Goal: Task Accomplishment & Management: Manage account settings

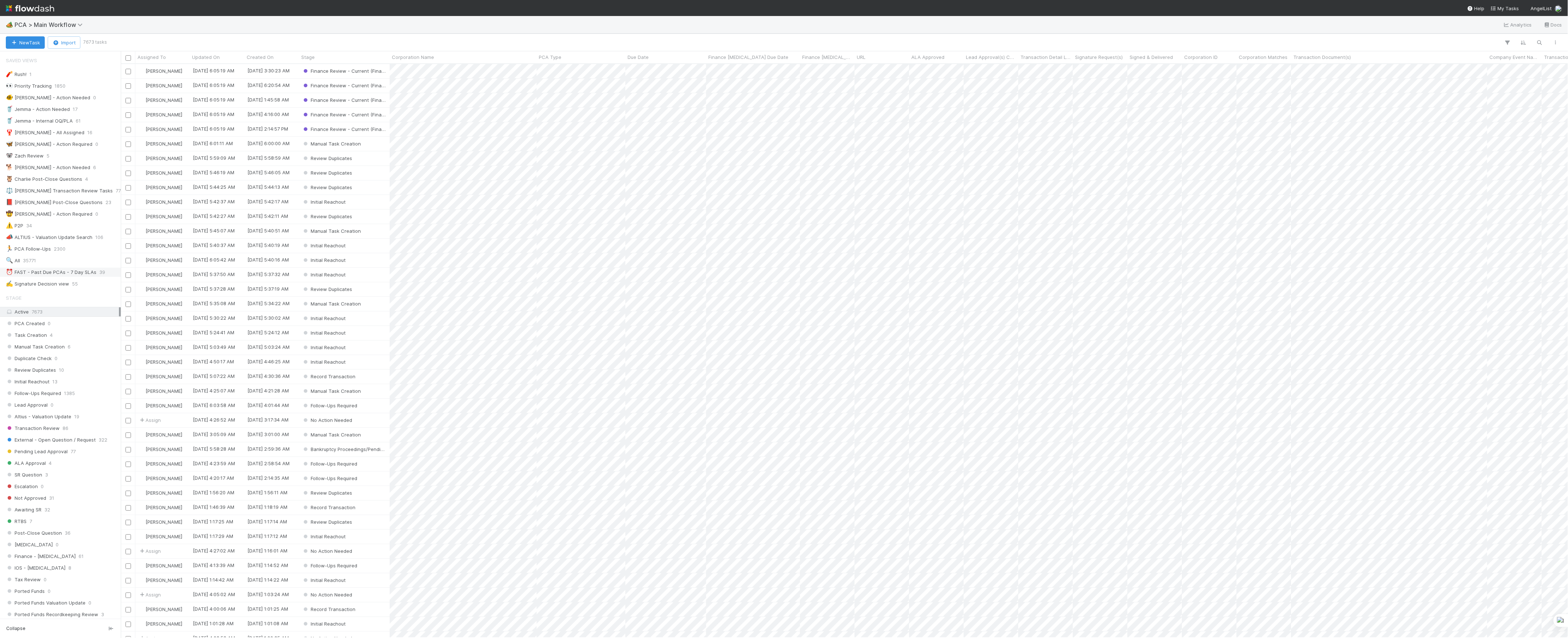
click at [41, 277] on div "⏰ FAST - Past Due PCAs - 7 Day SLAs" at bounding box center [51, 272] width 91 height 9
click at [110, 275] on icon at bounding box center [114, 272] width 7 height 5
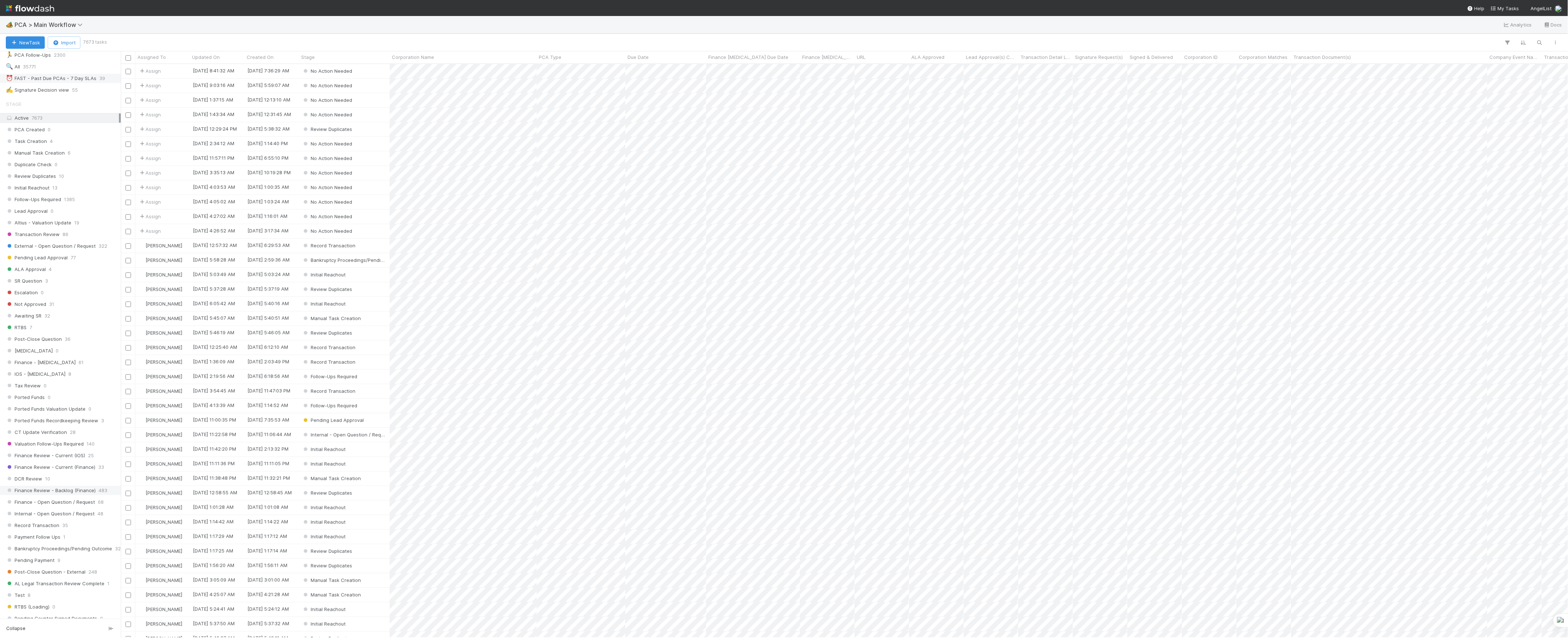
scroll to position [567, 1440]
click at [49, 460] on span "Finance Review - Current (IOS)" at bounding box center [46, 455] width 79 height 9
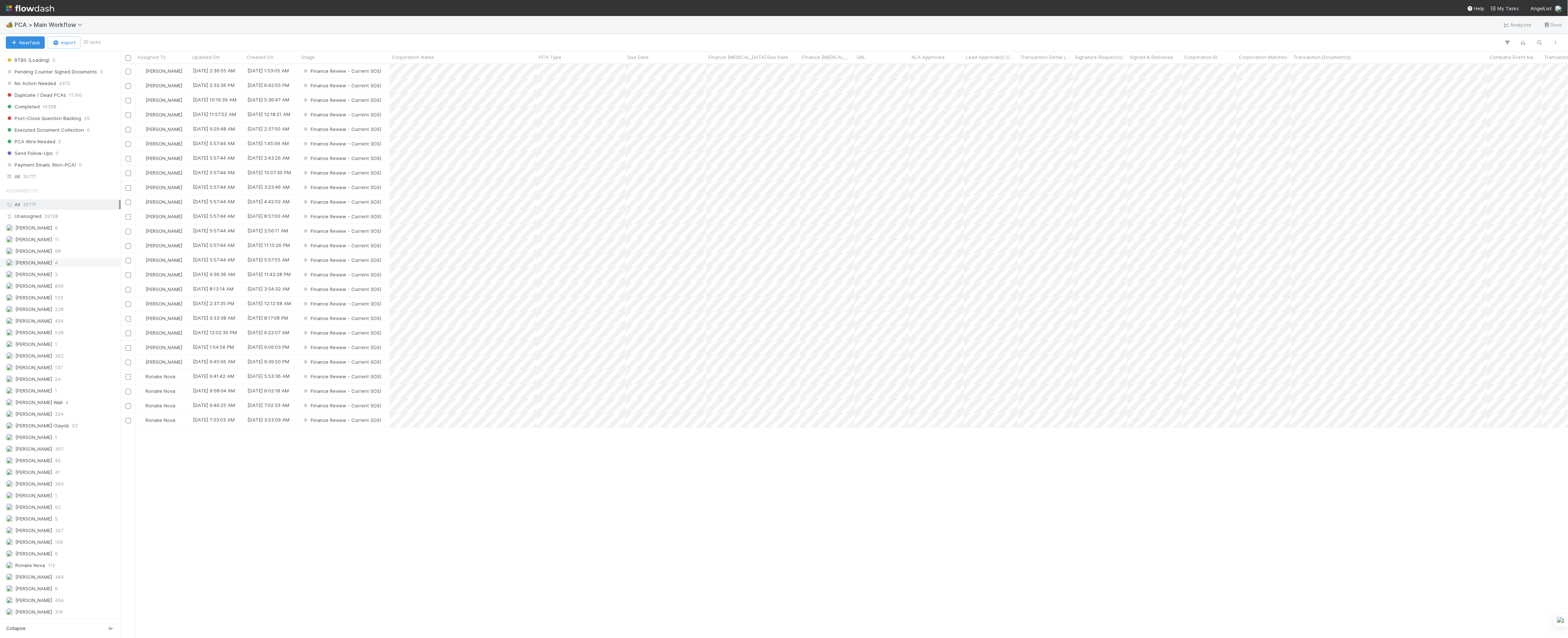
scroll to position [767, 0]
click at [53, 469] on div "Marvey Fuentes 41" at bounding box center [63, 472] width 113 height 9
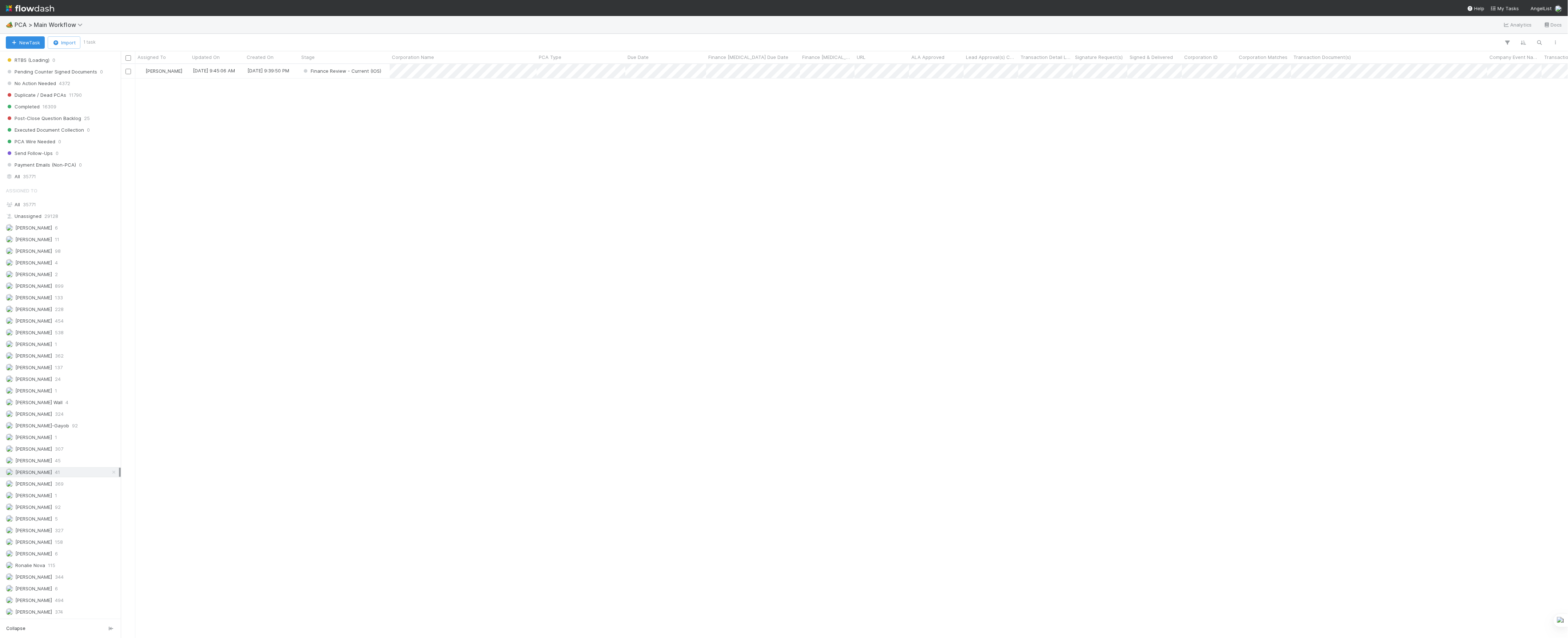
scroll to position [567, 1440]
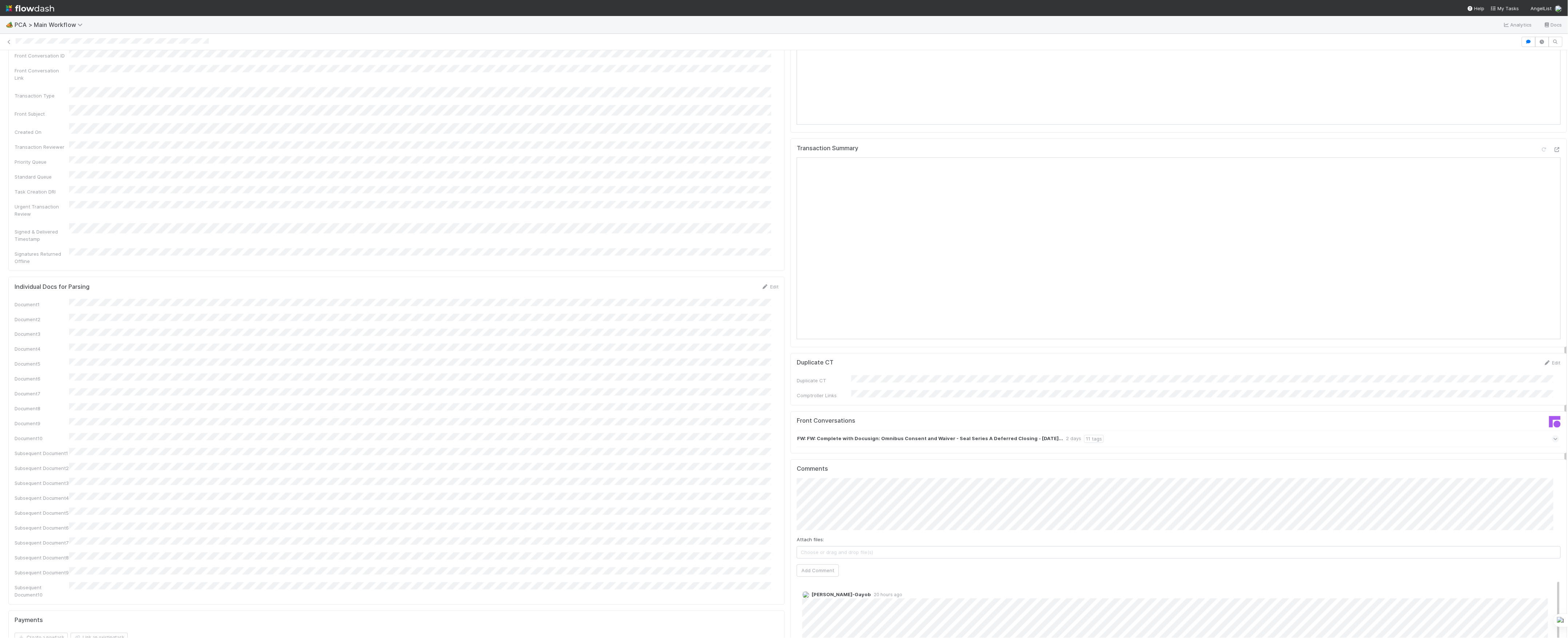
scroll to position [922, 0]
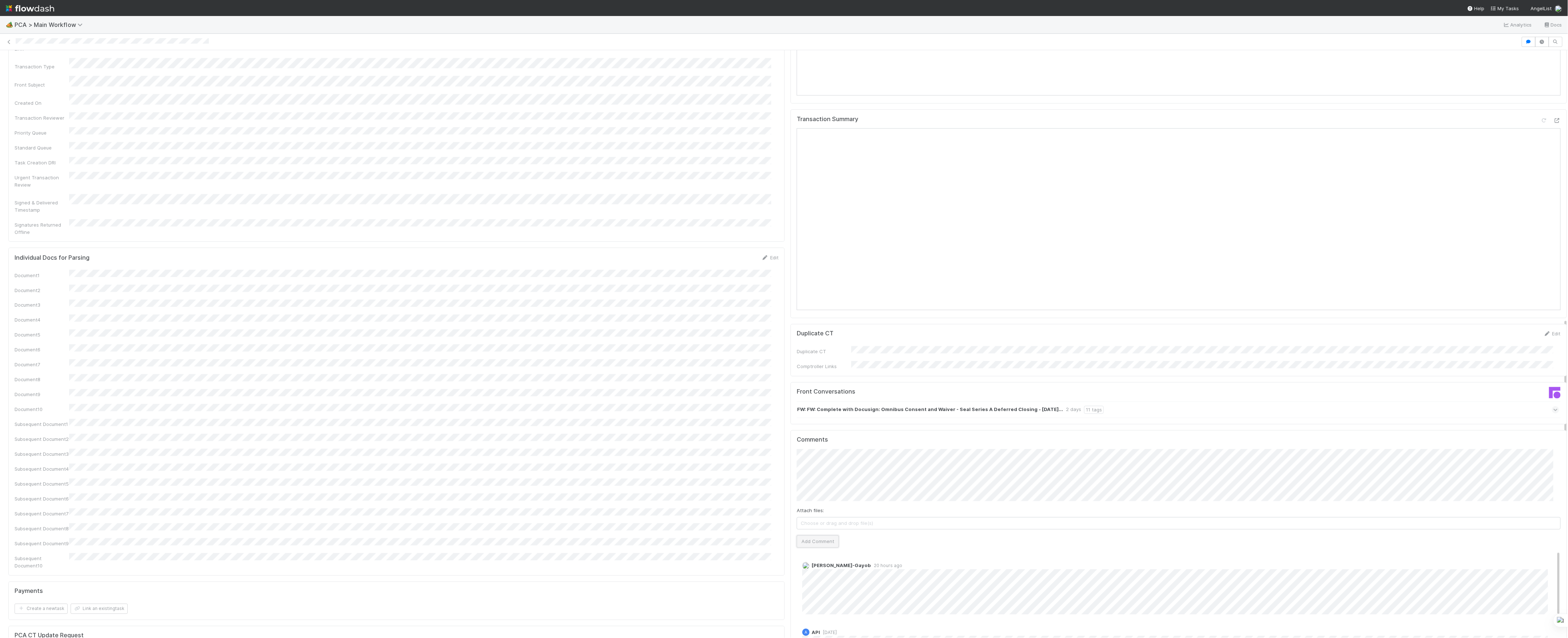
click at [818, 536] on button "Add Comment" at bounding box center [817, 542] width 42 height 12
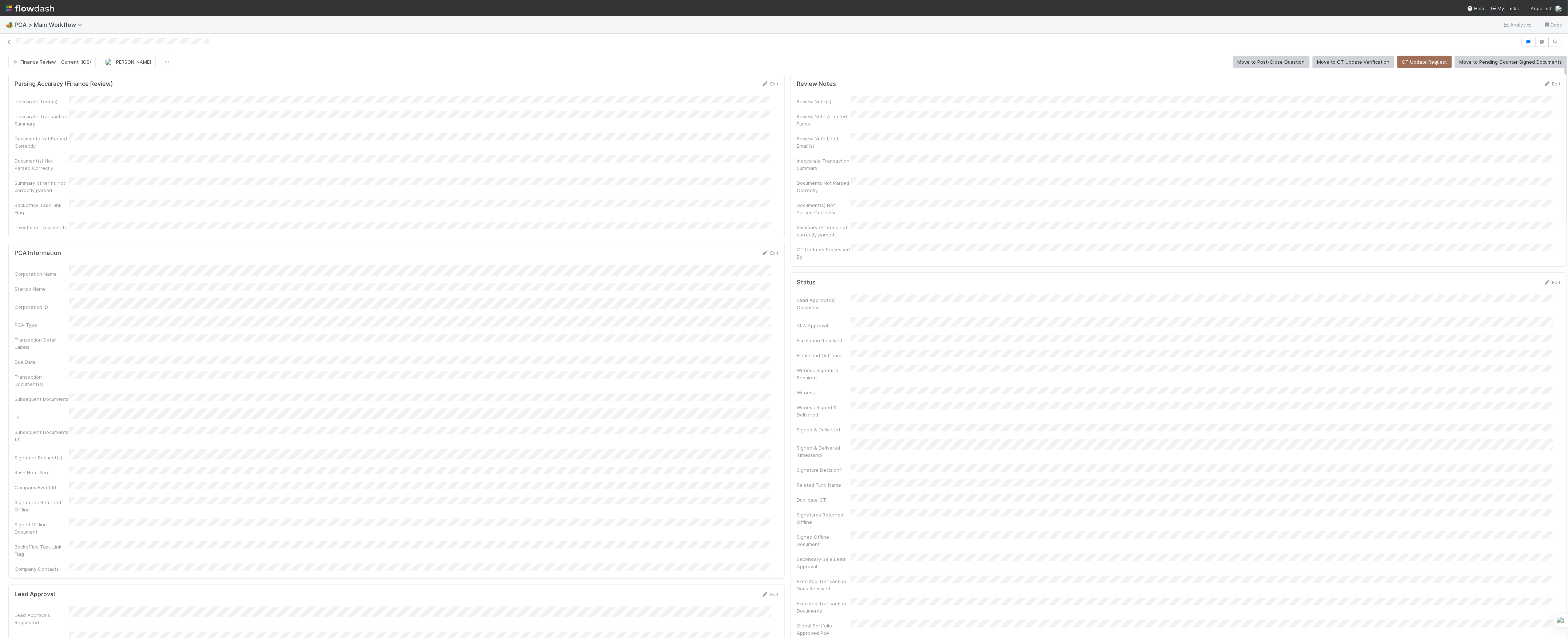
scroll to position [0, 0]
click at [72, 65] on span "Finance Review - Current (IOS)" at bounding box center [51, 62] width 79 height 6
click at [107, 66] on button "[PERSON_NAME]" at bounding box center [82, 62] width 57 height 12
click at [8, 44] on icon at bounding box center [9, 42] width 7 height 5
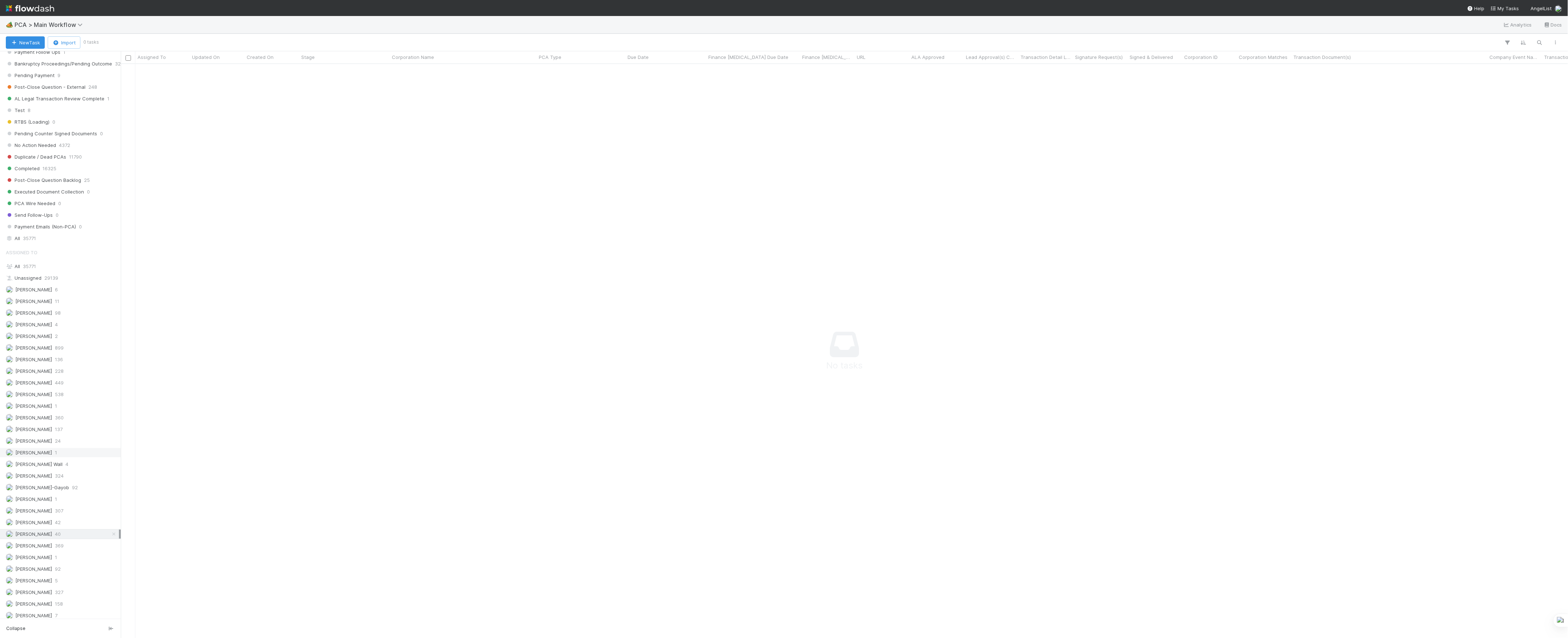
scroll to position [485, 0]
click at [37, 192] on span "DCR Review" at bounding box center [24, 188] width 37 height 9
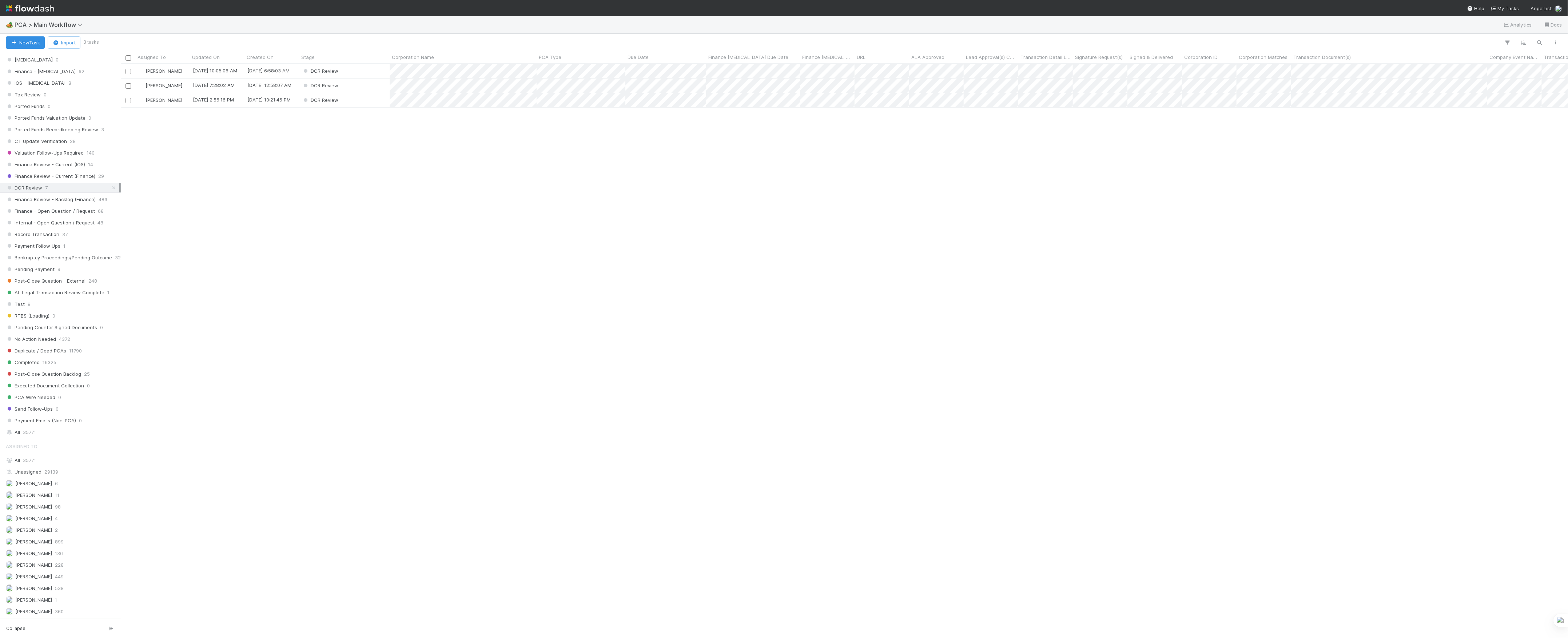
scroll to position [567, 1440]
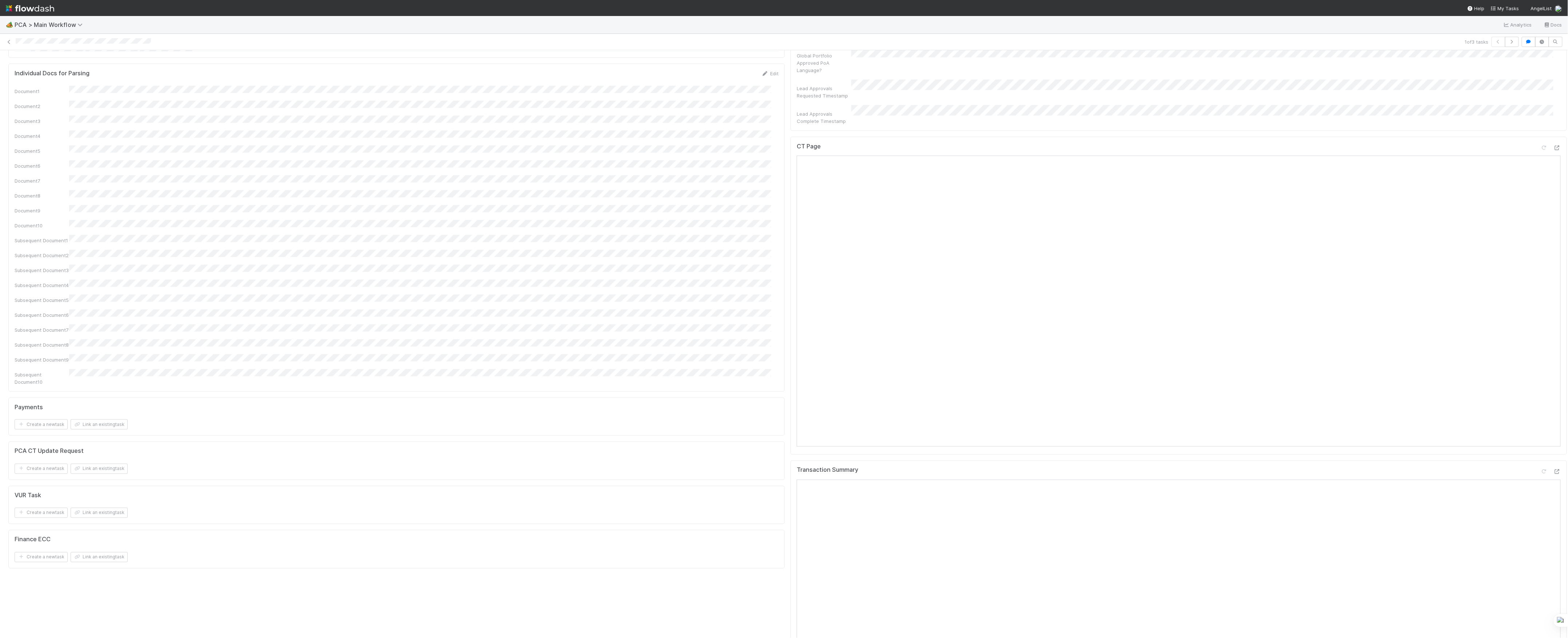
scroll to position [776, 0]
click at [1553, 155] on icon at bounding box center [1557, 157] width 7 height 5
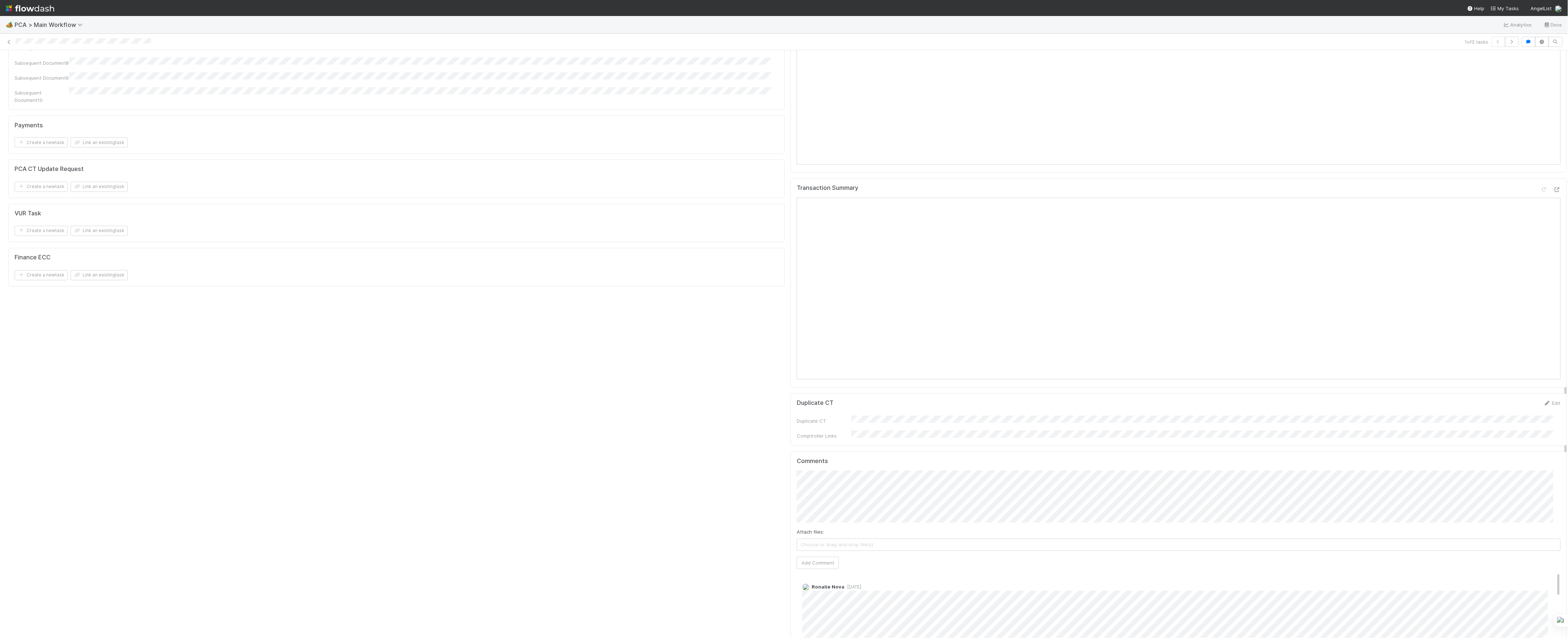
click at [704, 251] on div "PCA Information Edit Corporation Name Startup Name Corporation ID PCA Type Tran…" at bounding box center [396, 136] width 782 height 2263
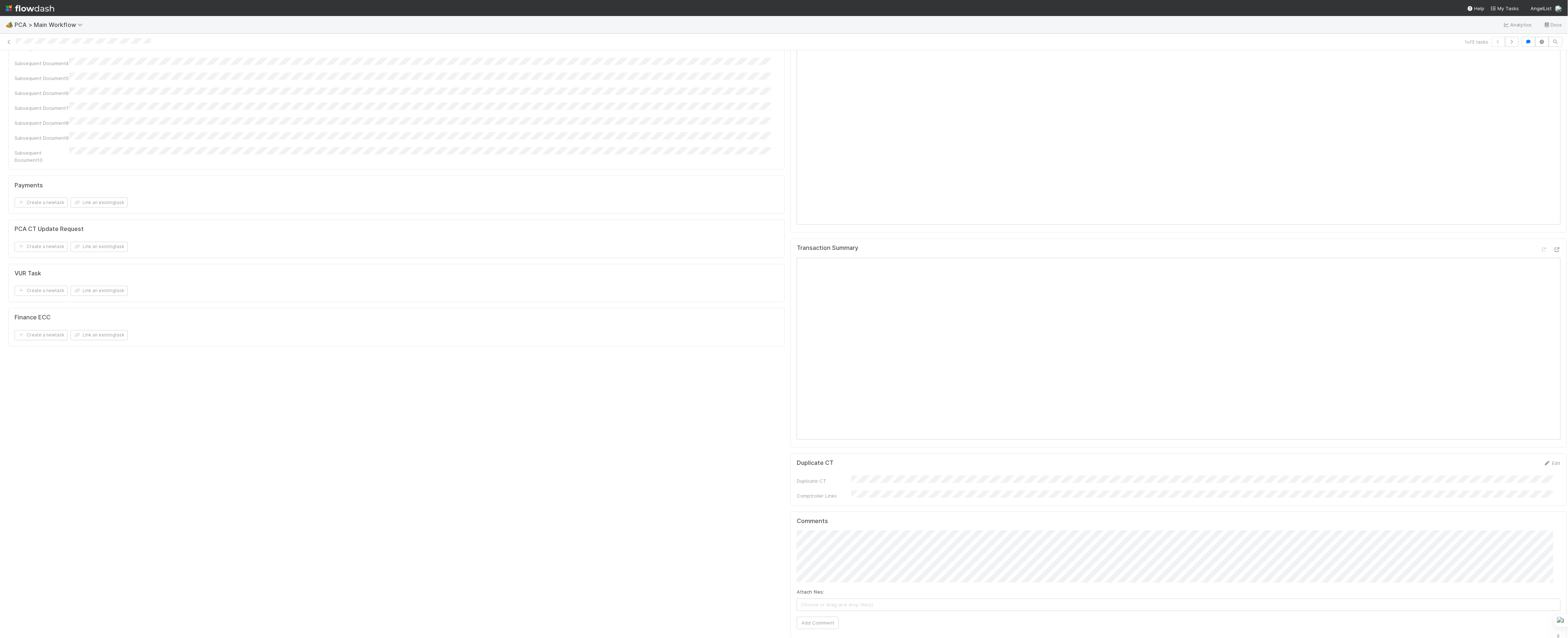
scroll to position [1019, 0]
drag, startPoint x: 168, startPoint y: 102, endPoint x: 169, endPoint y: 114, distance: 12.0
click at [13, 43] on div "1 of 3 tasks" at bounding box center [784, 41] width 1568 height 10
click at [10, 41] on icon at bounding box center [9, 42] width 7 height 5
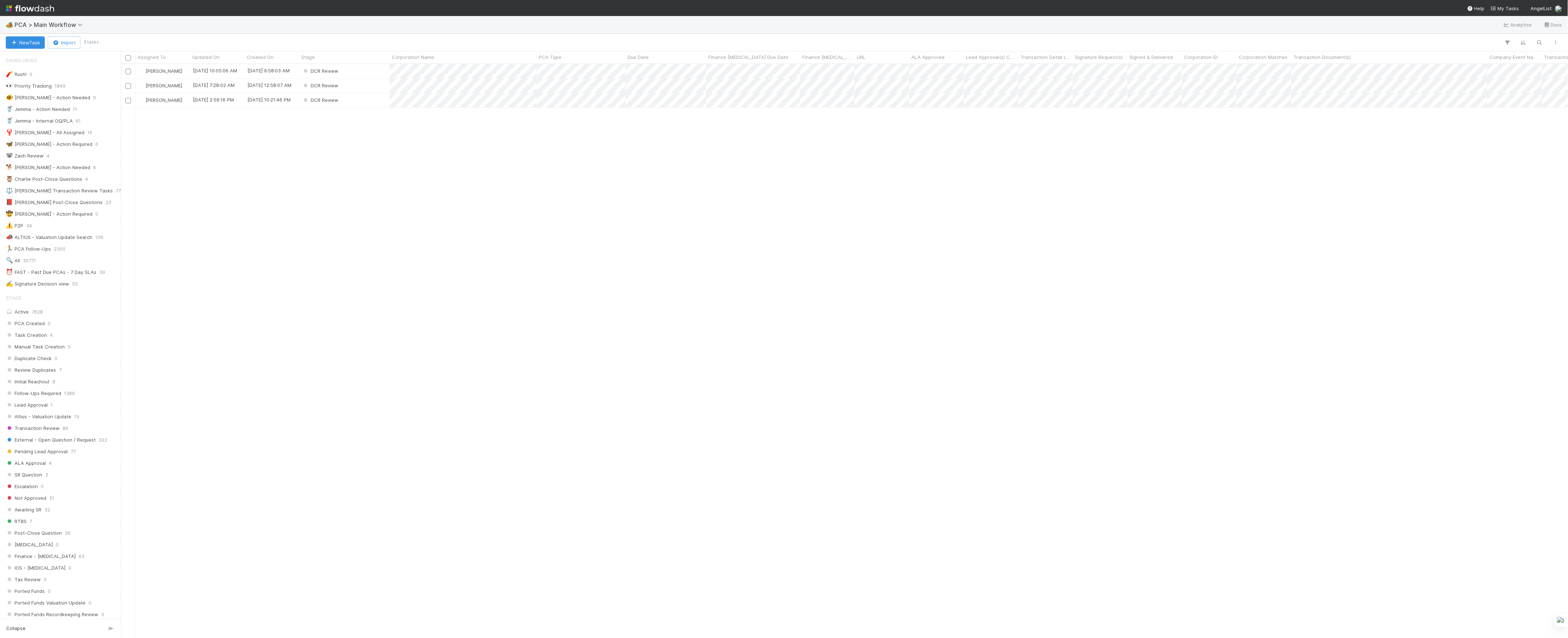
scroll to position [567, 1440]
click at [365, 82] on div "DCR Review" at bounding box center [344, 85] width 91 height 14
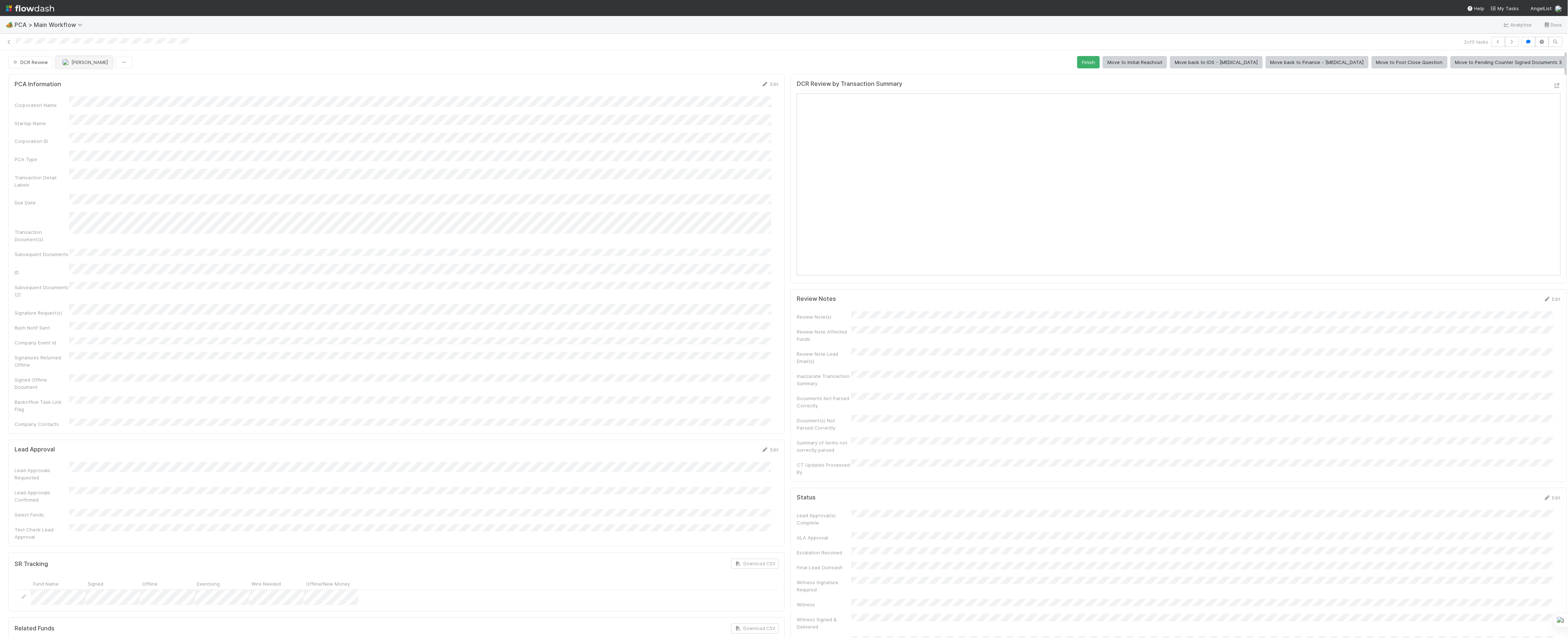
click at [70, 58] on button "[PERSON_NAME]" at bounding box center [84, 62] width 57 height 12
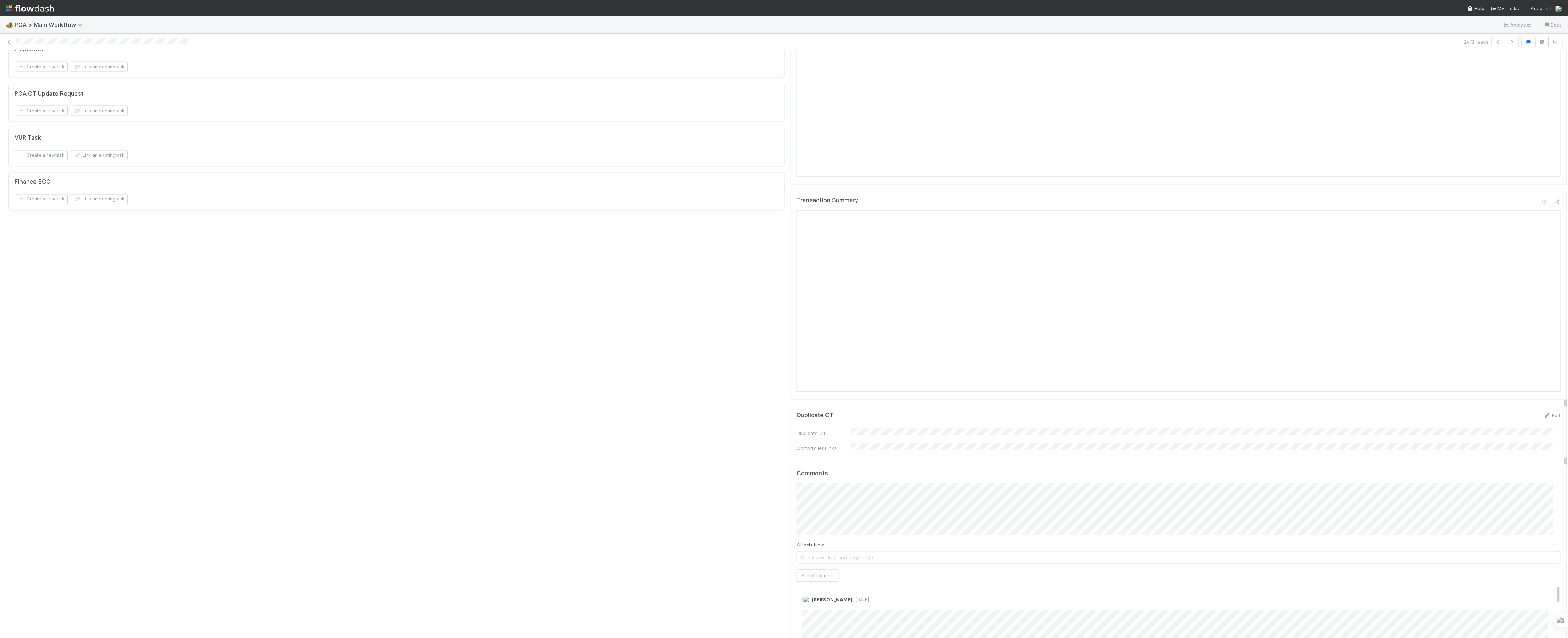
scroll to position [1067, 0]
click at [858, 572] on div "Marvey Fuentes 1 day ago Edit Delete" at bounding box center [1182, 623] width 771 height 102
click at [859, 578] on span "1 day ago" at bounding box center [860, 581] width 16 height 5
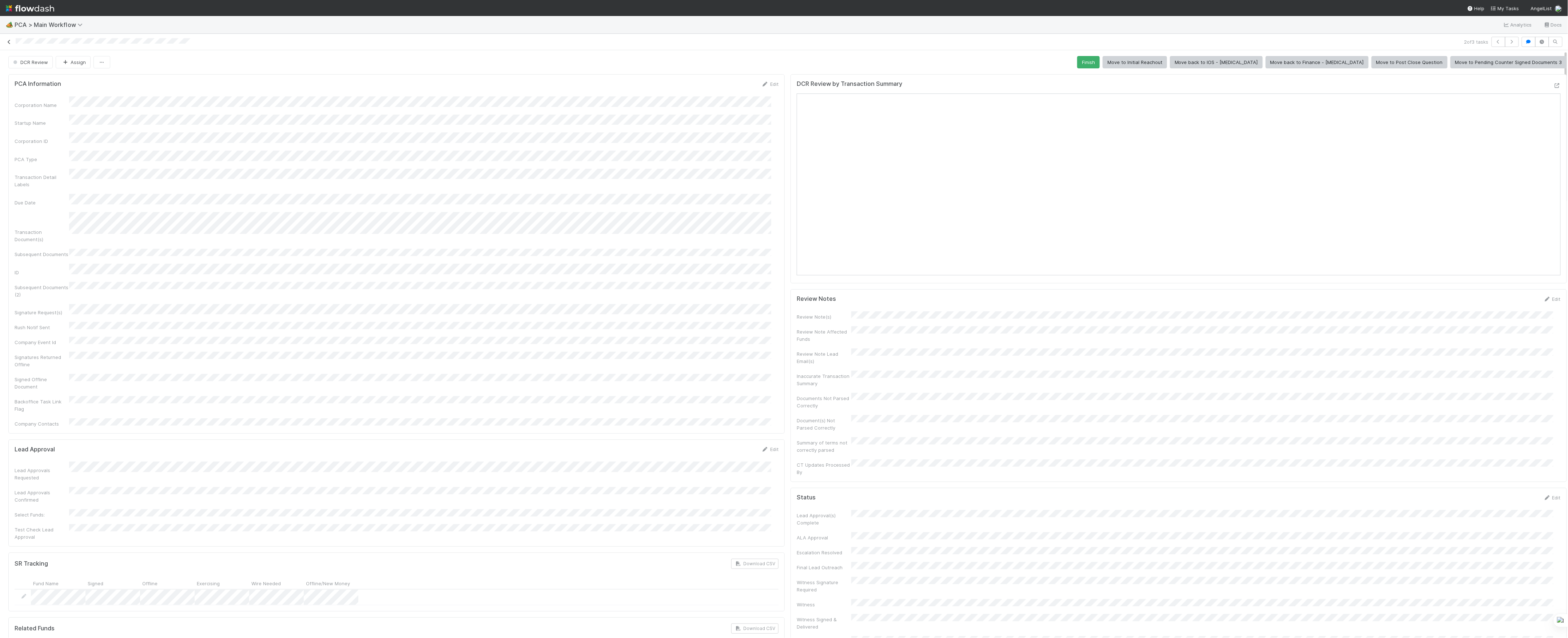
click at [11, 40] on icon at bounding box center [9, 42] width 7 height 5
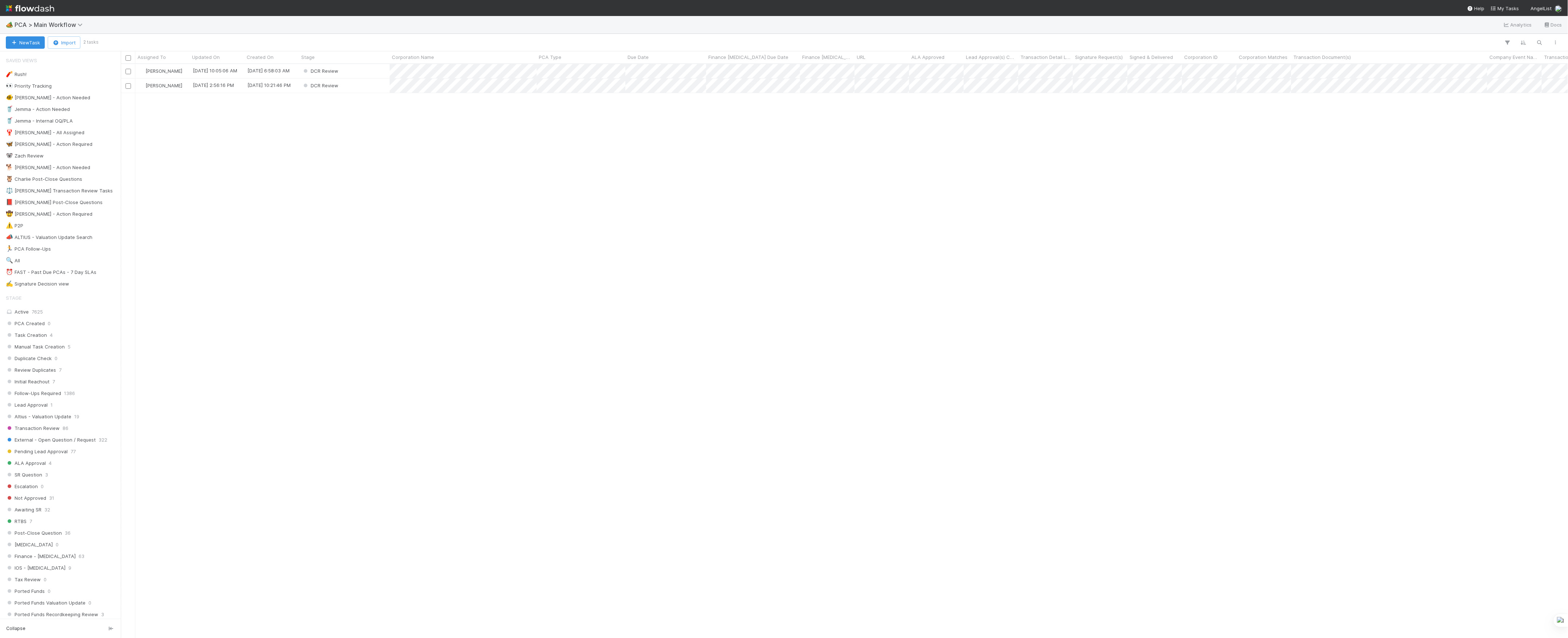
scroll to position [567, 1440]
click at [366, 92] on div "DCR Review" at bounding box center [344, 85] width 91 height 14
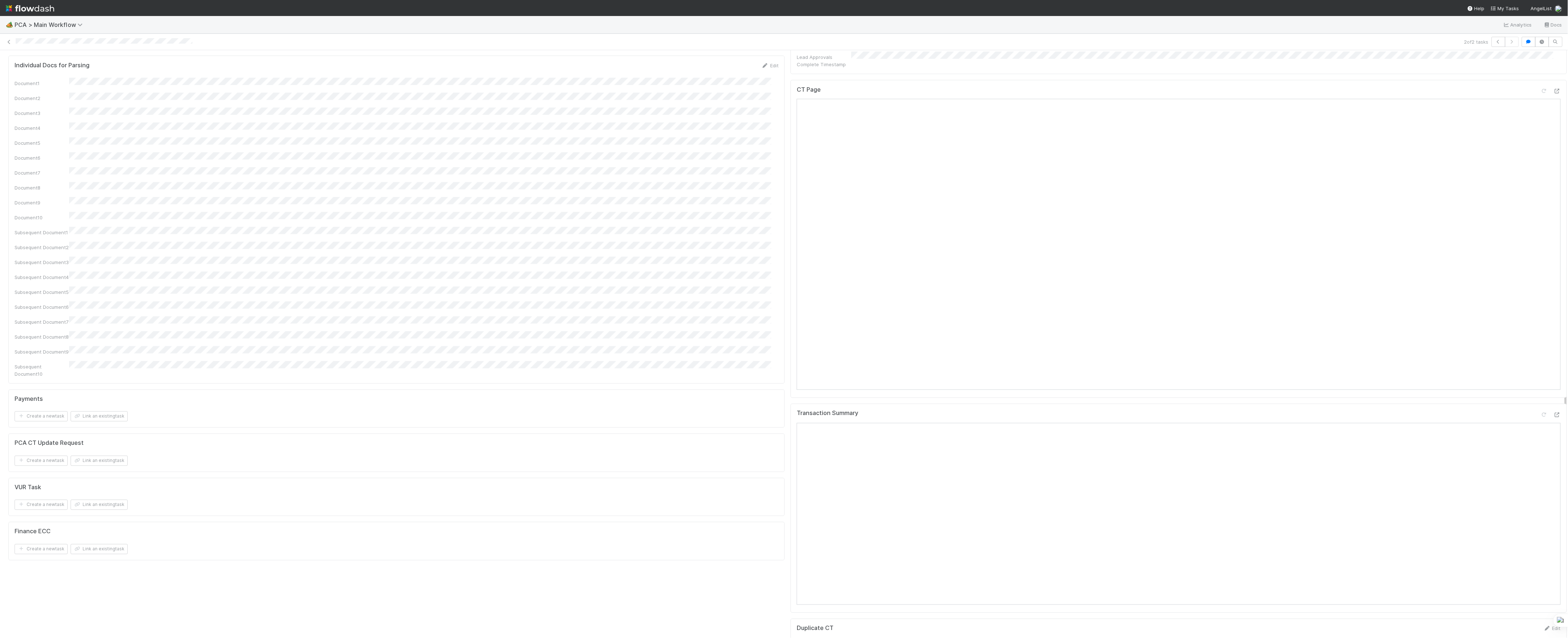
scroll to position [824, 0]
click at [774, 451] on div "PCA CT Update Request Create a new task Link an existing task" at bounding box center [396, 470] width 776 height 38
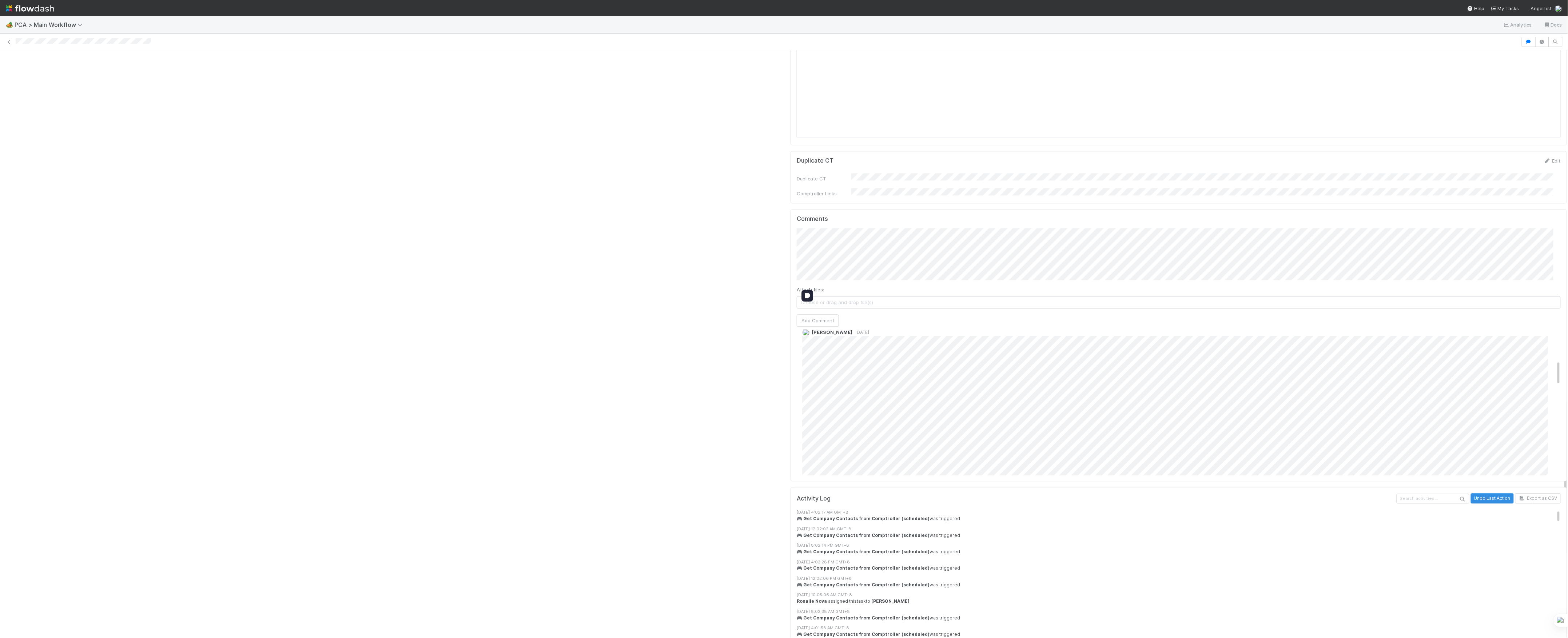
scroll to position [145, 0]
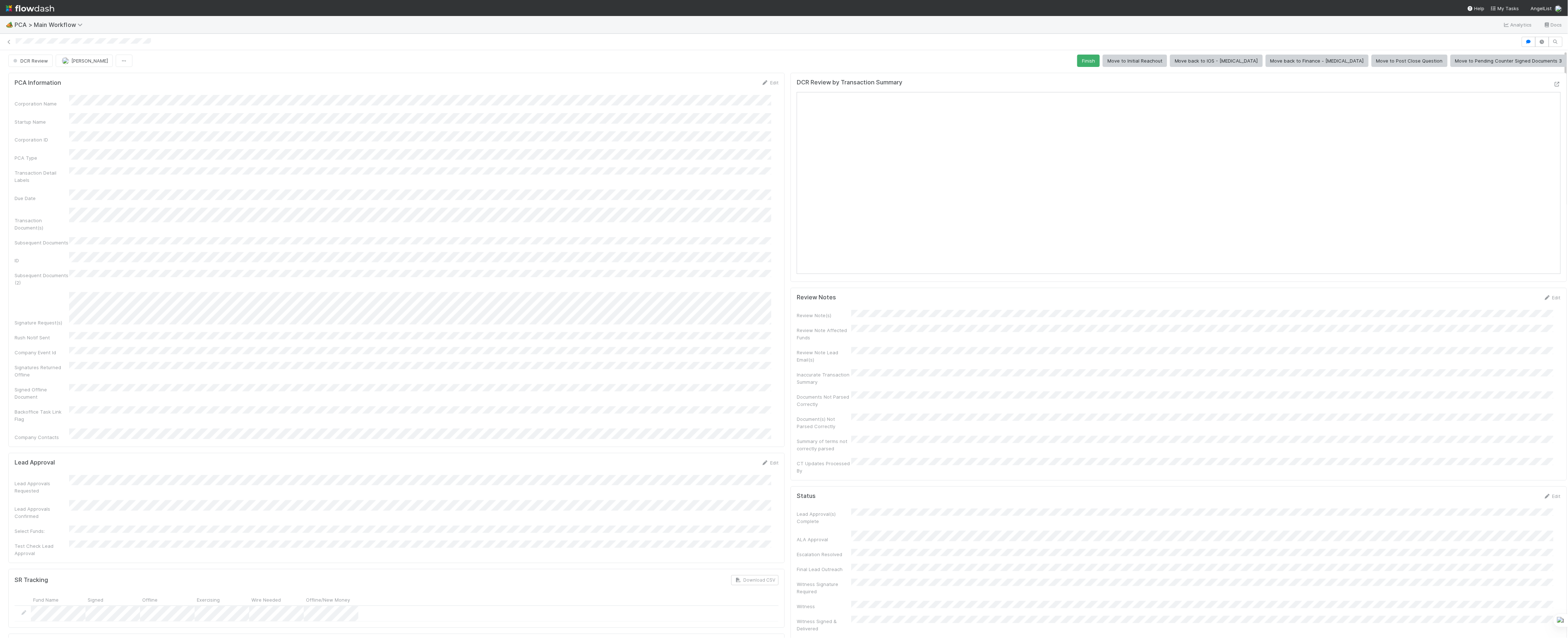
scroll to position [0, 0]
click at [10, 44] on icon at bounding box center [9, 42] width 7 height 5
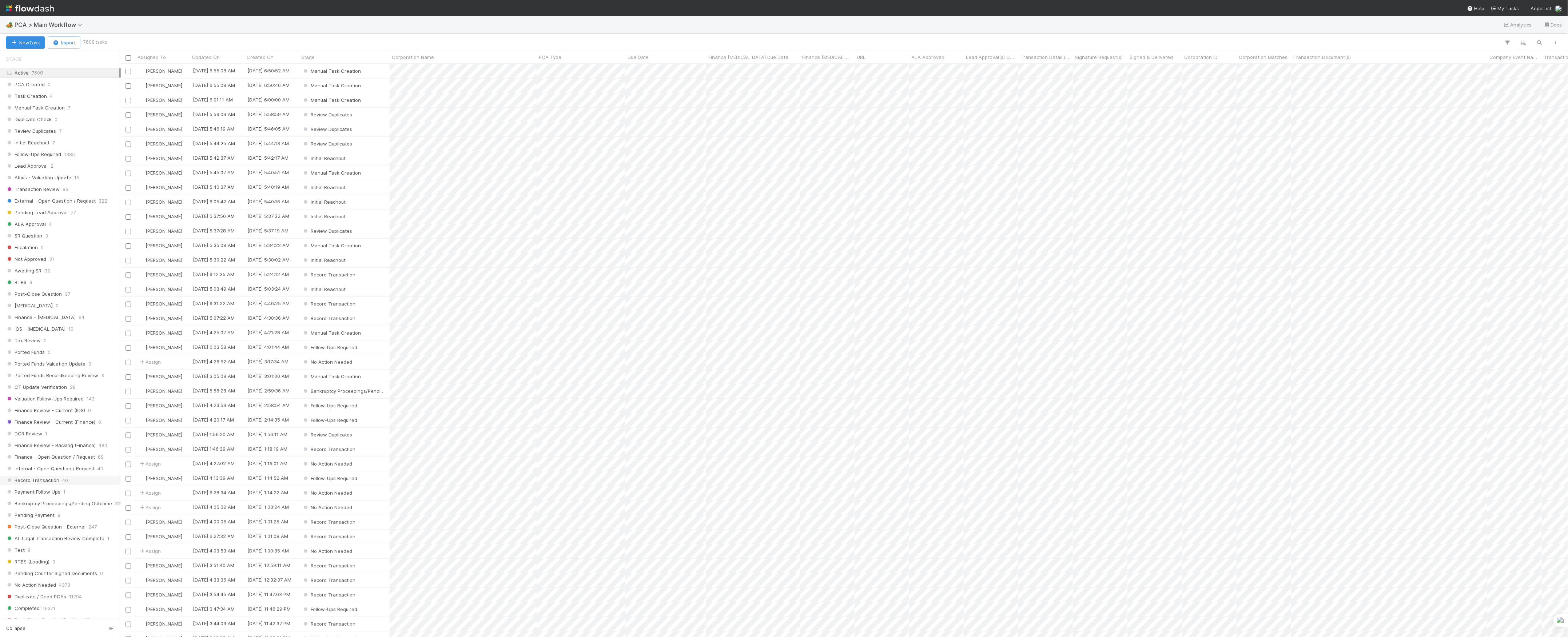
scroll to position [242, 0]
click at [55, 435] on div "DCR Review 1" at bounding box center [63, 430] width 113 height 9
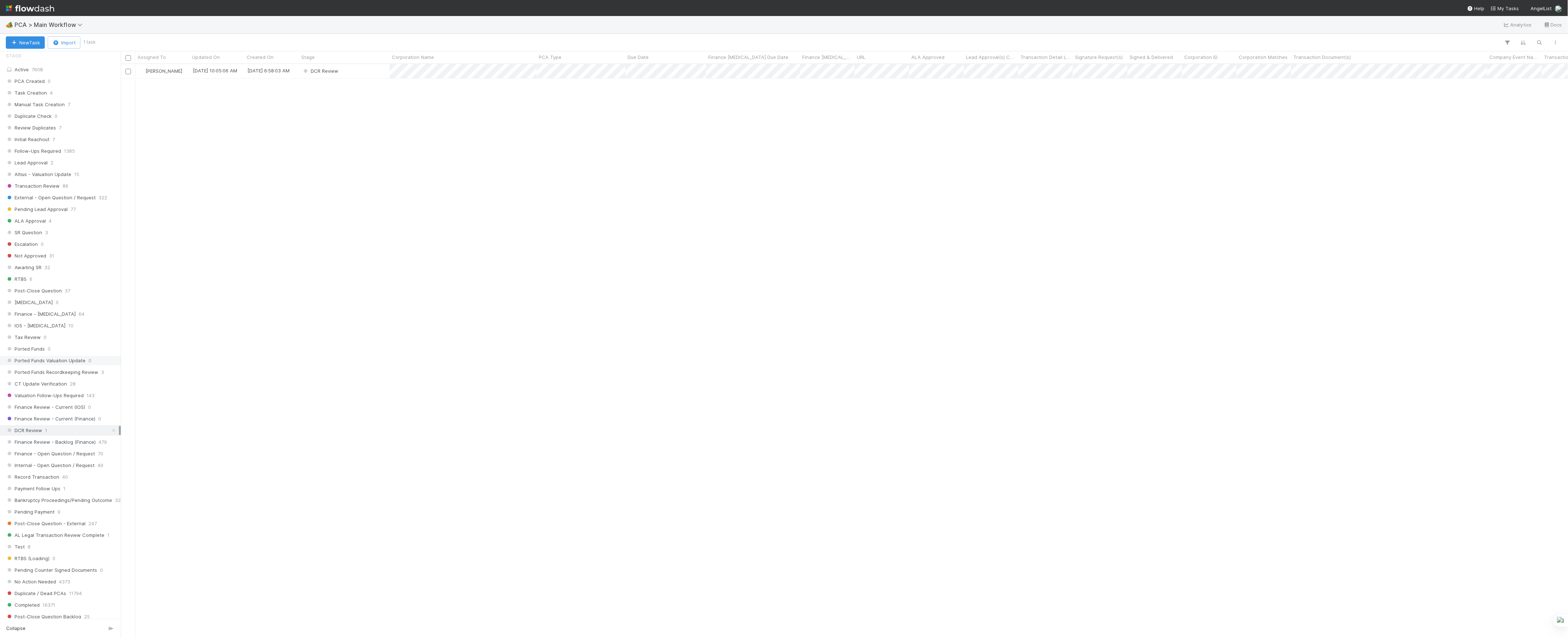
scroll to position [8, 8]
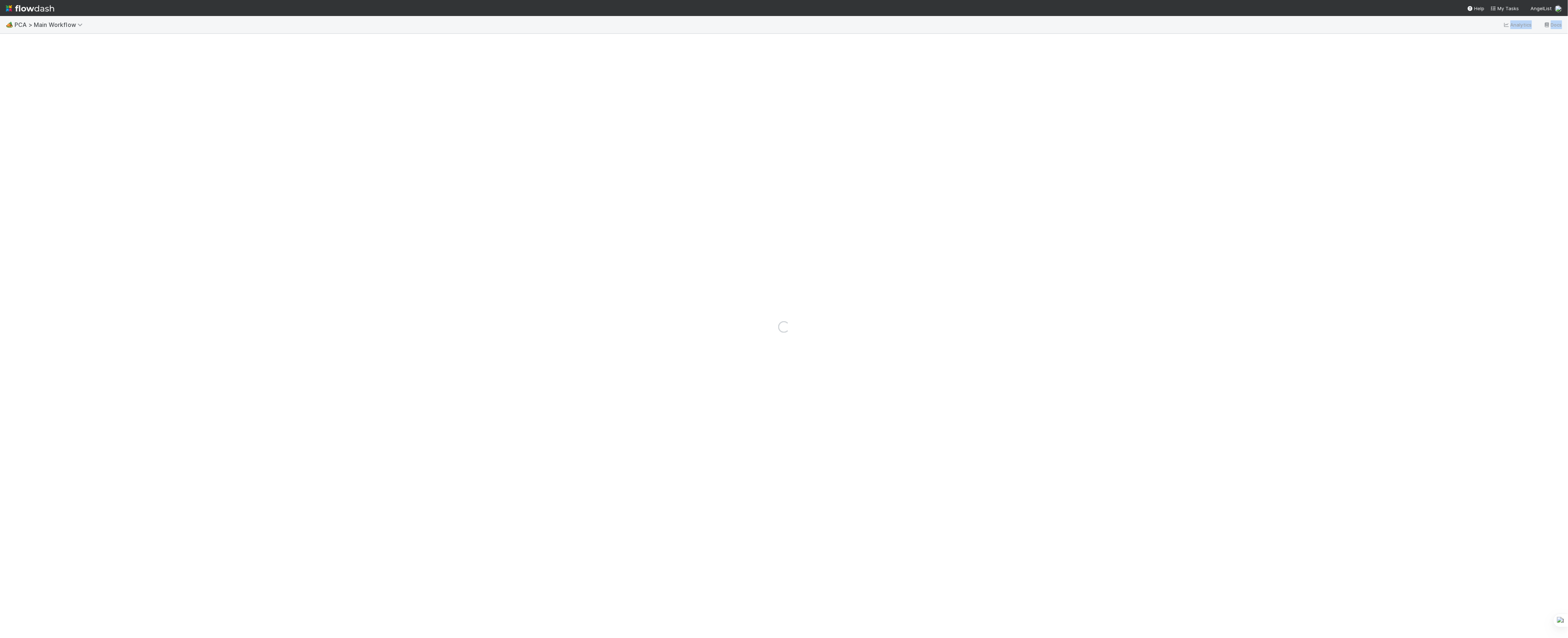
click at [821, 638] on html "🏕️ PCA > Main Workflow Analytics Docs Loading... Help My Tasks AngelList 0 / 10…" at bounding box center [784, 319] width 1568 height 638
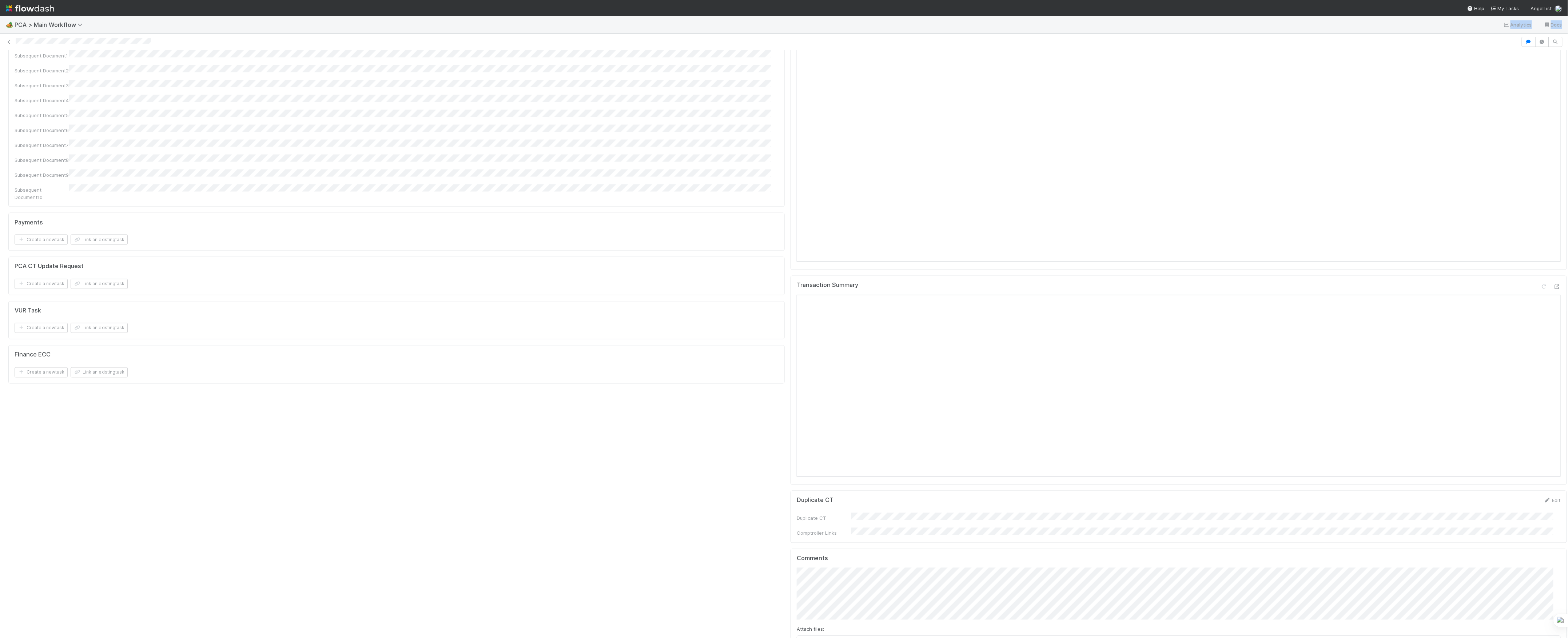
click at [730, 444] on div "PCA Information Edit Corporation Name Startup Name Corporation ID PCA Type Tran…" at bounding box center [396, 233] width 782 height 2263
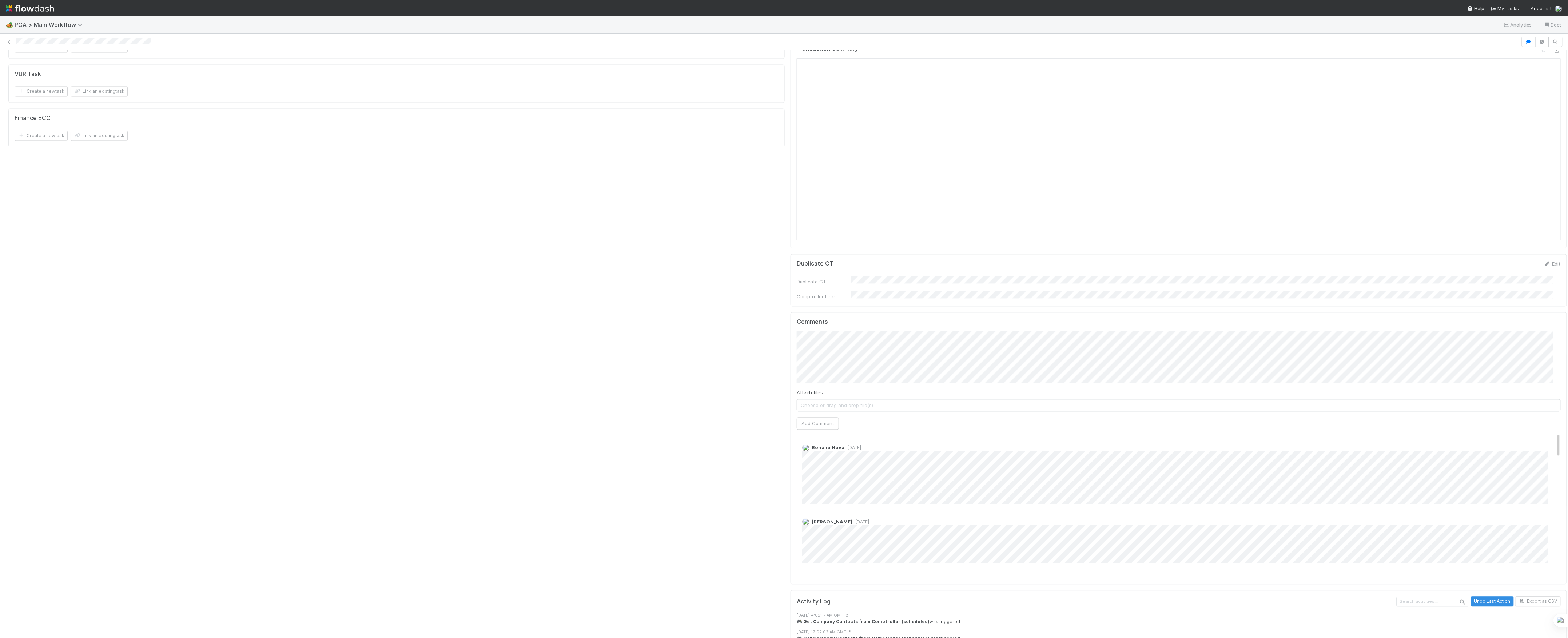
scroll to position [1213, 0]
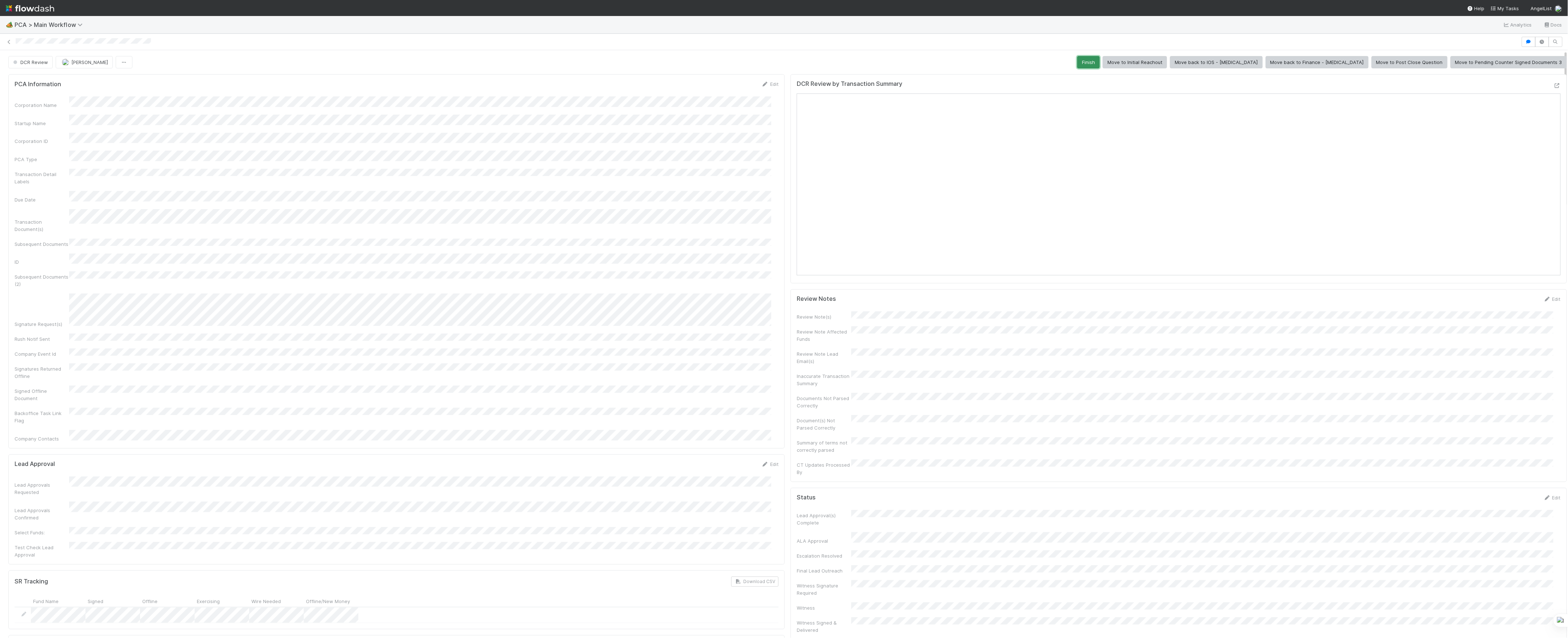
click at [1100, 66] on button "Finish" at bounding box center [1088, 62] width 23 height 12
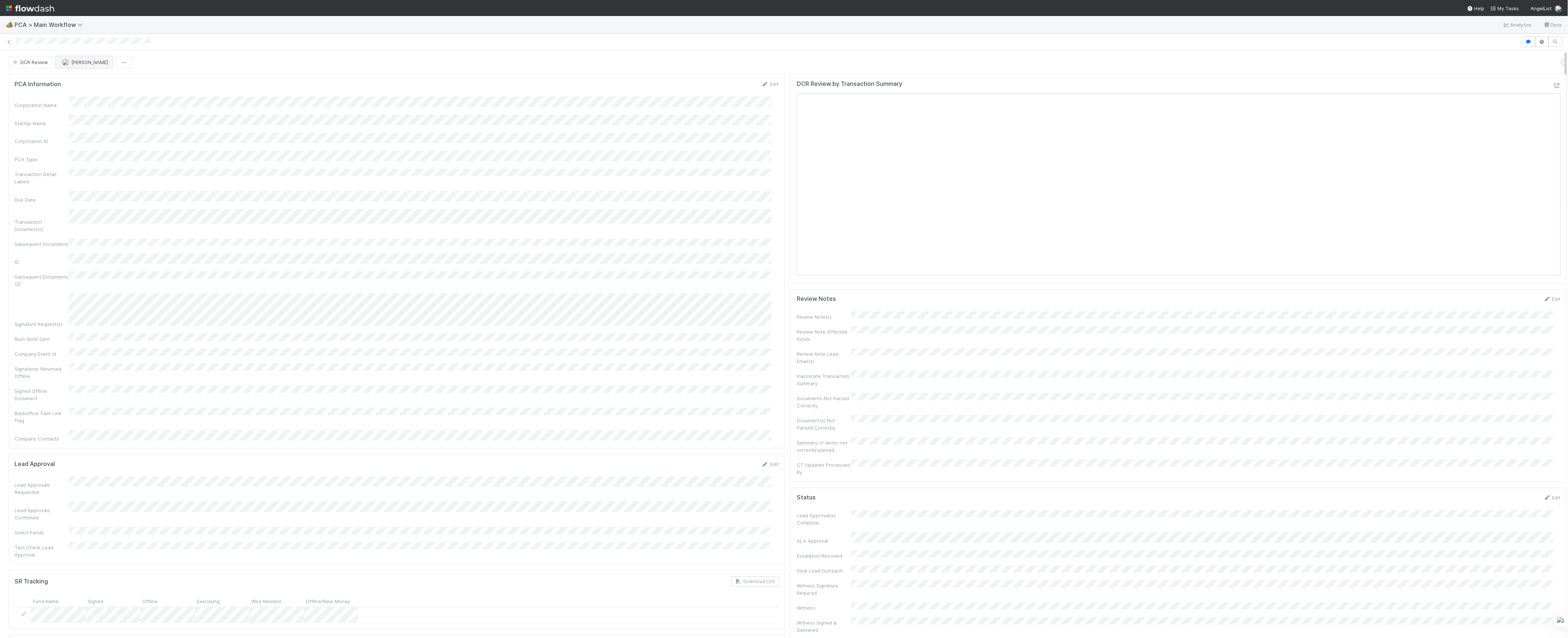
click at [79, 63] on span "[PERSON_NAME]" at bounding box center [89, 62] width 37 height 6
click at [861, 359] on div "Attach files: Choose or drag and drop file(s) Add Comment" at bounding box center [1178, 397] width 764 height 99
click at [797, 434] on button "Add Comment" at bounding box center [817, 440] width 42 height 12
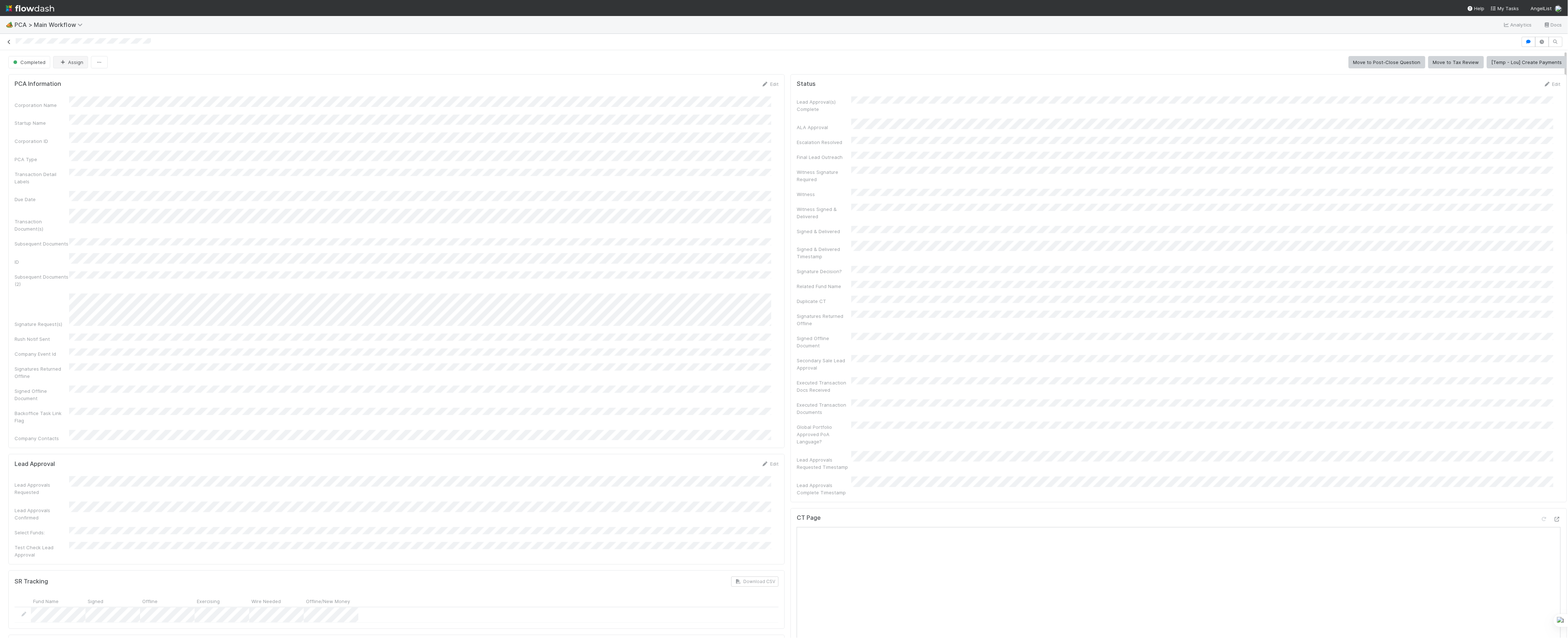
click at [11, 41] on icon at bounding box center [9, 42] width 7 height 5
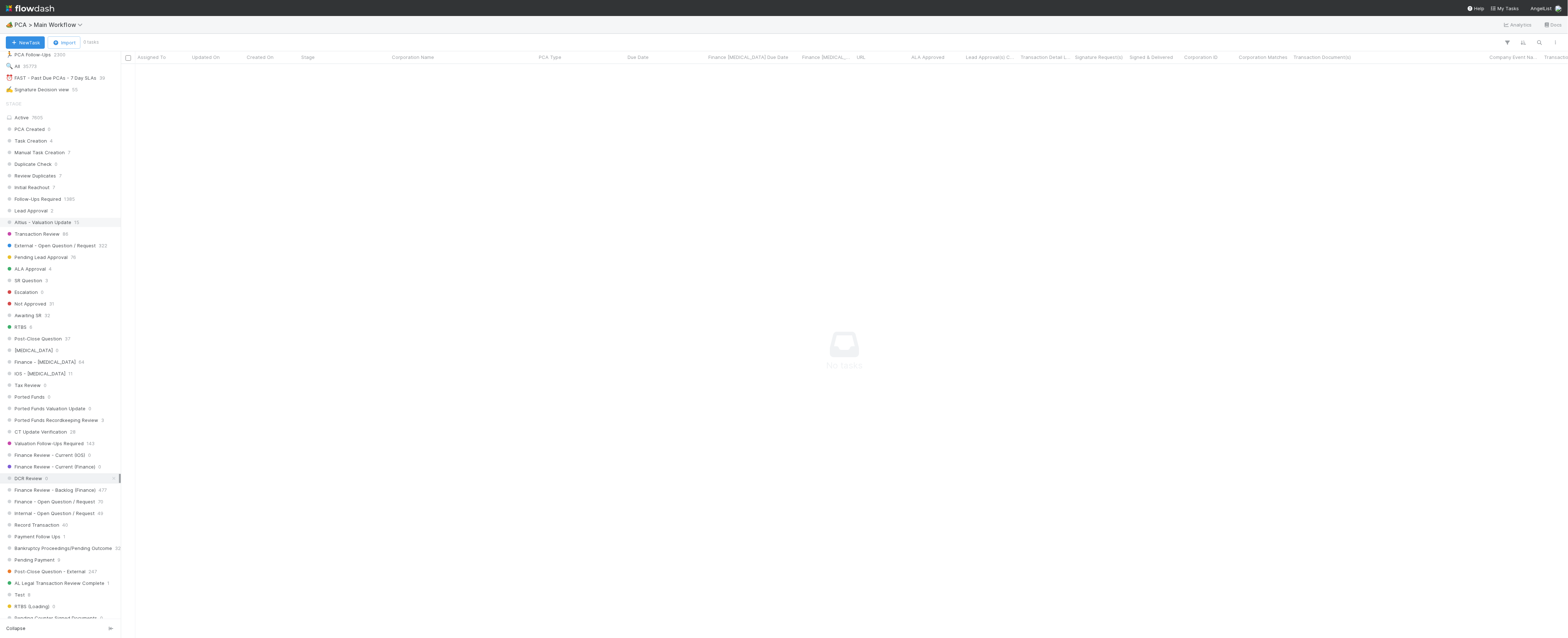
scroll to position [194, 0]
click at [69, 83] on div "⏰ FAST - Past Due PCAs - 7 Day SLAs" at bounding box center [51, 78] width 91 height 9
click at [110, 239] on icon at bounding box center [114, 236] width 7 height 5
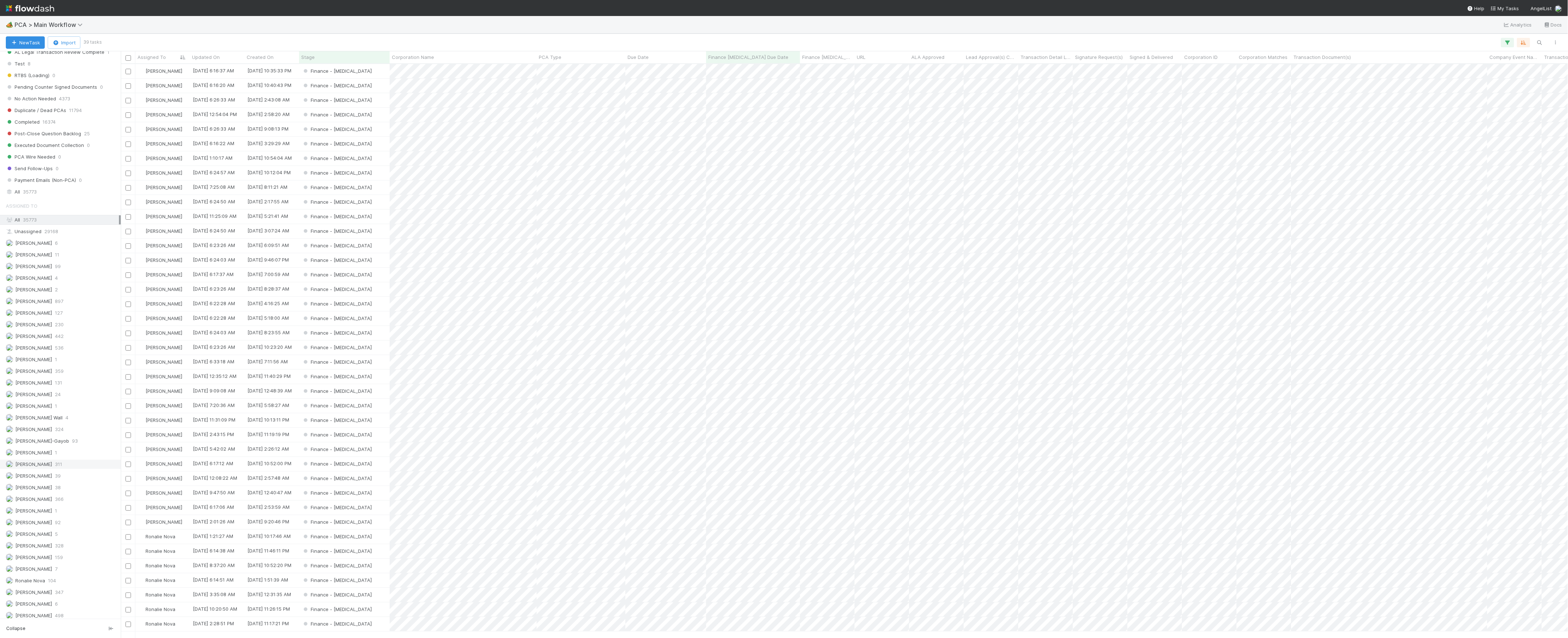
scroll to position [767, 0]
click at [48, 468] on span "[PERSON_NAME]" at bounding box center [29, 472] width 46 height 9
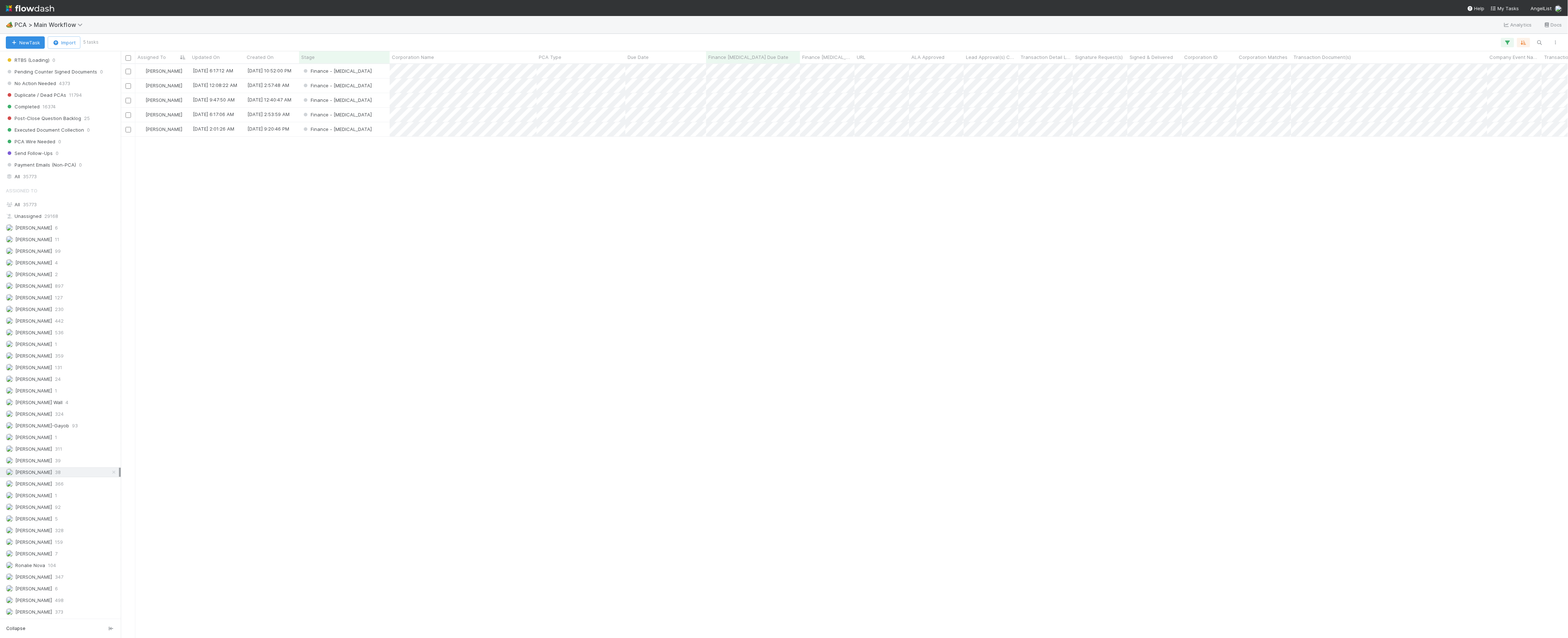
scroll to position [567, 1440]
click at [377, 69] on div "Finance - [MEDICAL_DATA]" at bounding box center [344, 71] width 91 height 14
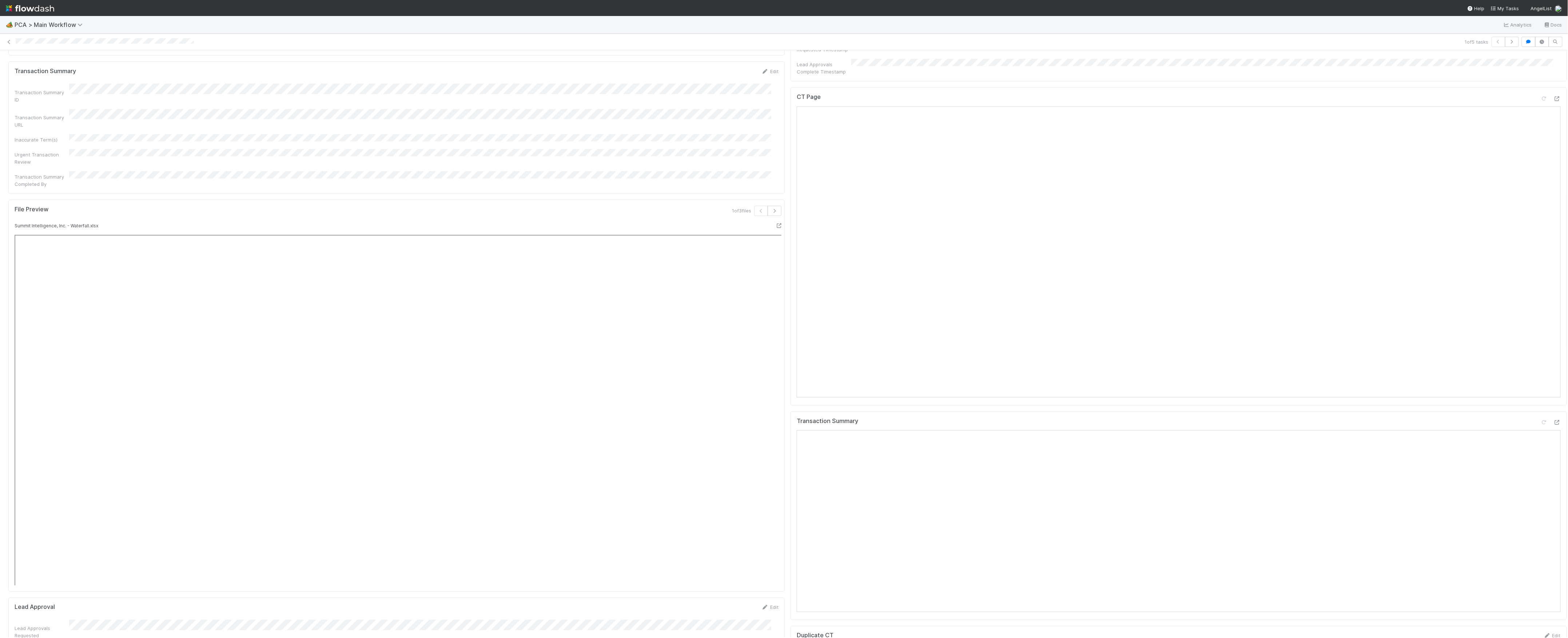
scroll to position [533, 0]
click at [1553, 209] on icon at bounding box center [1557, 212] width 7 height 5
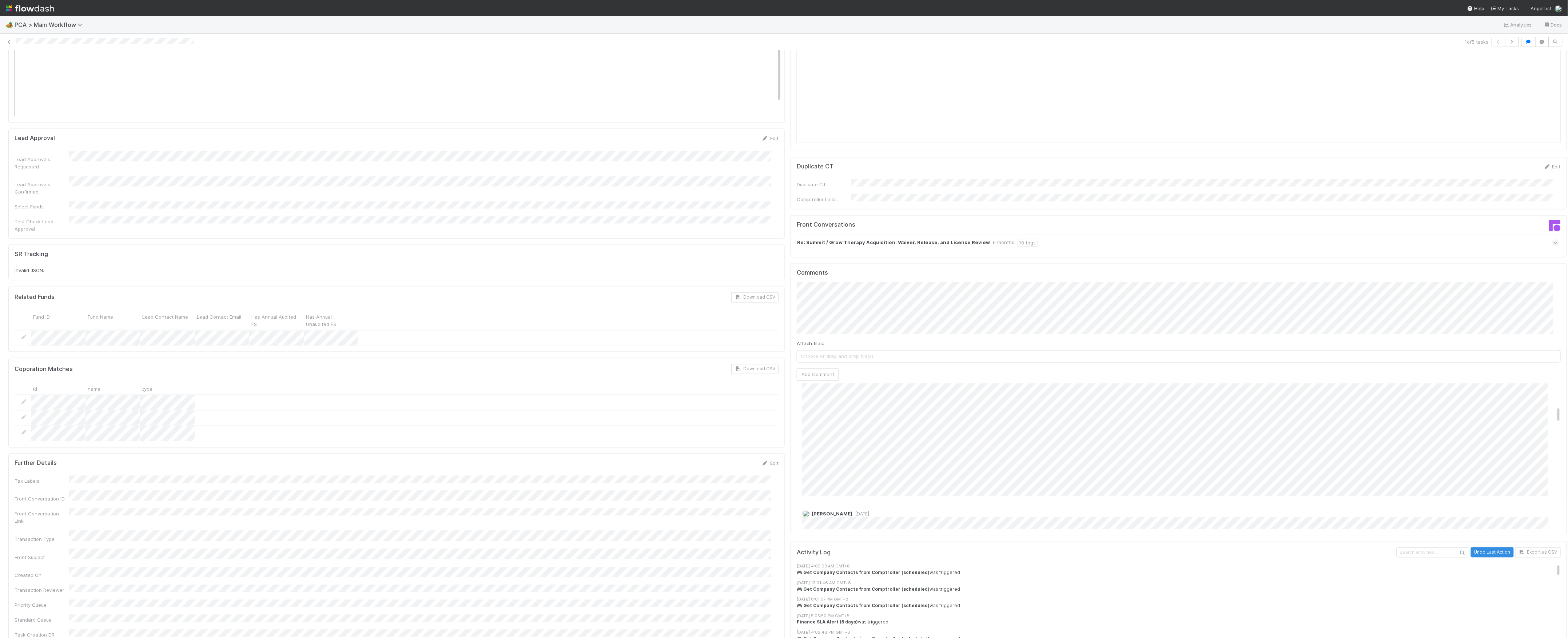
scroll to position [242, 0]
click at [825, 368] on button "Add Comment" at bounding box center [817, 374] width 42 height 12
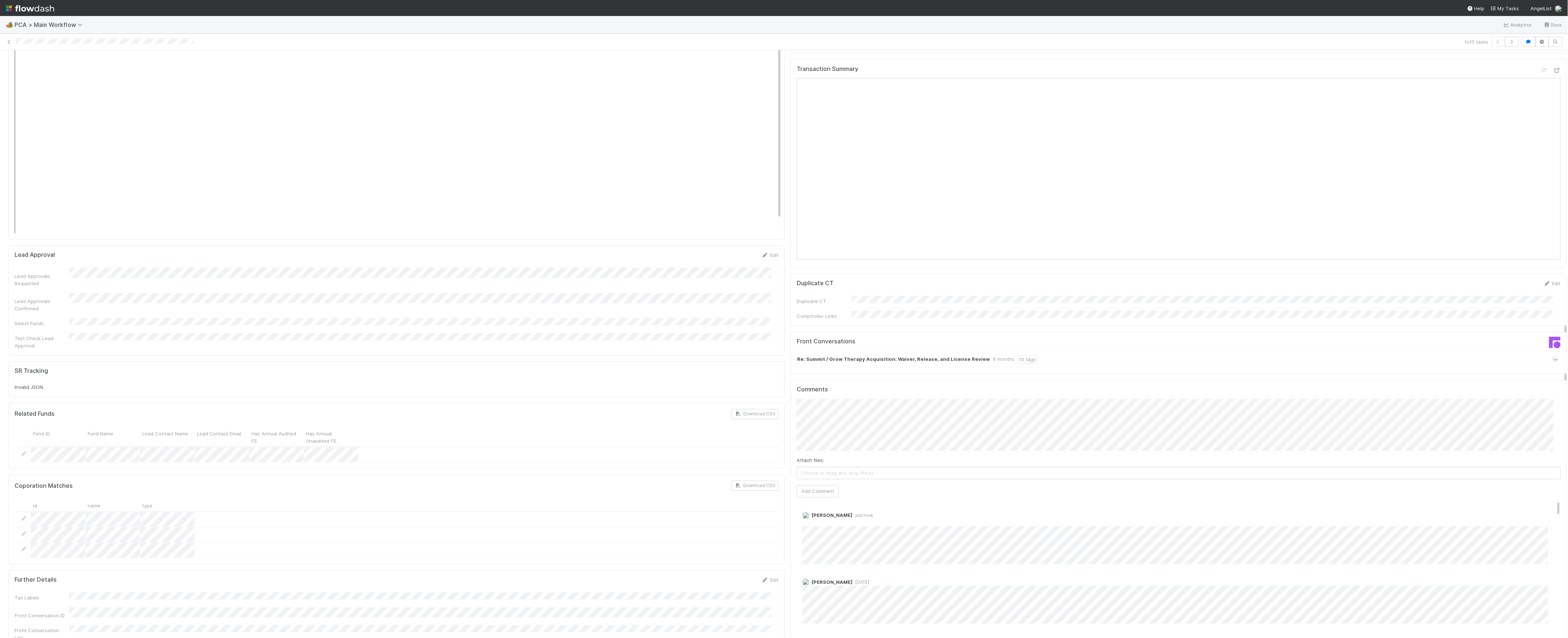
scroll to position [1019, 0]
click at [808, 500] on link "Edit" at bounding box center [812, 503] width 9 height 6
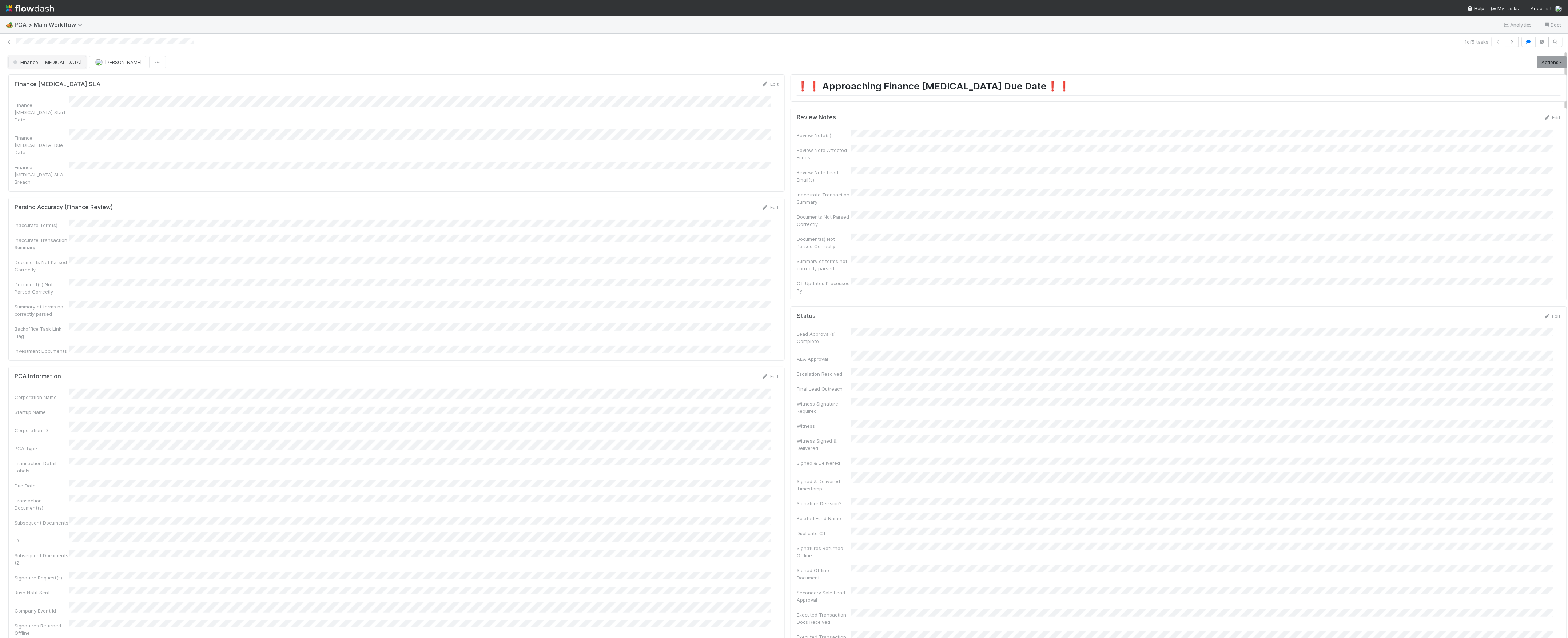
click at [44, 66] on button "Finance - [MEDICAL_DATA]" at bounding box center [47, 62] width 78 height 12
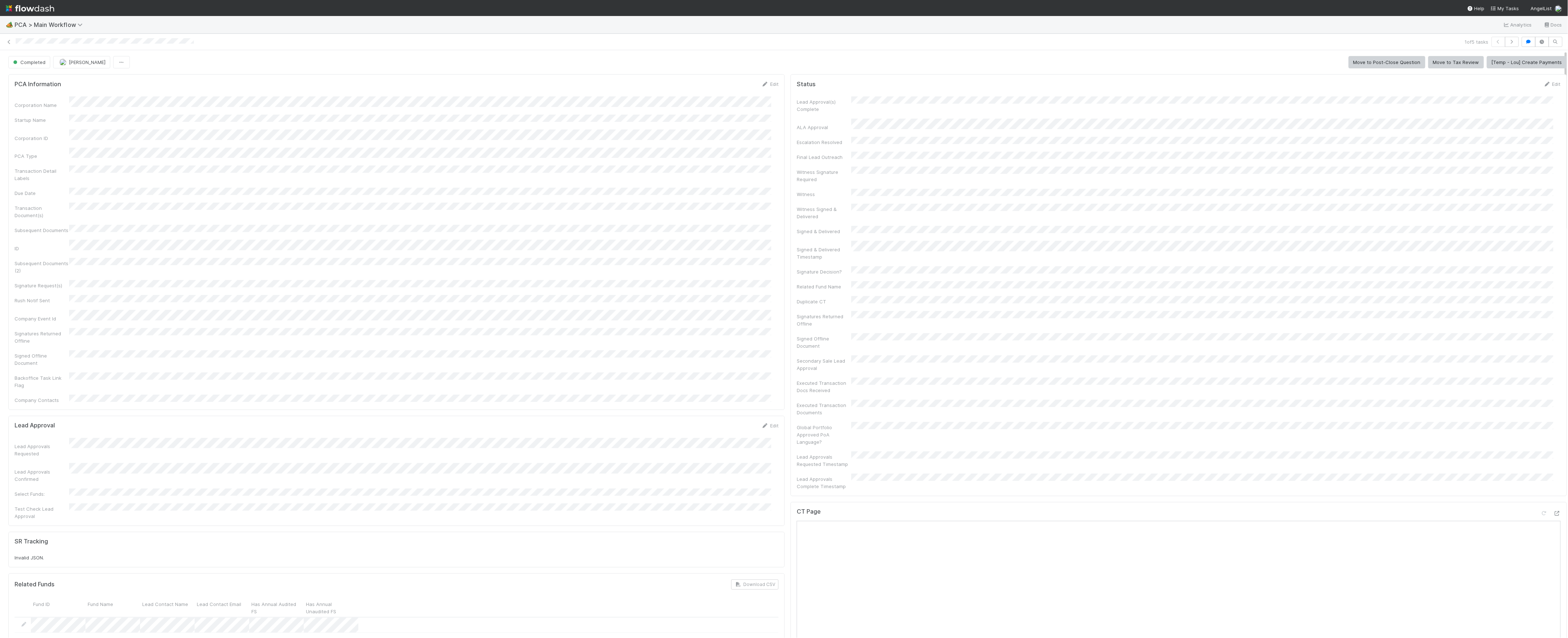
click at [95, 66] on button "[PERSON_NAME]" at bounding box center [82, 62] width 57 height 12
click at [75, 63] on span "[PERSON_NAME]" at bounding box center [87, 62] width 37 height 6
click at [7, 44] on icon at bounding box center [9, 42] width 7 height 5
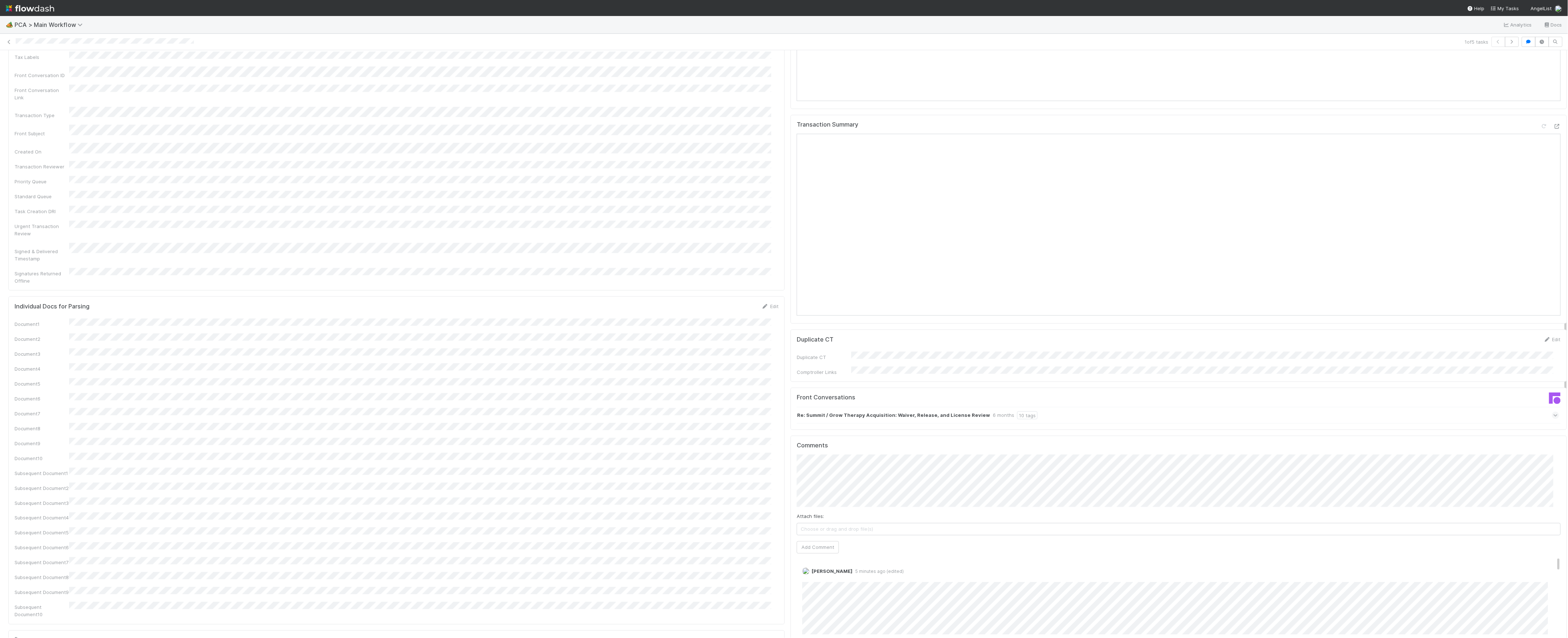
scroll to position [922, 0]
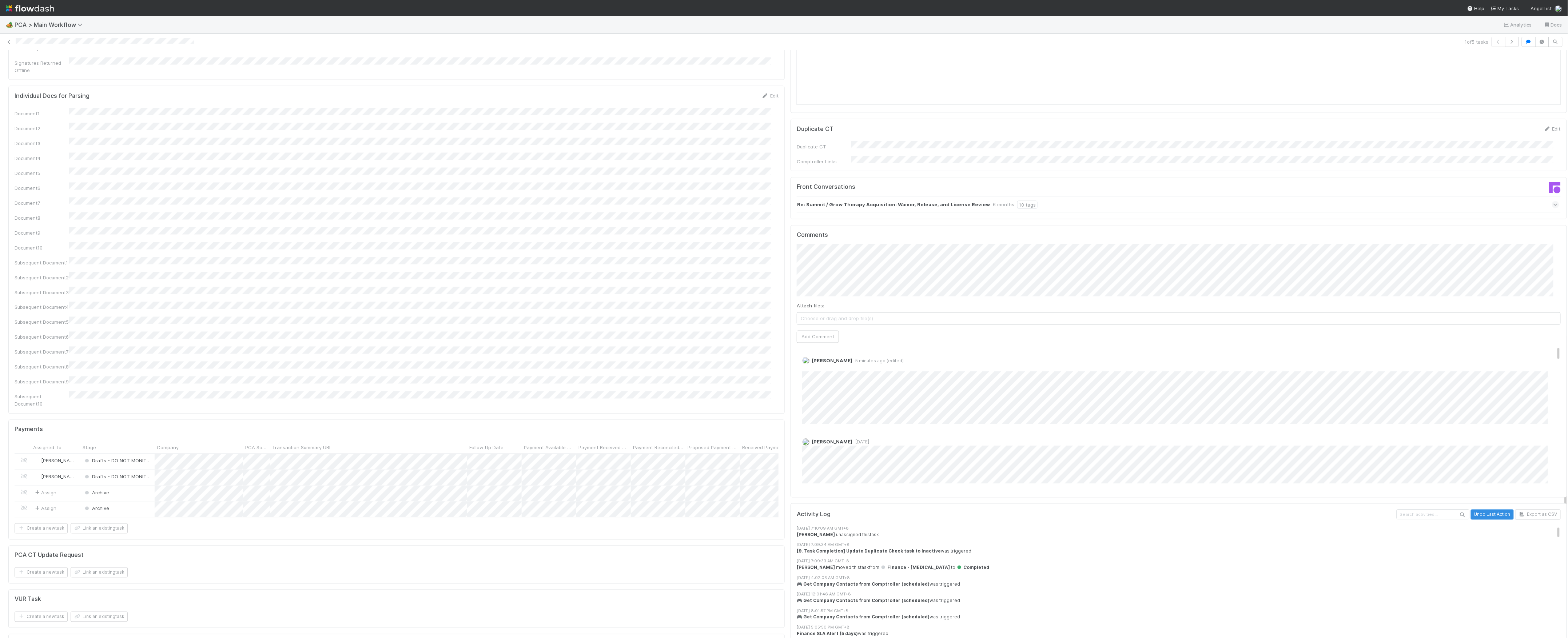
click at [845, 313] on span "Choose or drag and drop file(s)" at bounding box center [1179, 318] width 763 height 12
click at [822, 331] on button "Add Comment" at bounding box center [817, 337] width 42 height 12
click at [822, 366] on link "Delete" at bounding box center [830, 369] width 15 height 6
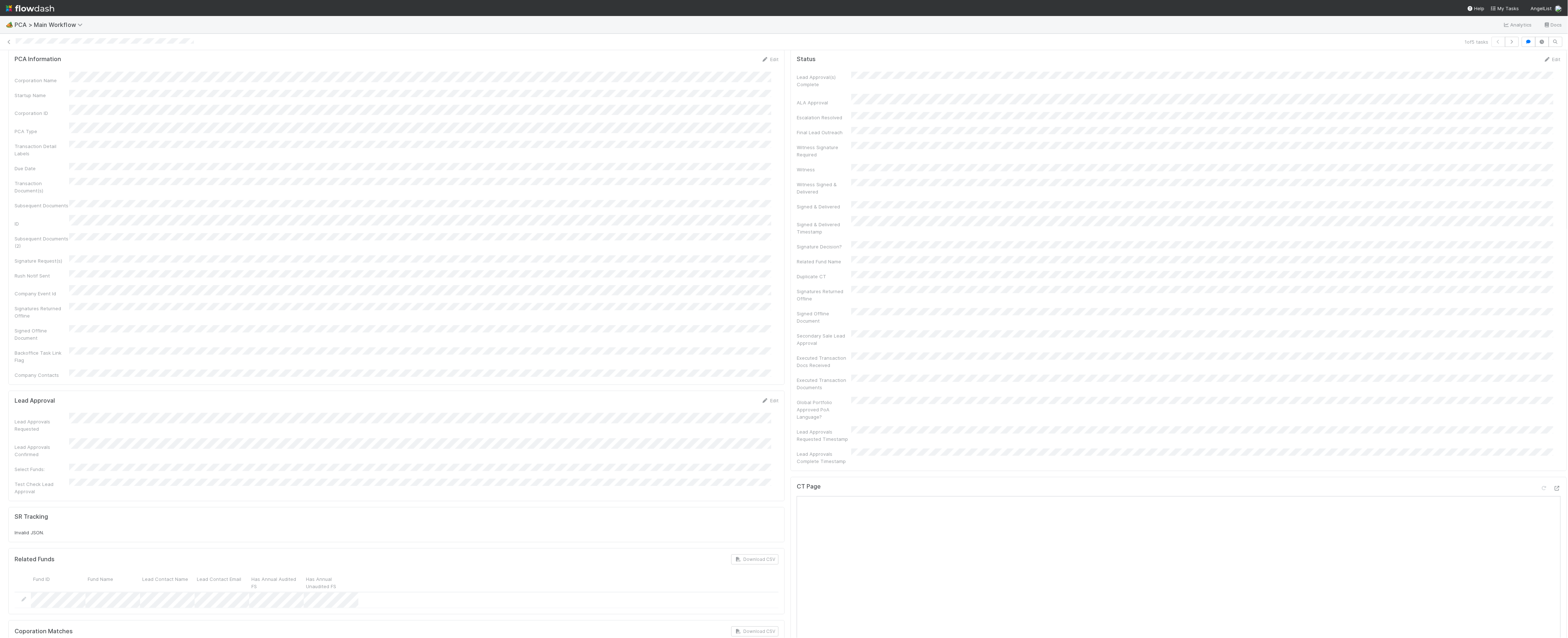
scroll to position [0, 0]
click at [12, 41] on icon at bounding box center [9, 42] width 7 height 5
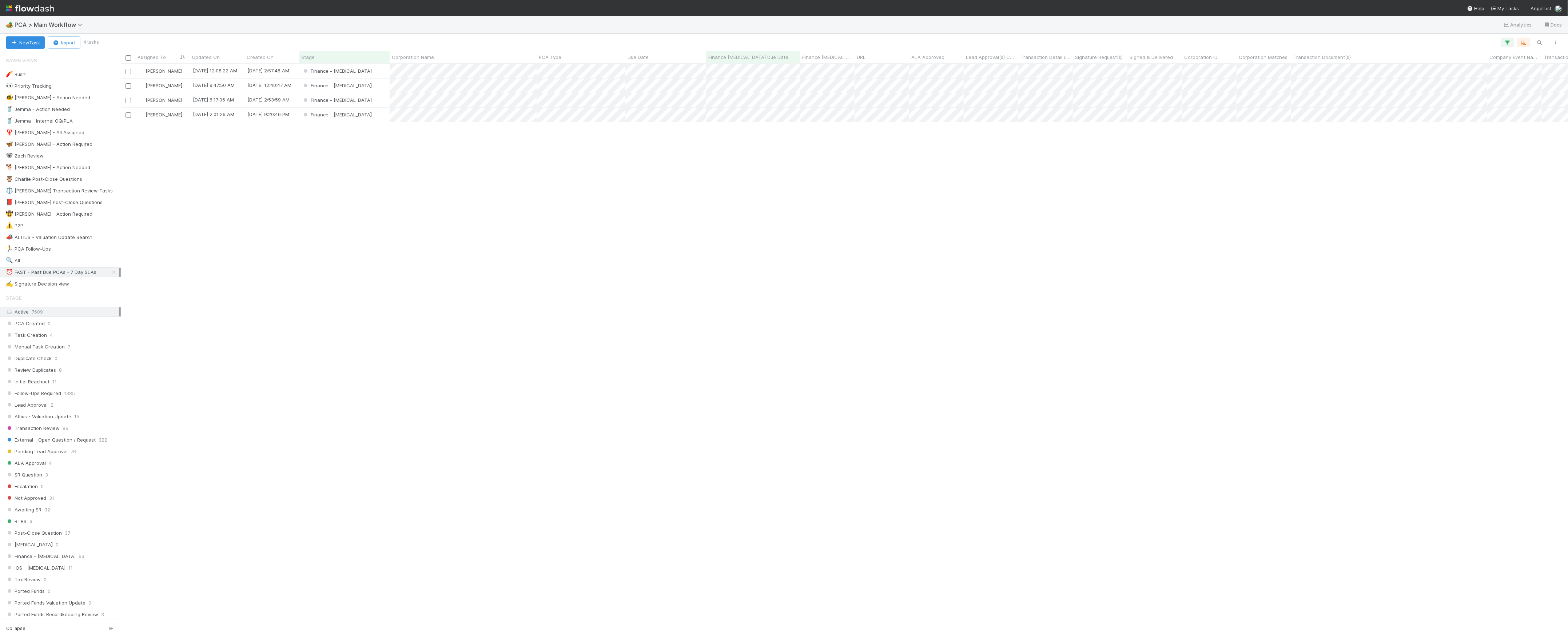
scroll to position [567, 1440]
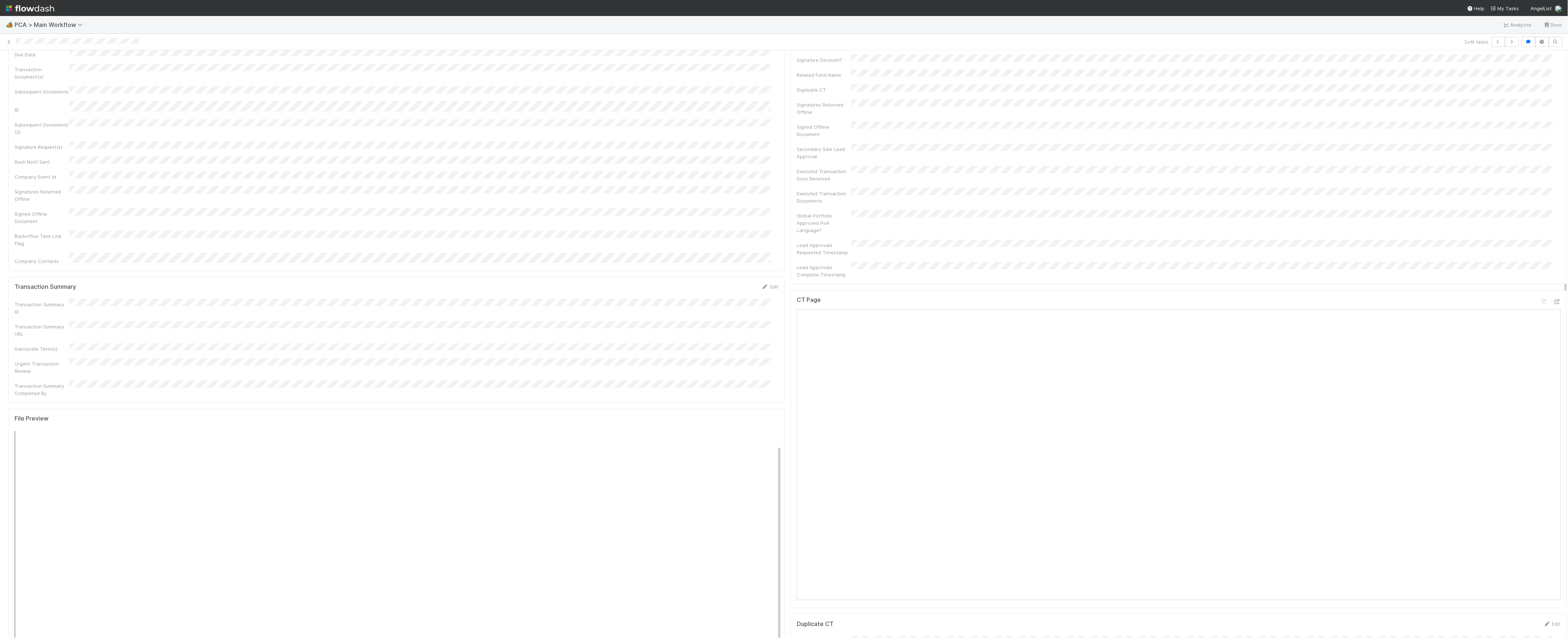
scroll to position [436, 0]
click at [1547, 291] on div "CT Page Open in New Tab" at bounding box center [1178, 450] width 776 height 318
click at [1543, 299] on div at bounding box center [1550, 304] width 20 height 10
click at [1553, 299] on div at bounding box center [1557, 303] width 7 height 7
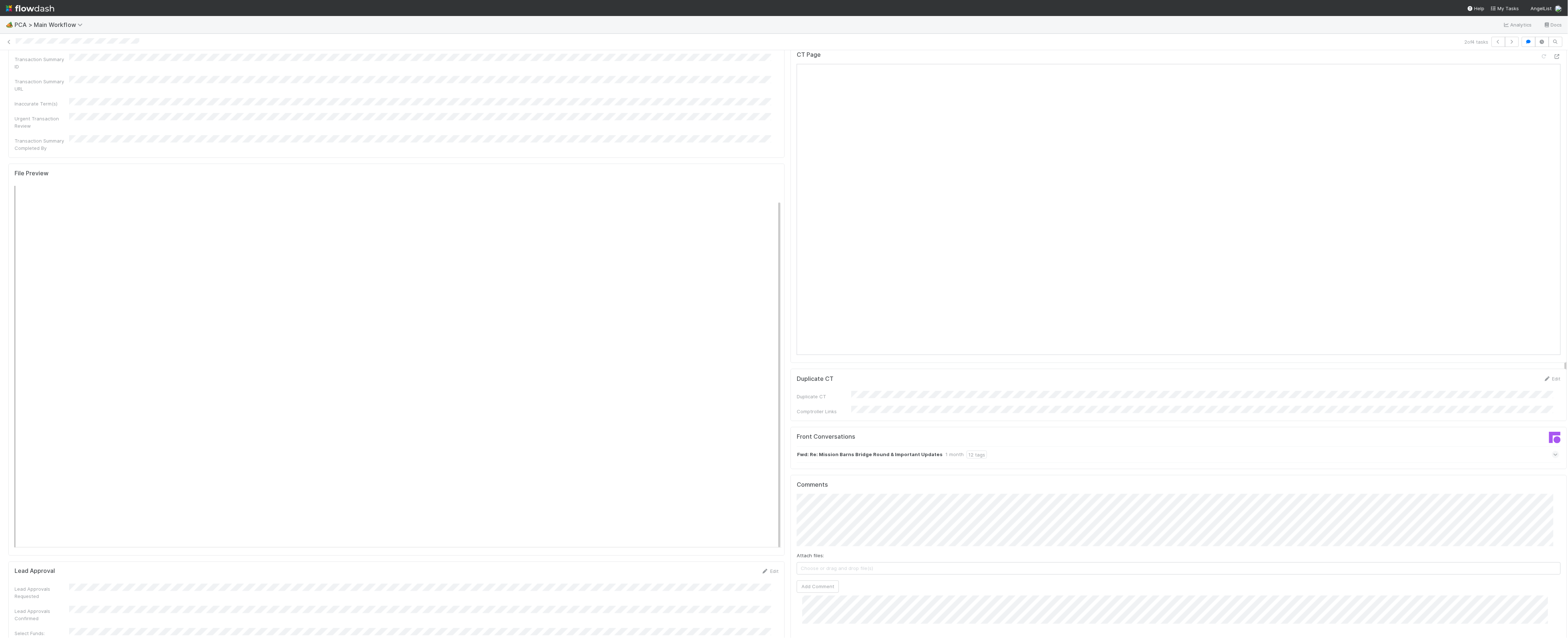
scroll to position [679, 0]
click at [778, 482] on div "Finance ICU SLA Edit Finance ICU Start Date Finance ICU Due Date Finance ICU SL…" at bounding box center [396, 569] width 782 height 2354
type input "https://comptroller.internal.angellist.com/v/review_data_change_requests?compan…"
click button "Ok" at bounding box center [942, 469] width 16 height 12
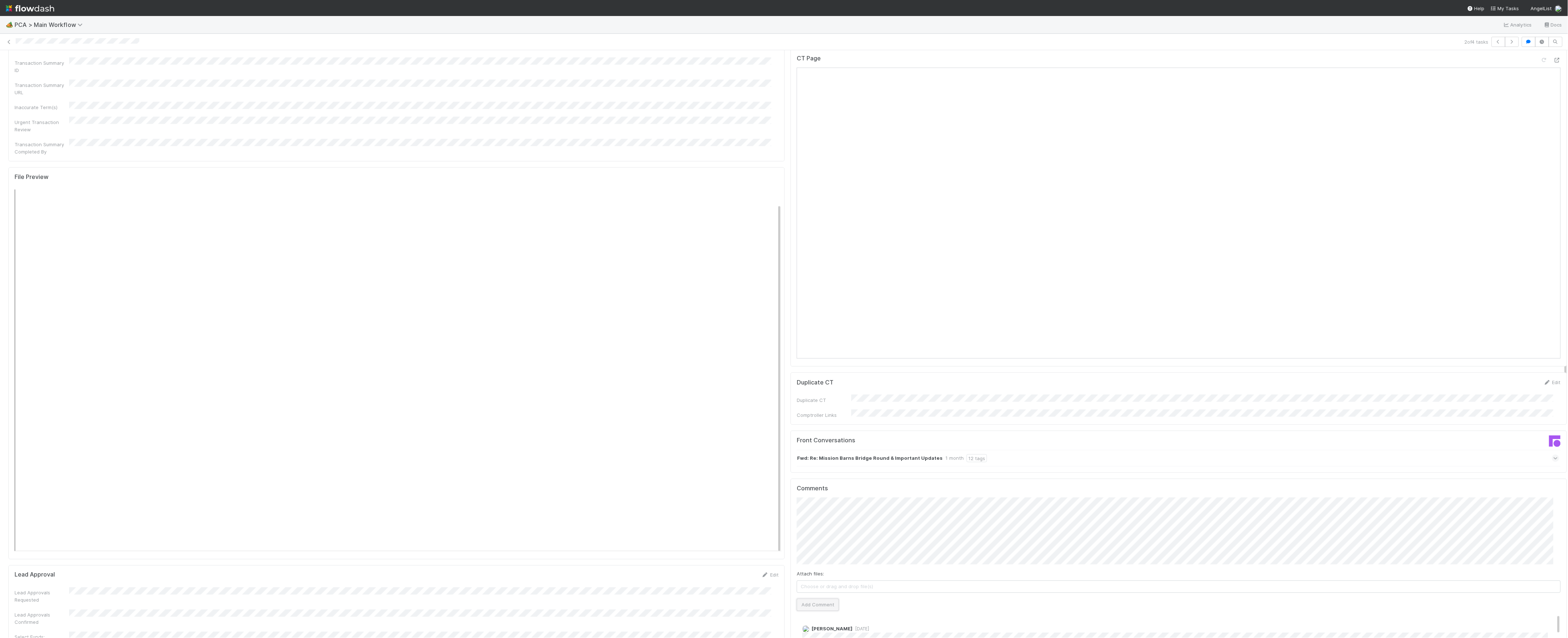
click at [828, 599] on button "Add Comment" at bounding box center [817, 605] width 42 height 12
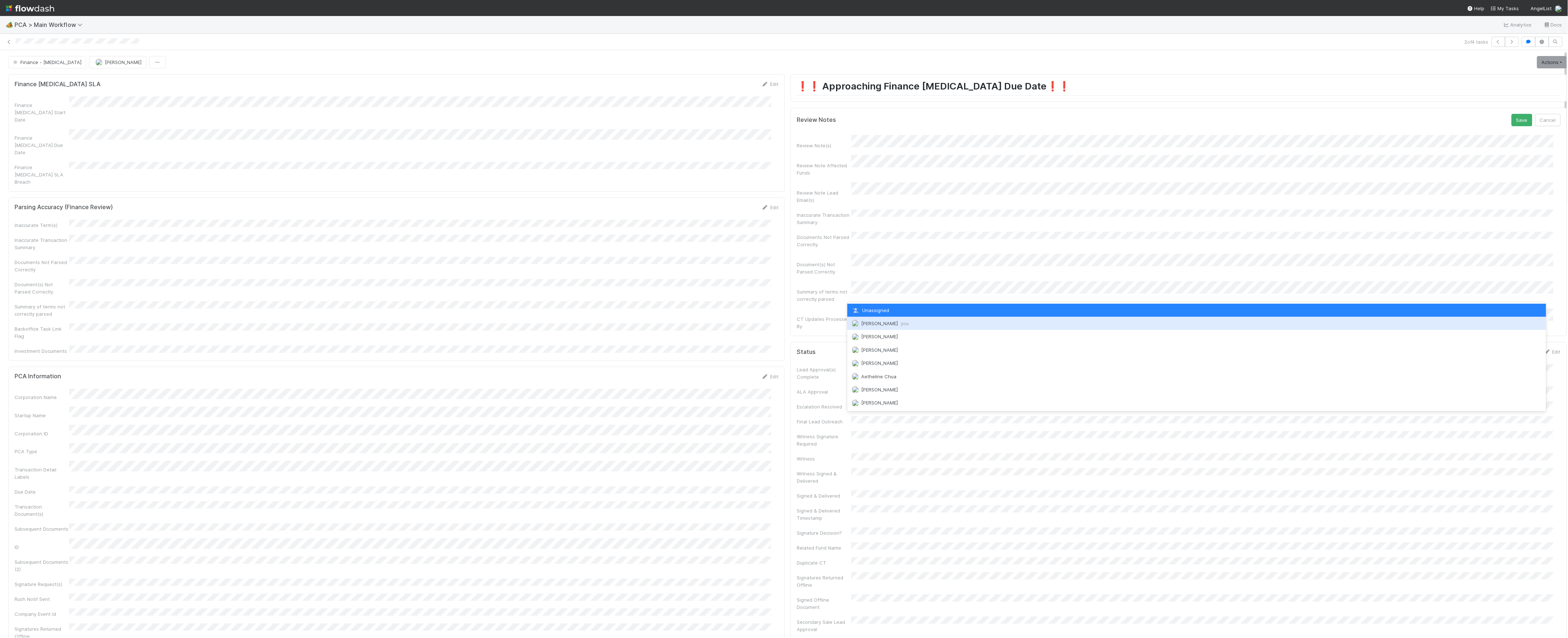
click at [877, 321] on span "[PERSON_NAME] you" at bounding box center [885, 324] width 47 height 6
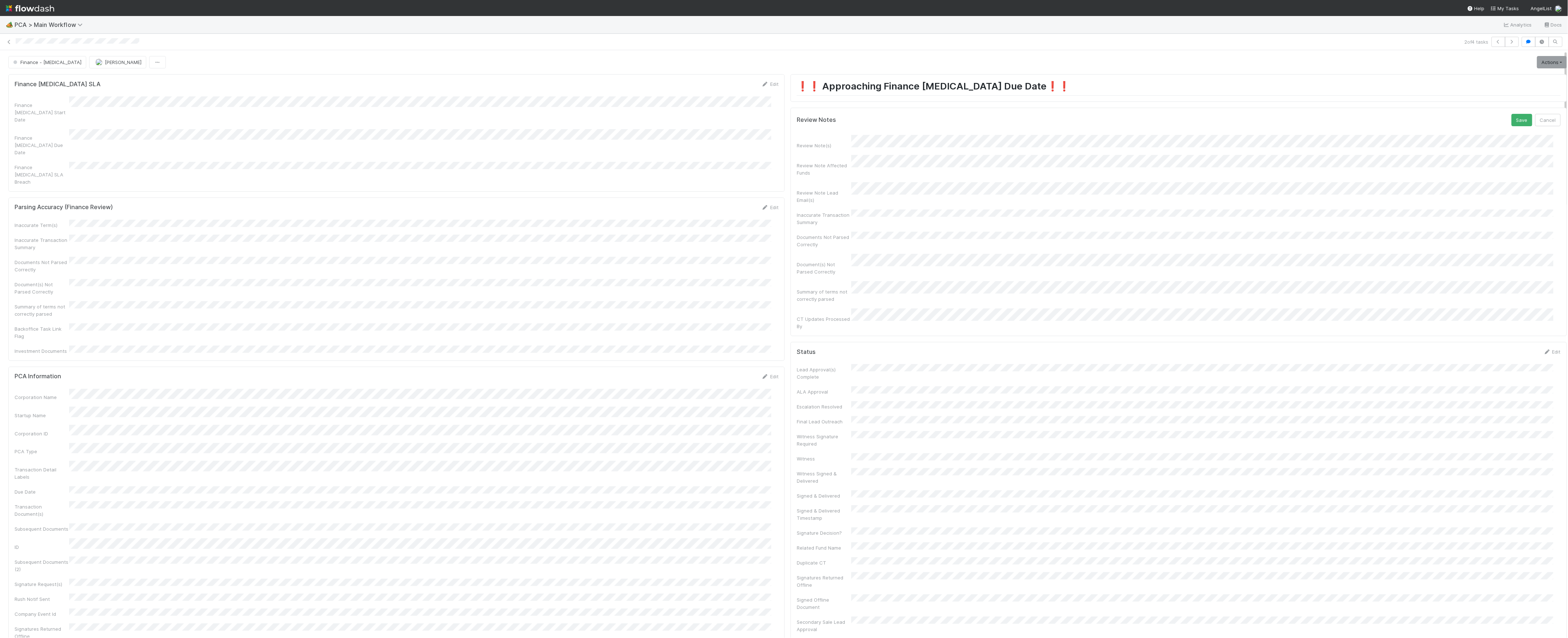
click at [1511, 114] on button "Save" at bounding box center [1522, 120] width 21 height 12
click at [1545, 62] on link "Actions" at bounding box center [1552, 62] width 30 height 12
click at [1480, 117] on button "Move to DCR Review" at bounding box center [1510, 118] width 118 height 10
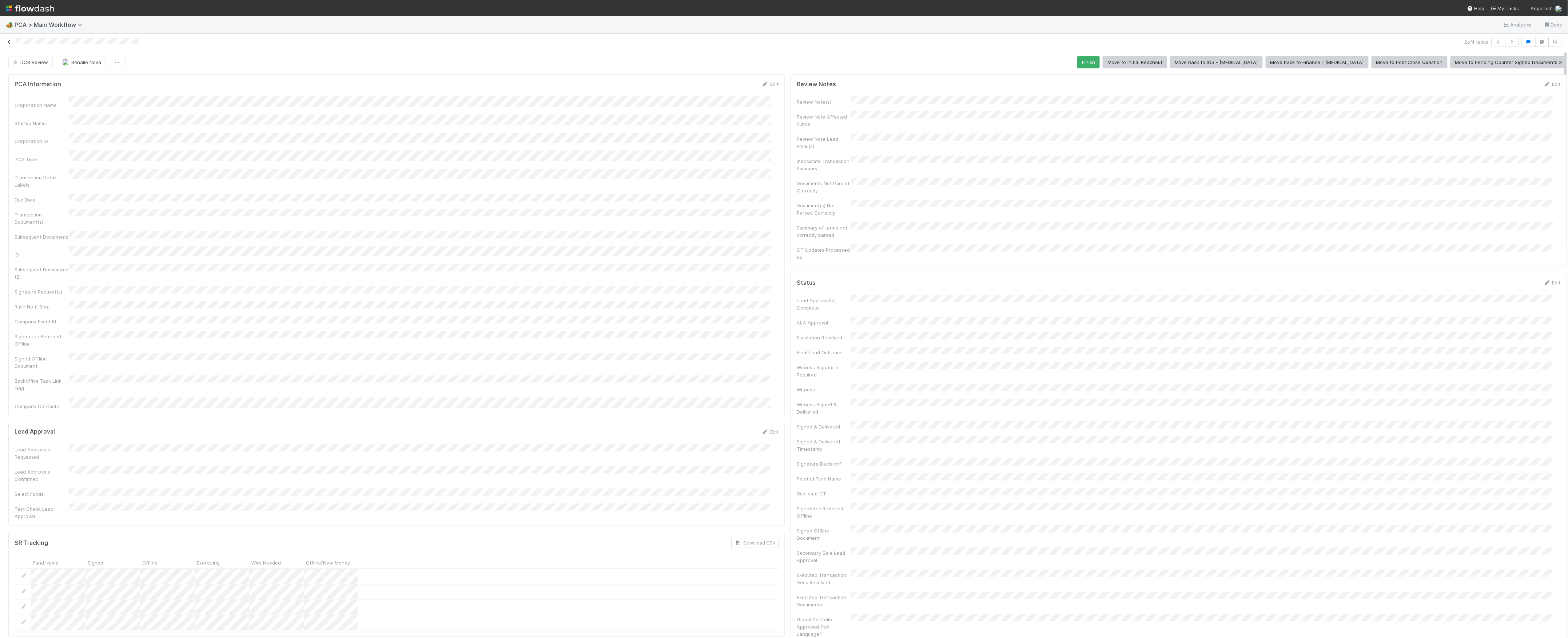
click at [7, 44] on link at bounding box center [9, 42] width 7 height 7
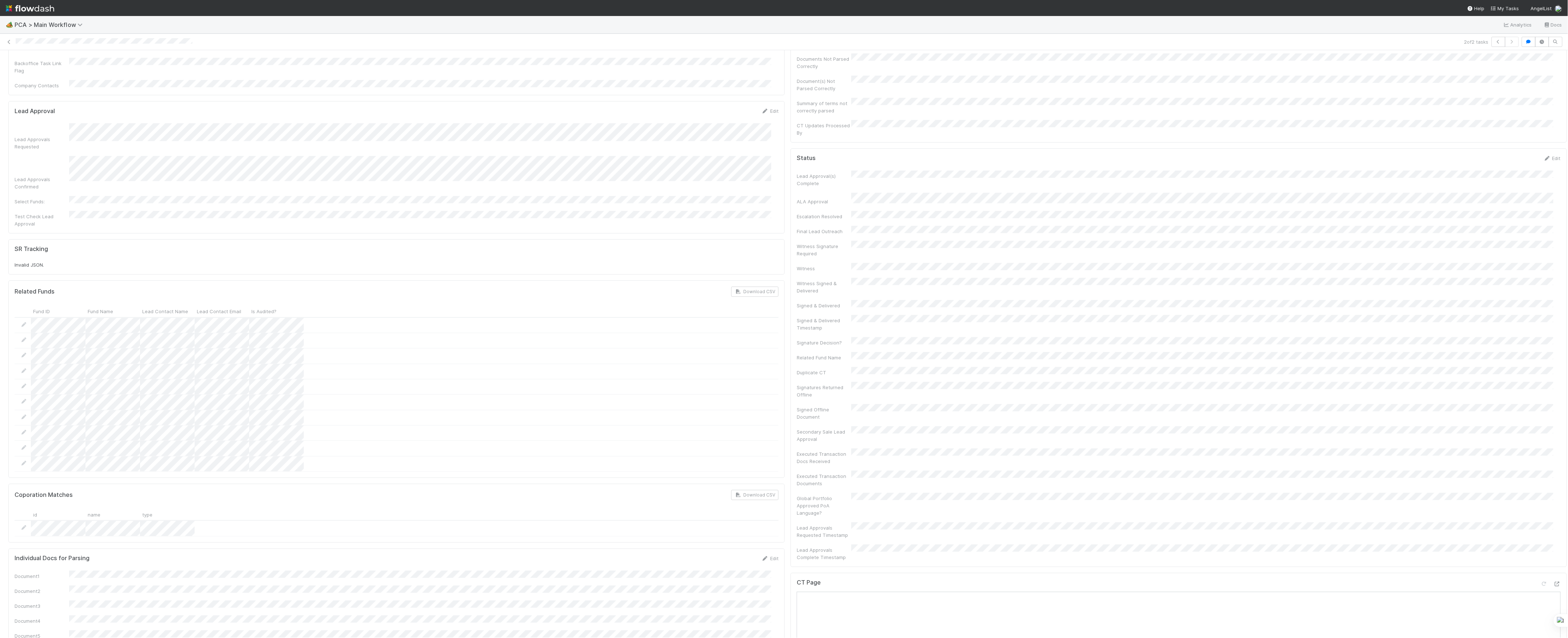
scroll to position [631, 0]
click at [1553, 291] on icon at bounding box center [1557, 293] width 7 height 5
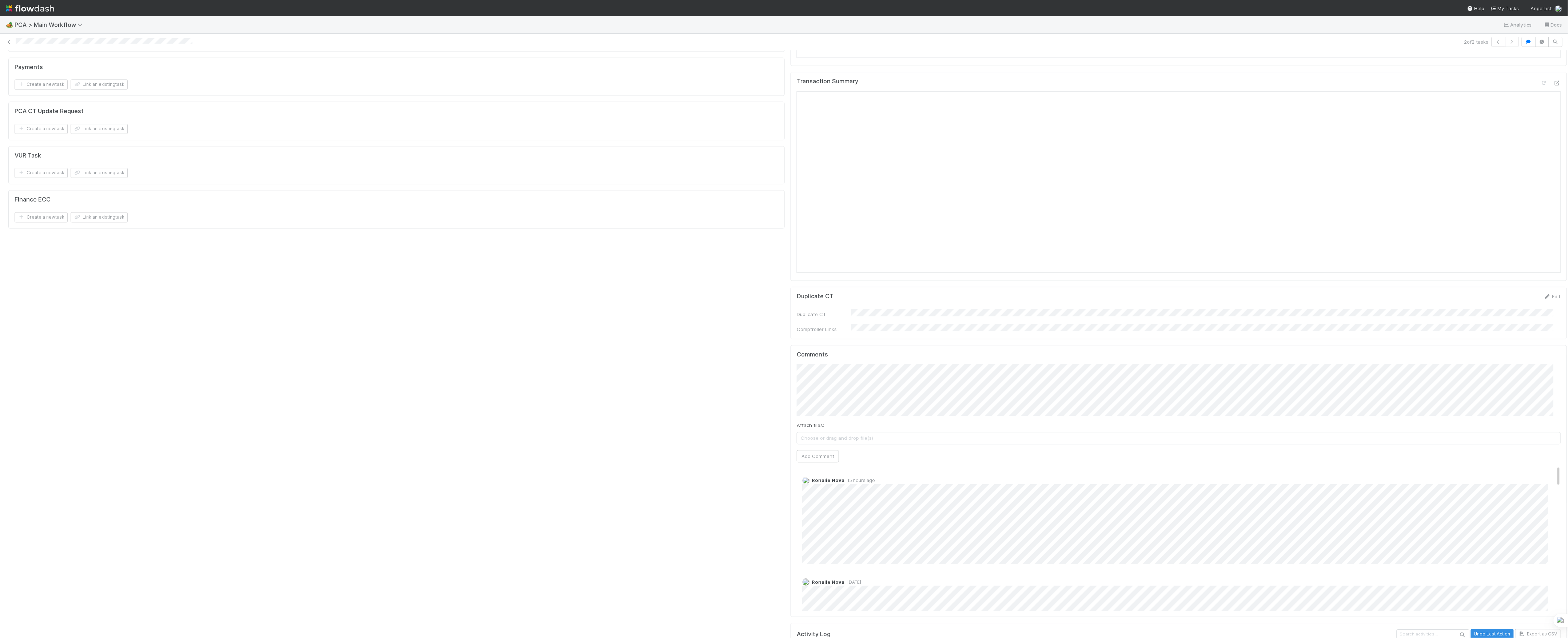
click at [772, 348] on div "PCA Information Edit Corporation Name Startup Name Corporation ID PCA Type Tran…" at bounding box center [788, 64] width 1564 height 2314
click at [808, 450] on button "Add Comment" at bounding box center [817, 457] width 42 height 12
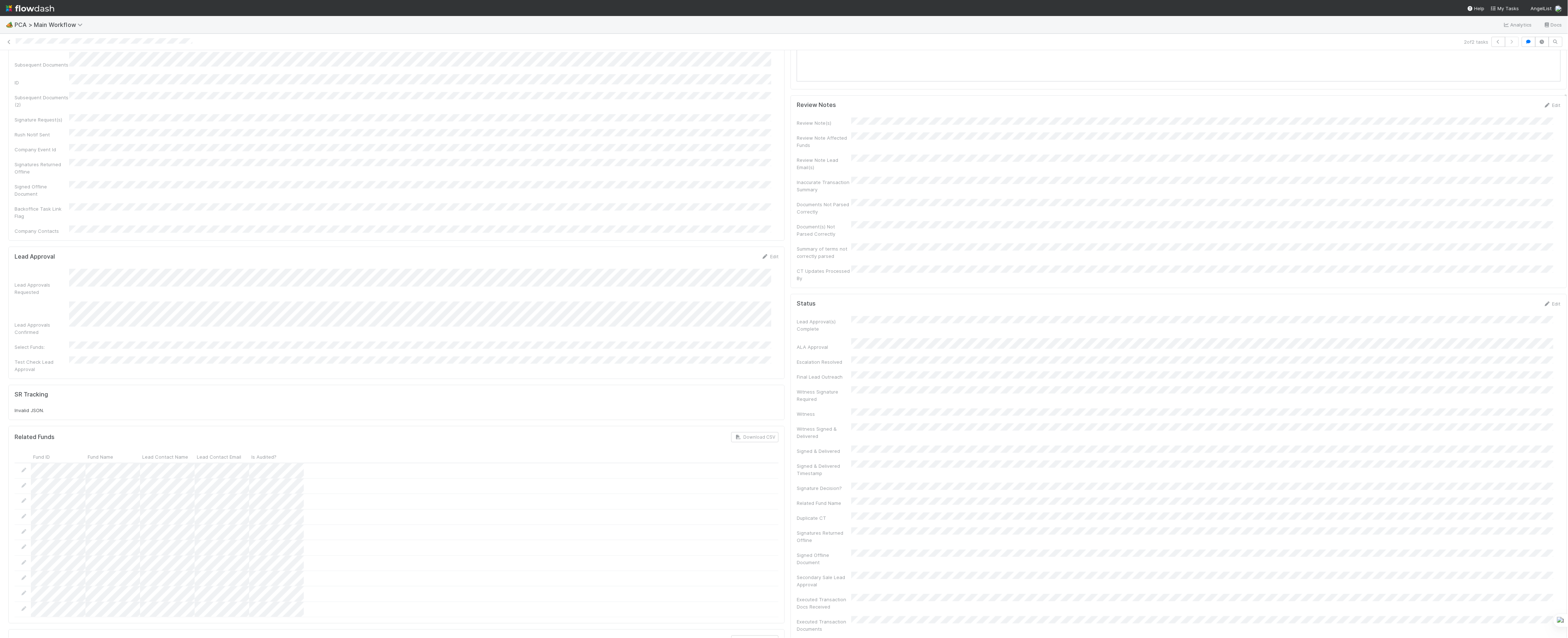
scroll to position [0, 0]
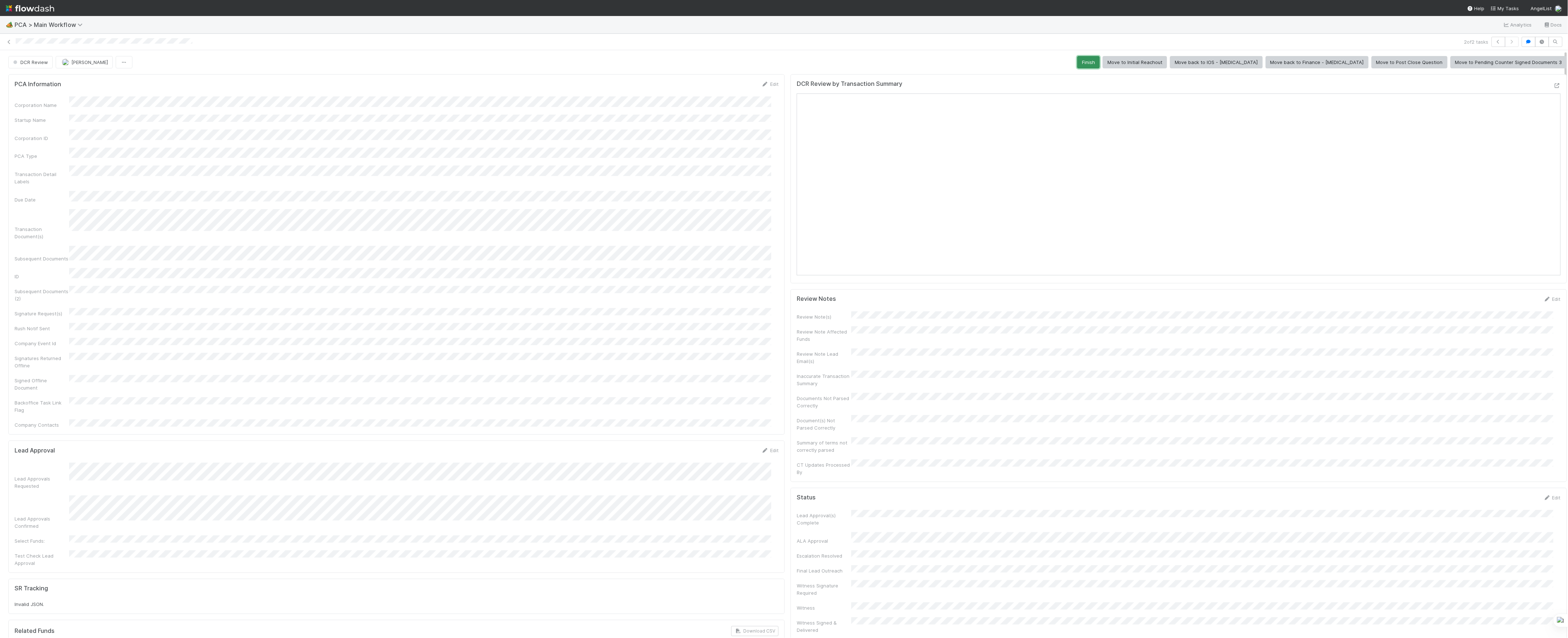
click at [1100, 62] on button "Finish" at bounding box center [1088, 62] width 23 height 12
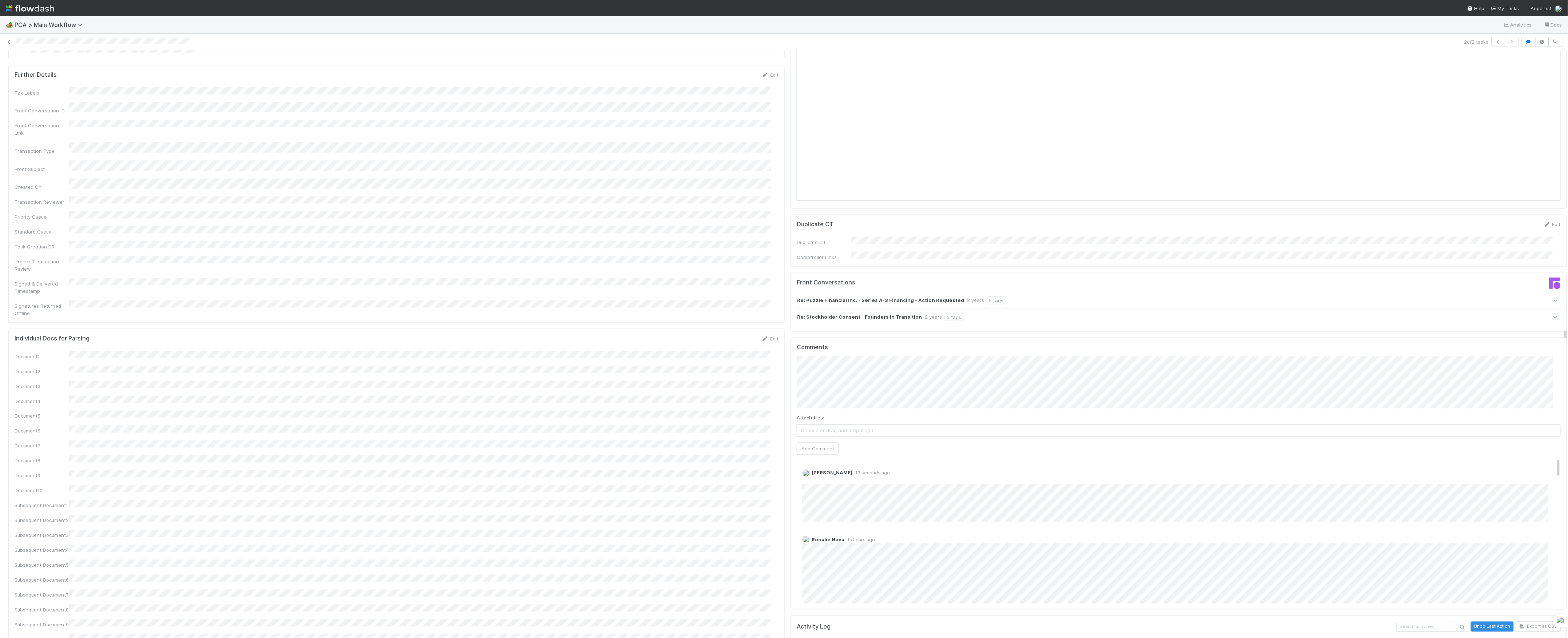
scroll to position [824, 0]
click at [808, 476] on link "Edit" at bounding box center [812, 479] width 9 height 6
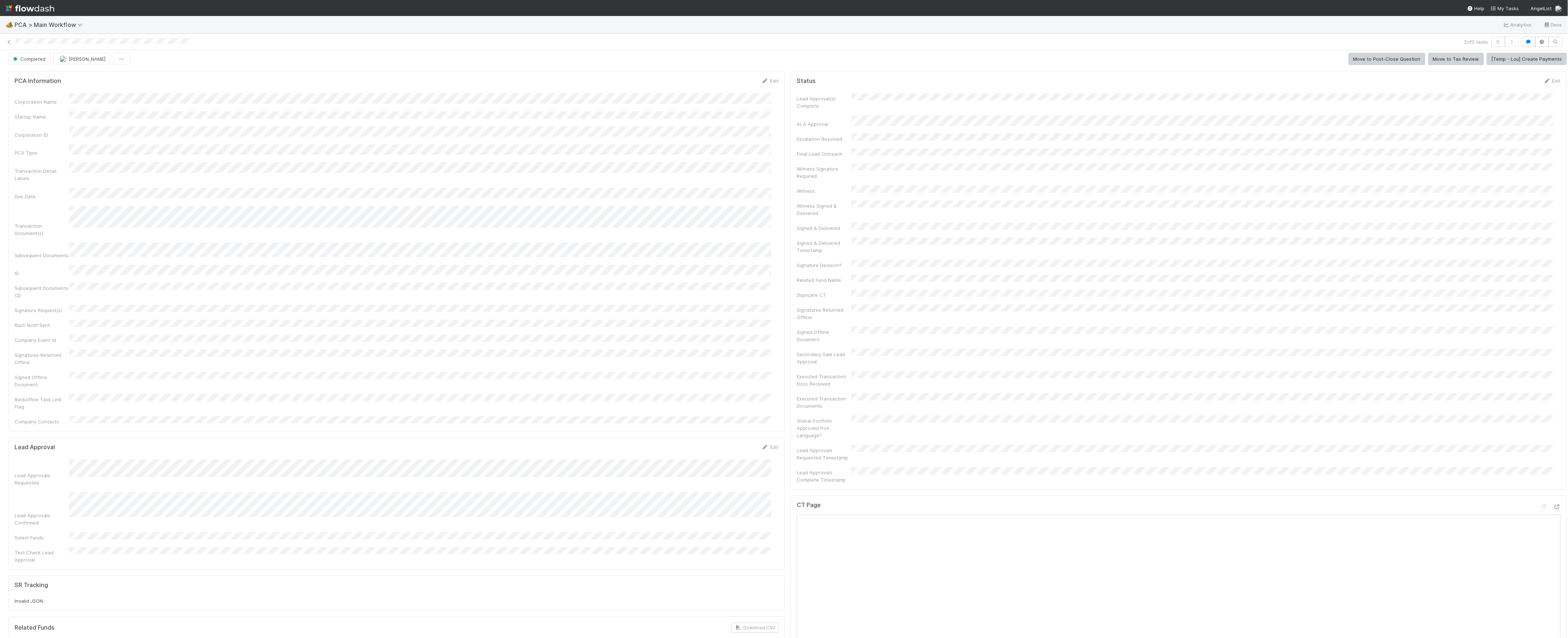
scroll to position [0, 0]
click at [100, 66] on button "[PERSON_NAME]" at bounding box center [82, 62] width 57 height 12
click at [8, 41] on icon at bounding box center [9, 42] width 7 height 5
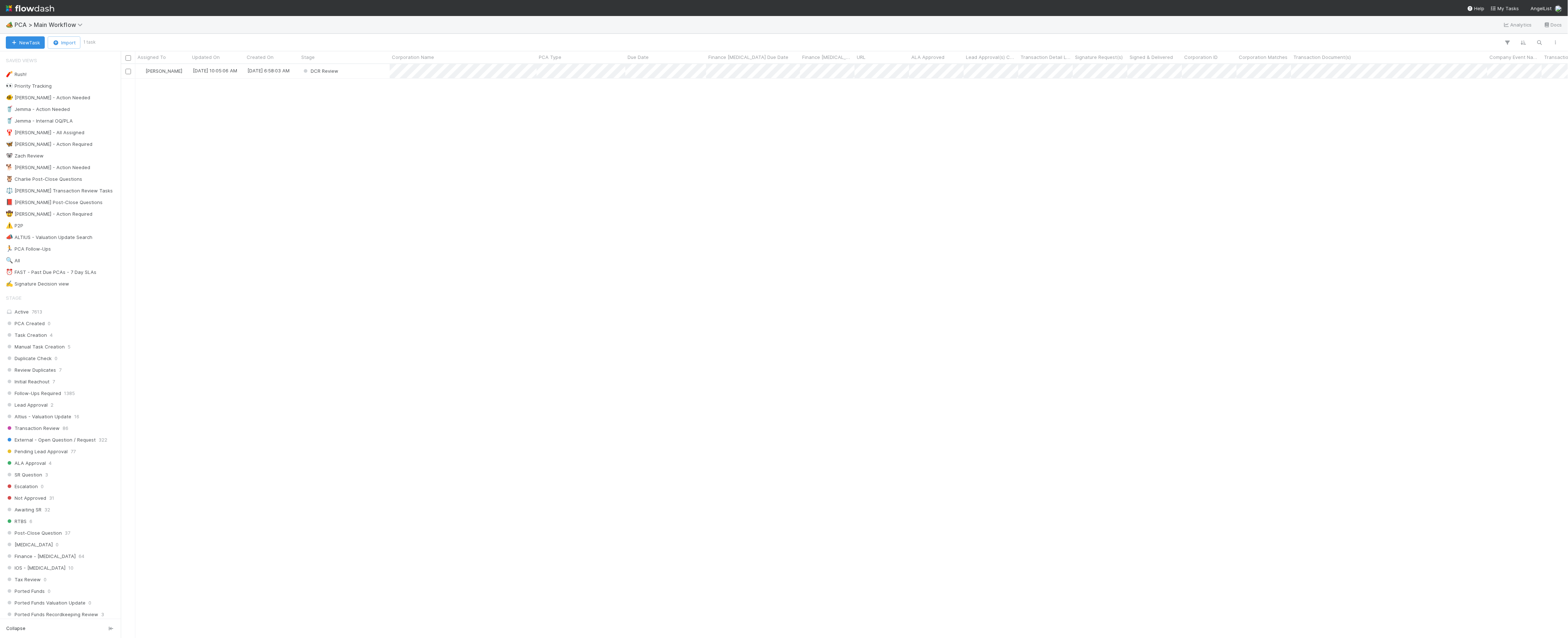
scroll to position [567, 1440]
click at [354, 76] on div "DCR Review" at bounding box center [344, 71] width 91 height 14
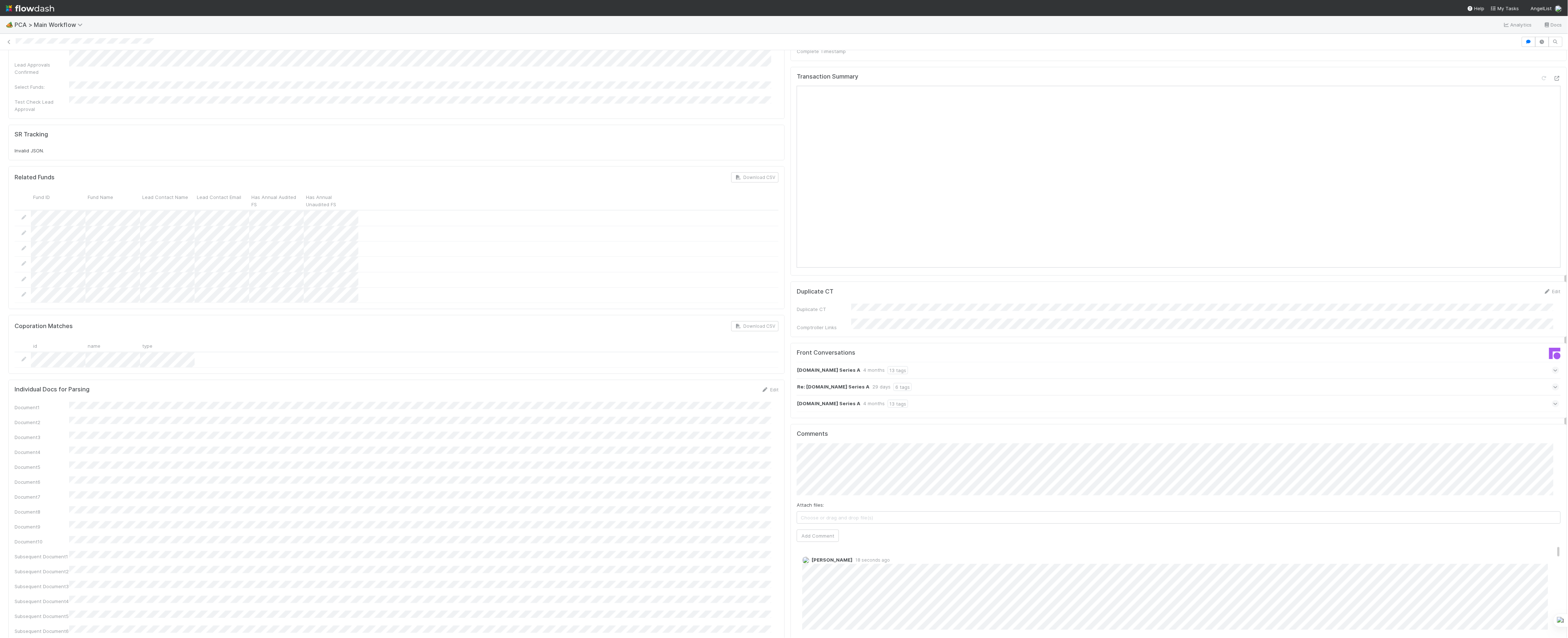
scroll to position [582, 0]
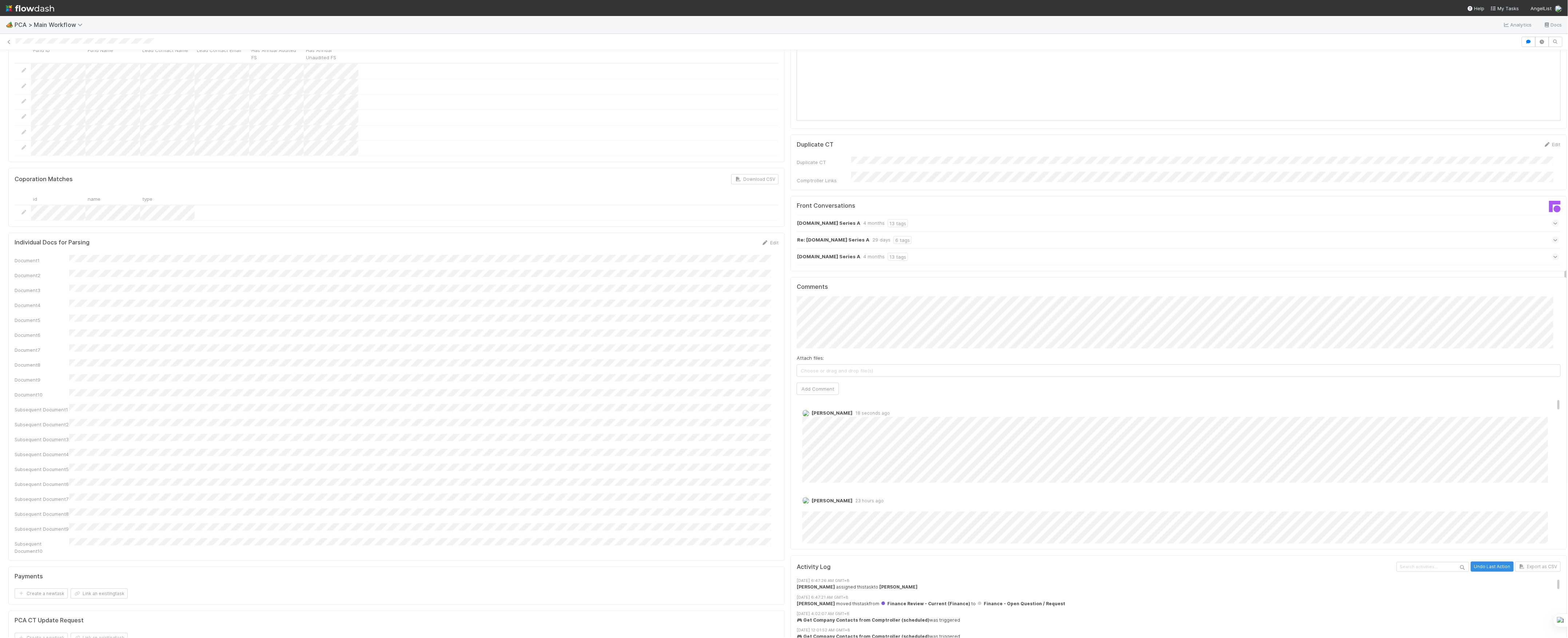
click at [864, 313] on div "Attach files: Choose or drag and drop file(s) Add Comment" at bounding box center [1178, 346] width 764 height 99
click at [846, 310] on button "[PERSON_NAME]" at bounding box center [822, 306] width 55 height 10
click at [817, 383] on button "Add Comment" at bounding box center [817, 389] width 42 height 12
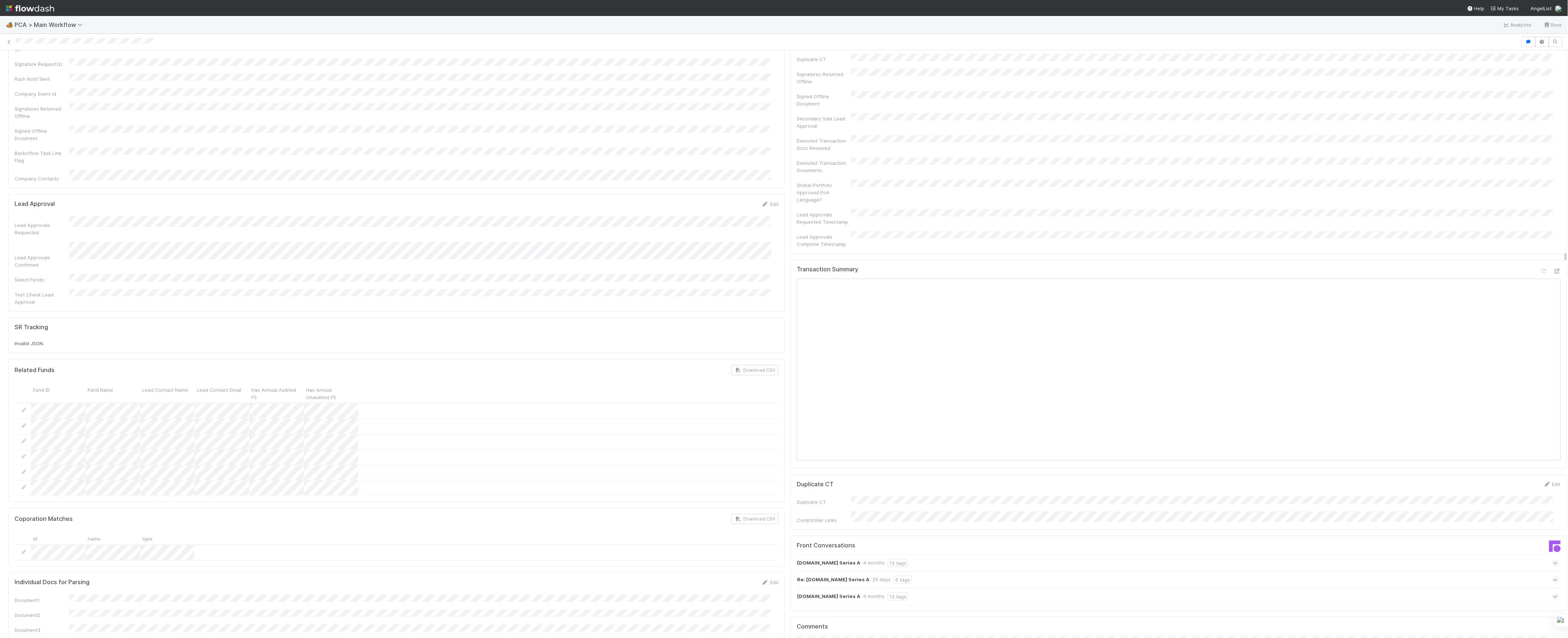
scroll to position [0, 0]
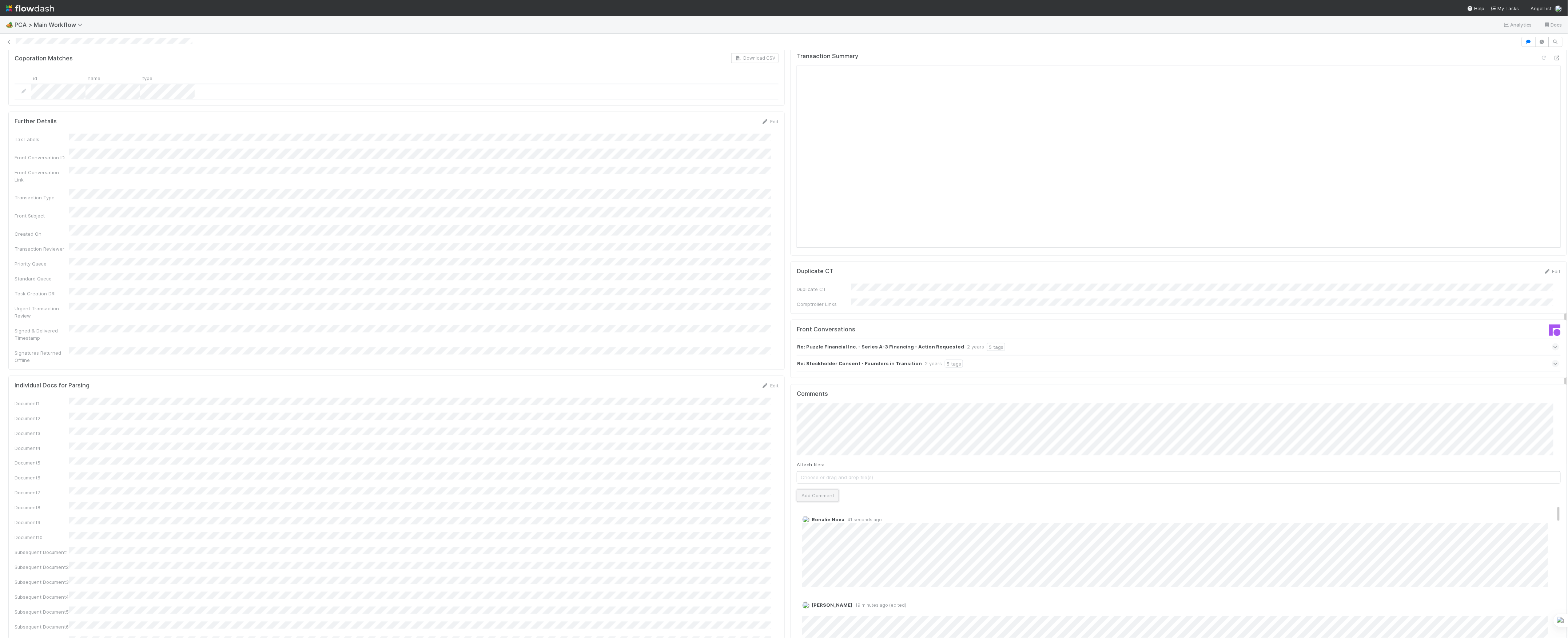
click at [823, 489] on button "Add Comment" at bounding box center [817, 496] width 42 height 12
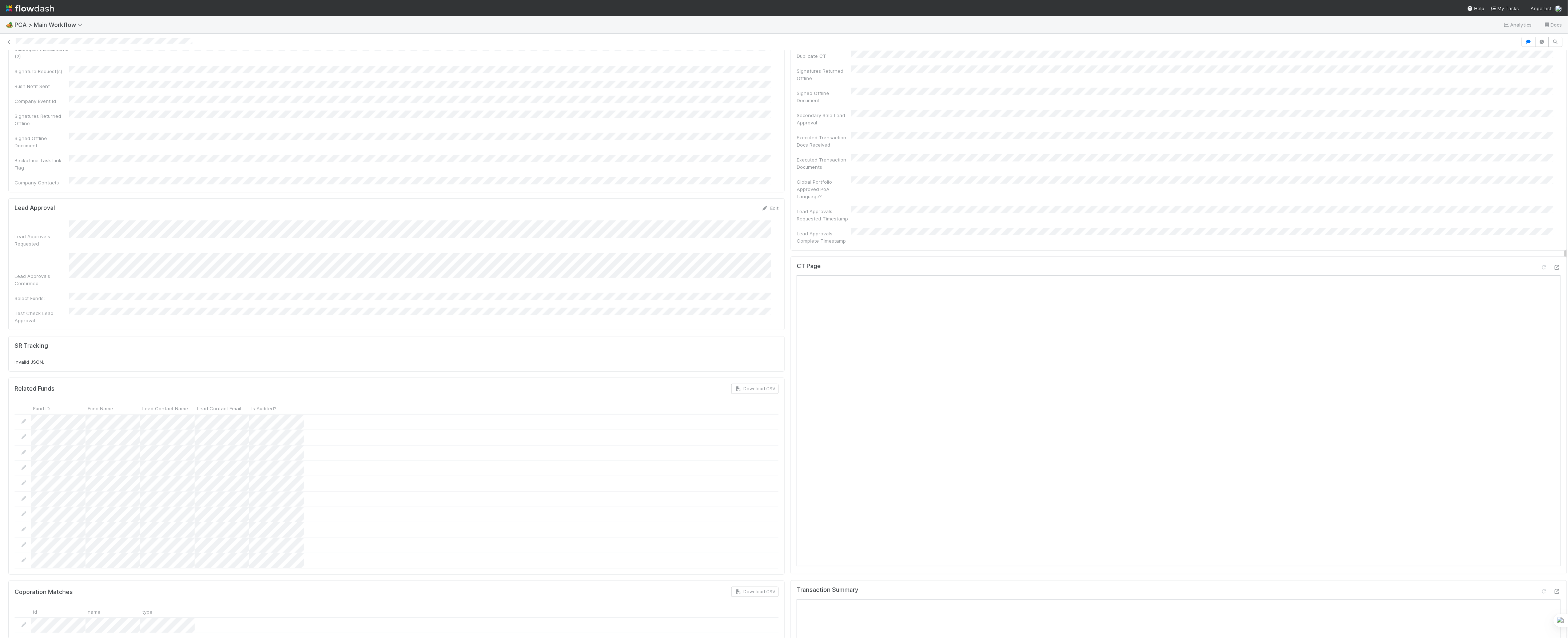
scroll to position [0, 0]
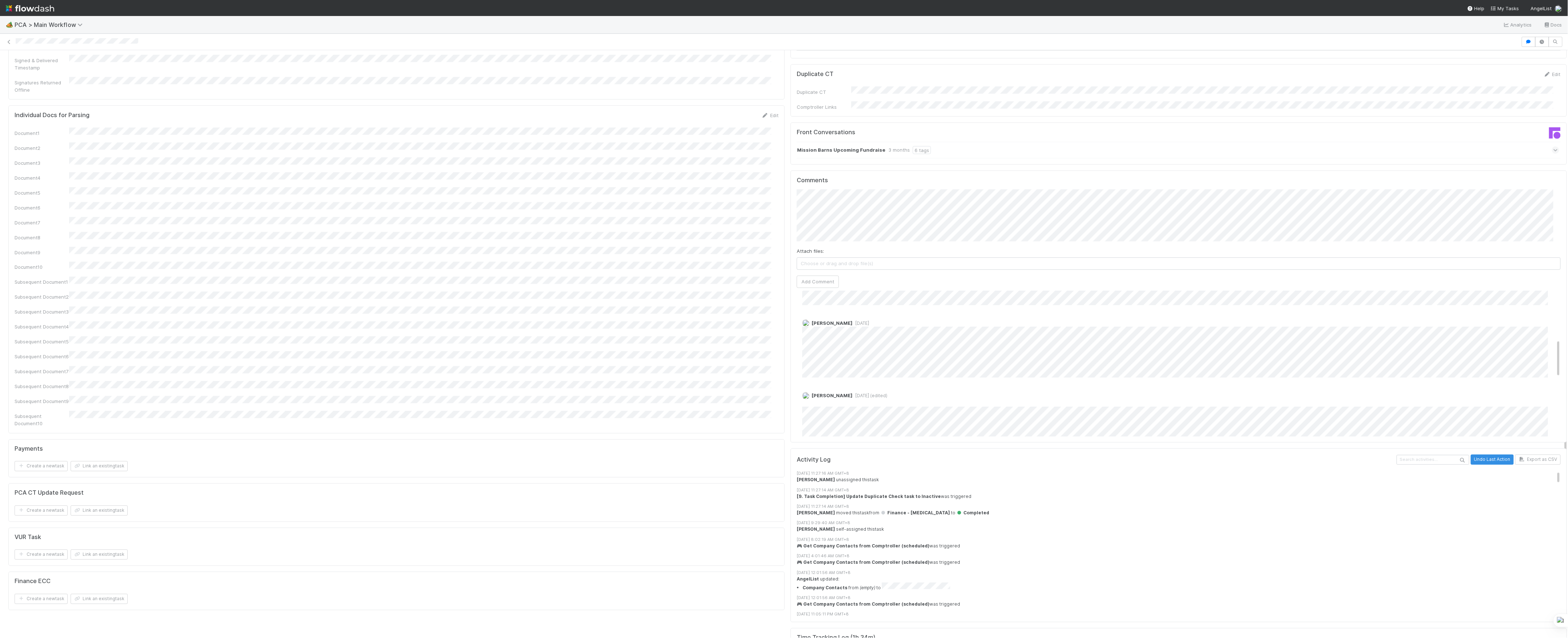
scroll to position [242, 0]
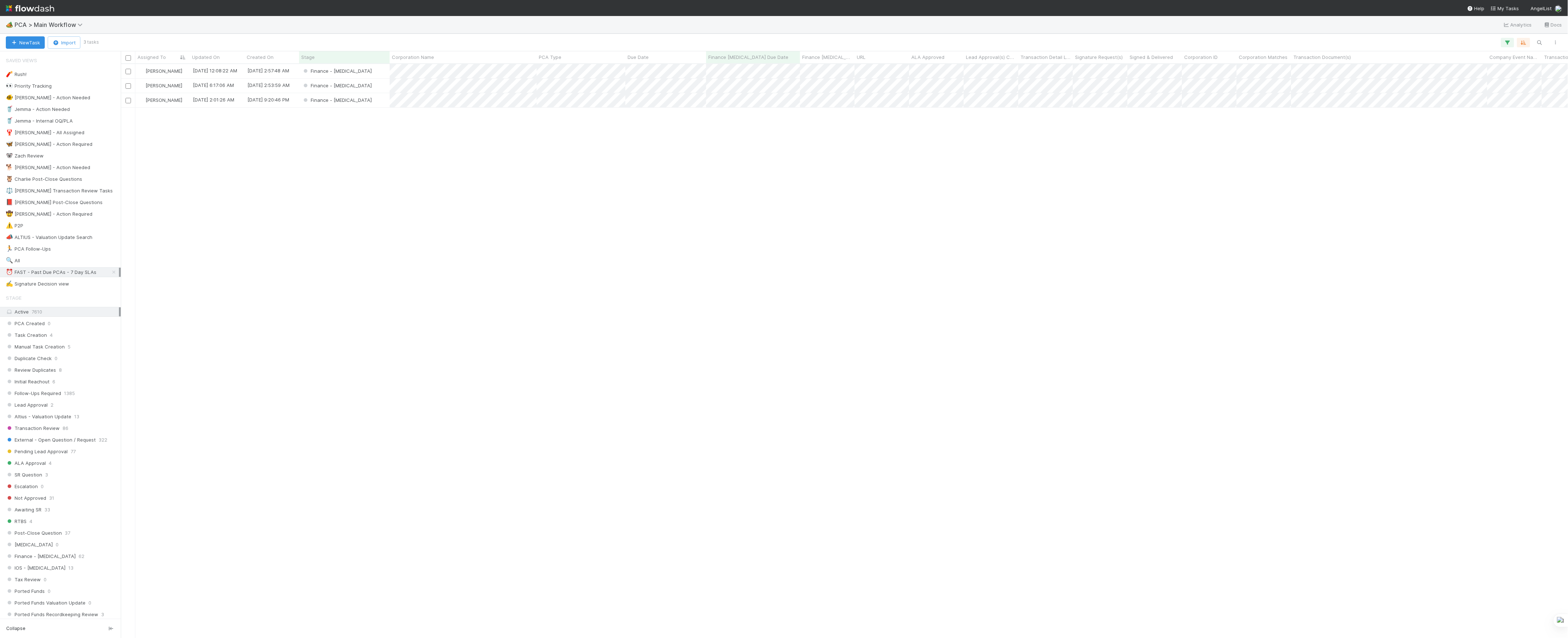
scroll to position [8, 8]
click at [372, 98] on div "Finance - [MEDICAL_DATA]" at bounding box center [344, 100] width 91 height 14
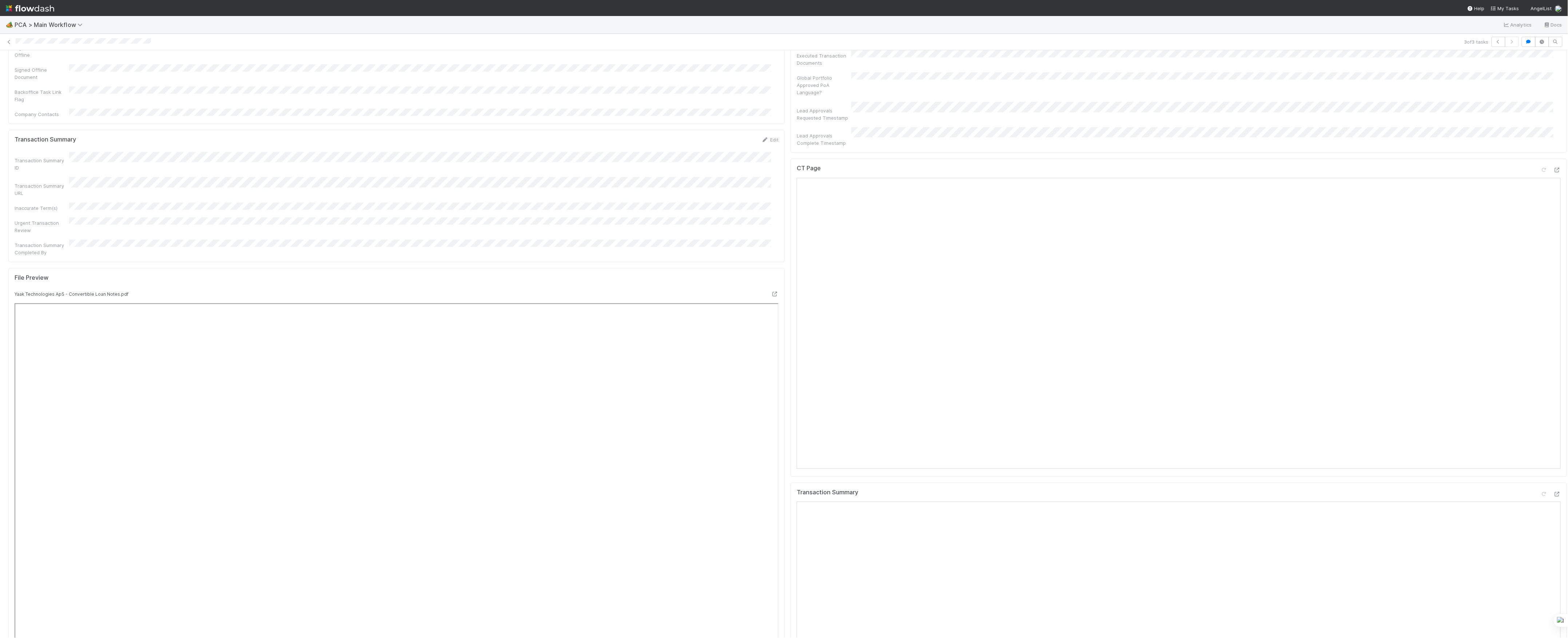
scroll to position [582, 0]
click at [1553, 167] on icon at bounding box center [1557, 169] width 7 height 5
click at [1553, 198] on div at bounding box center [1557, 202] width 7 height 7
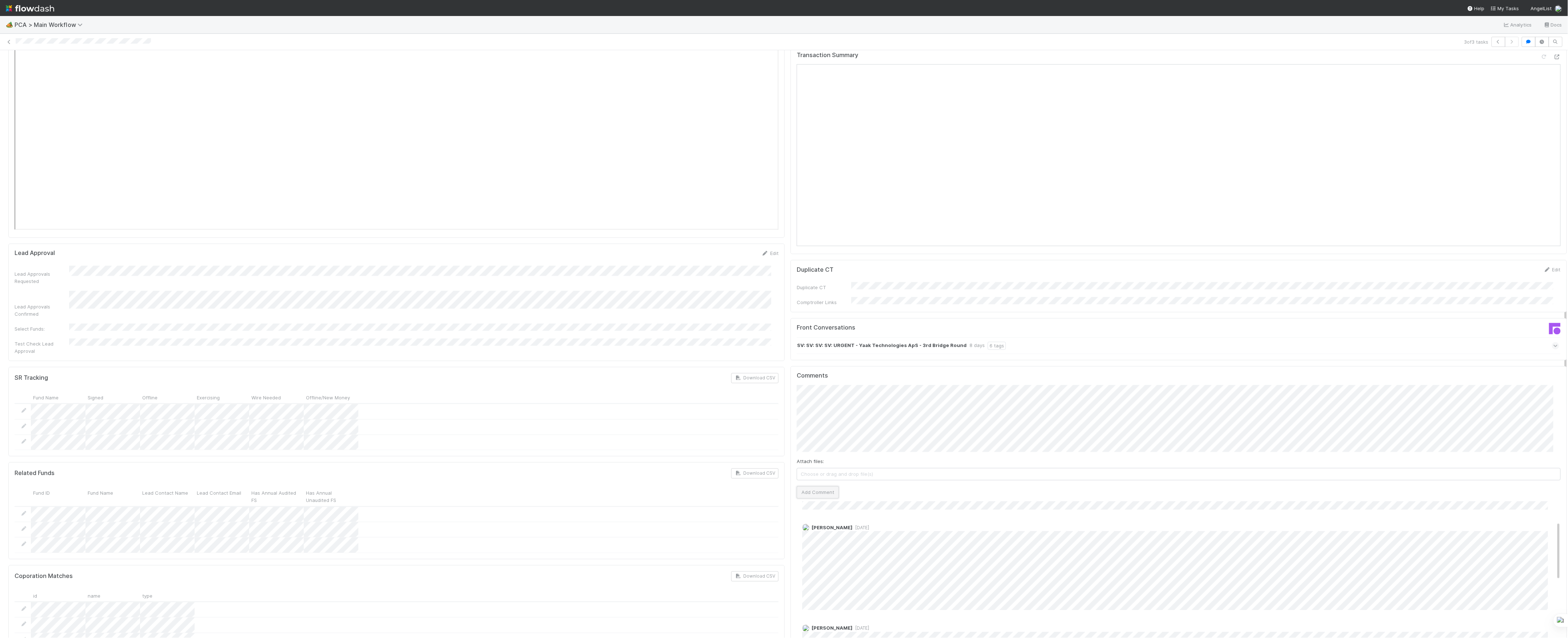
click at [828, 486] on button "Add Comment" at bounding box center [817, 493] width 42 height 12
click at [808, 507] on link "Edit" at bounding box center [812, 510] width 9 height 6
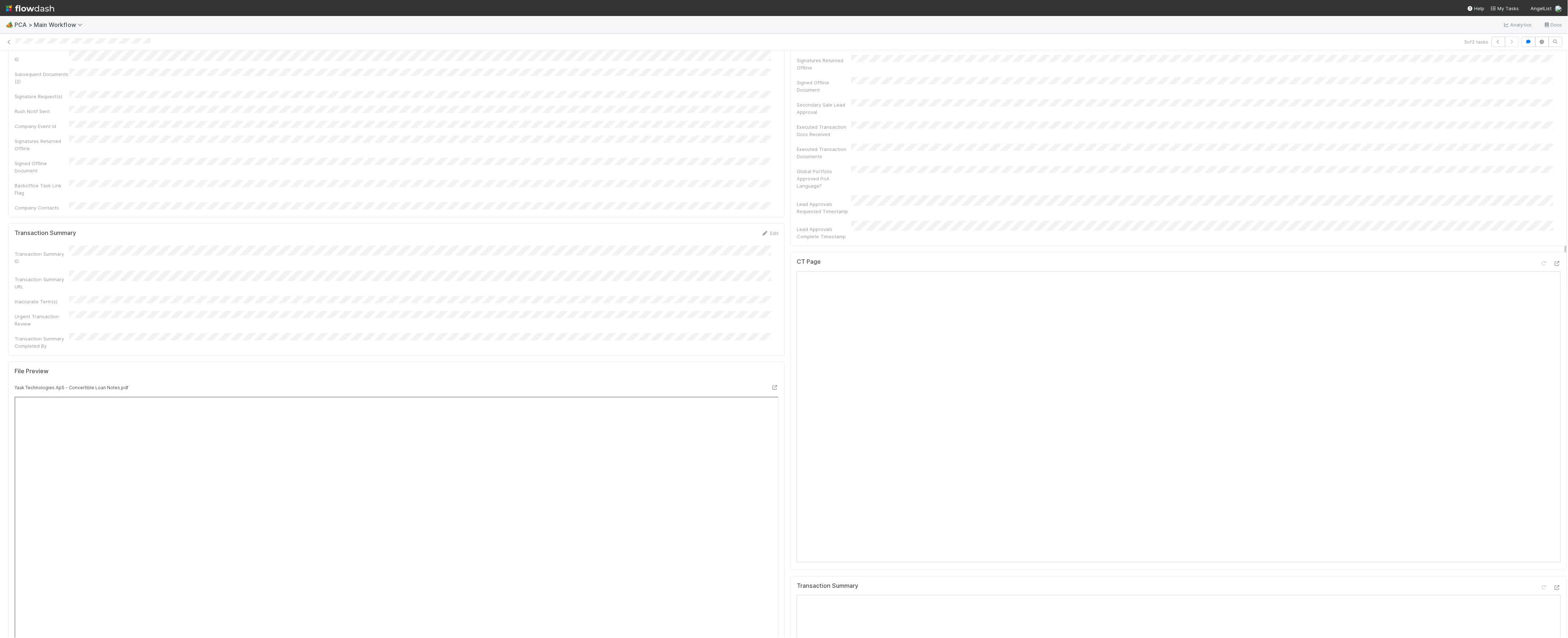
scroll to position [485, 0]
click at [1541, 263] on div at bounding box center [1544, 267] width 7 height 7
click at [863, 281] on div "Summary of terms not correctly parsed" at bounding box center [1178, 292] width 764 height 21
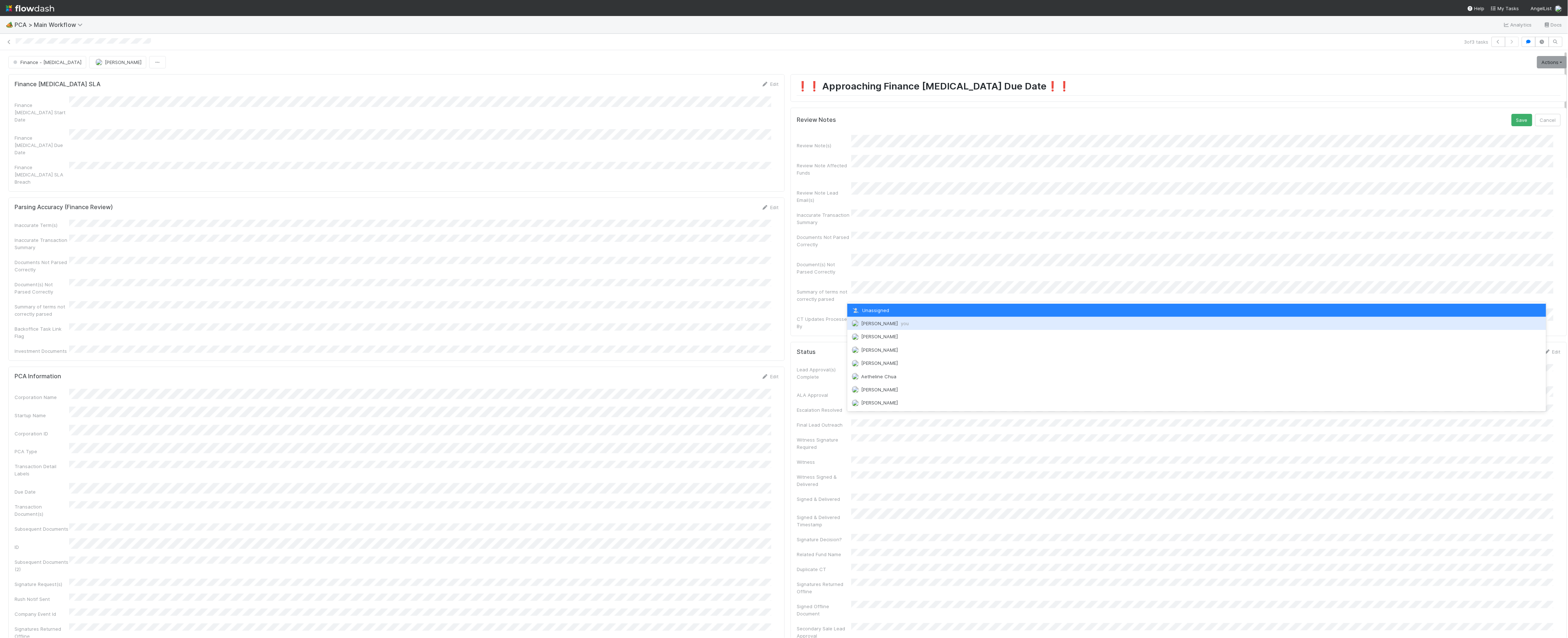
click at [875, 321] on span "[PERSON_NAME] you" at bounding box center [885, 324] width 47 height 6
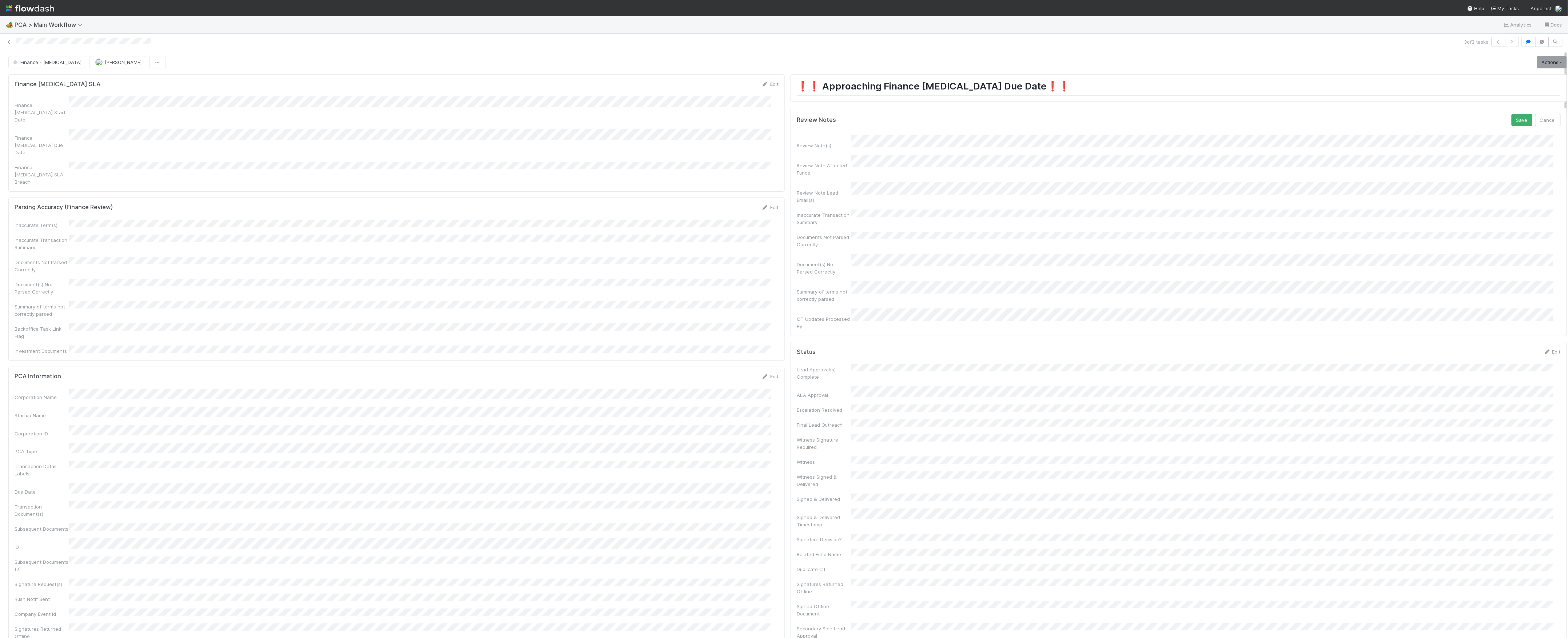
click at [1511, 114] on button "Save" at bounding box center [1522, 120] width 21 height 12
click at [1540, 63] on link "Actions" at bounding box center [1552, 62] width 30 height 12
click at [1474, 99] on button "Move to Finance Review" at bounding box center [1510, 97] width 118 height 10
click at [105, 61] on span "[PERSON_NAME]" at bounding box center [123, 62] width 37 height 6
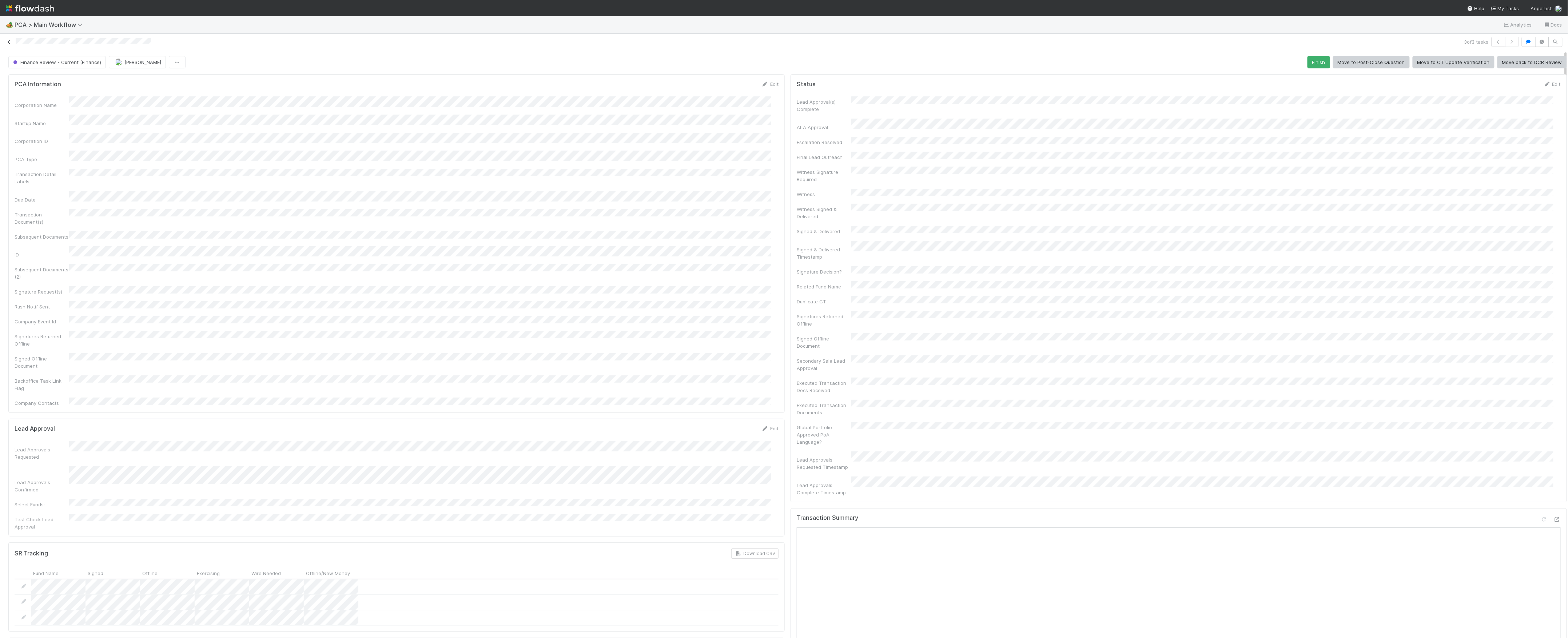
click at [9, 43] on icon at bounding box center [9, 42] width 7 height 5
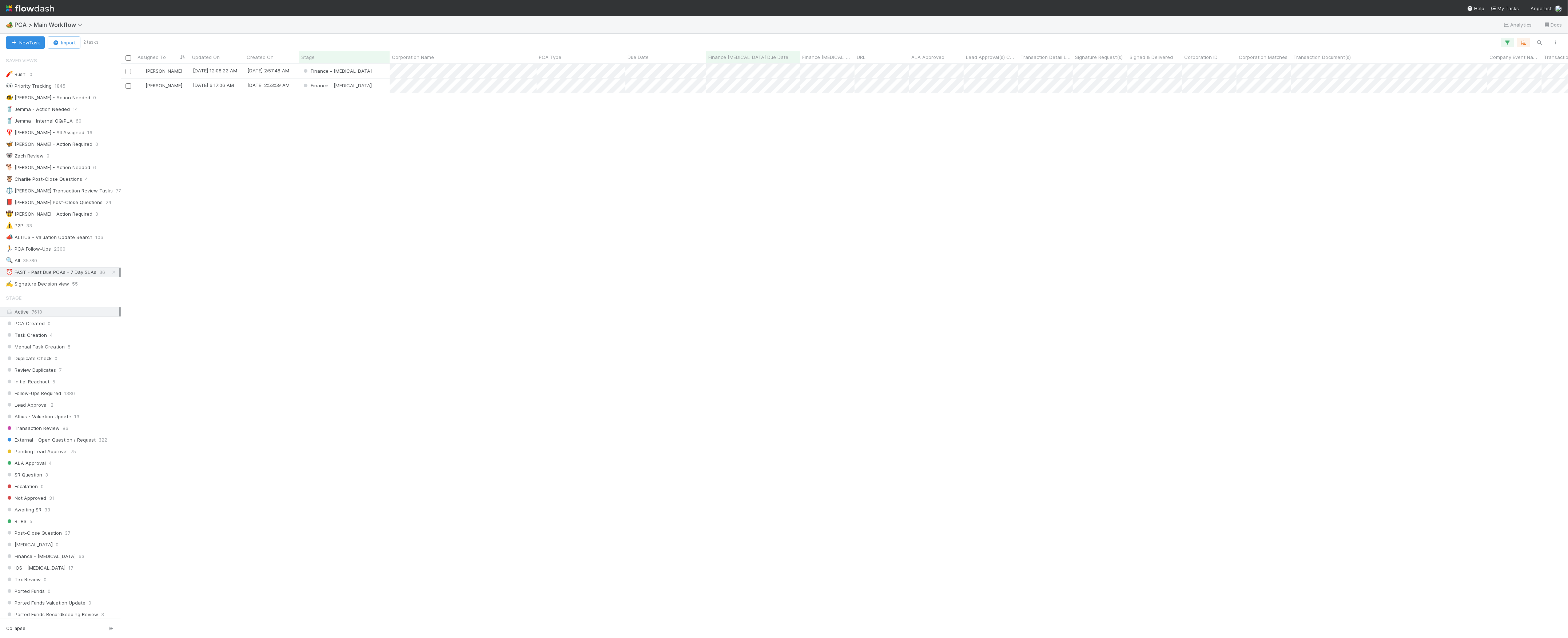
scroll to position [8, 8]
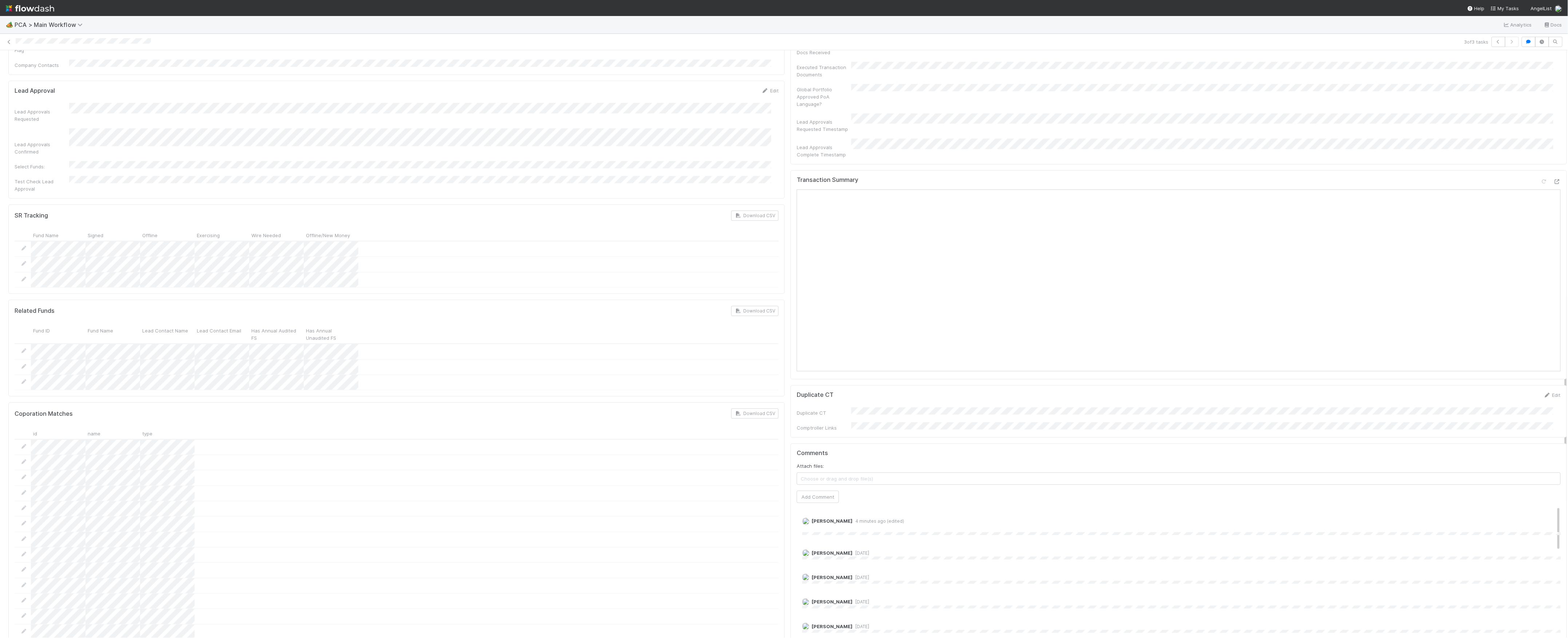
scroll to position [679, 0]
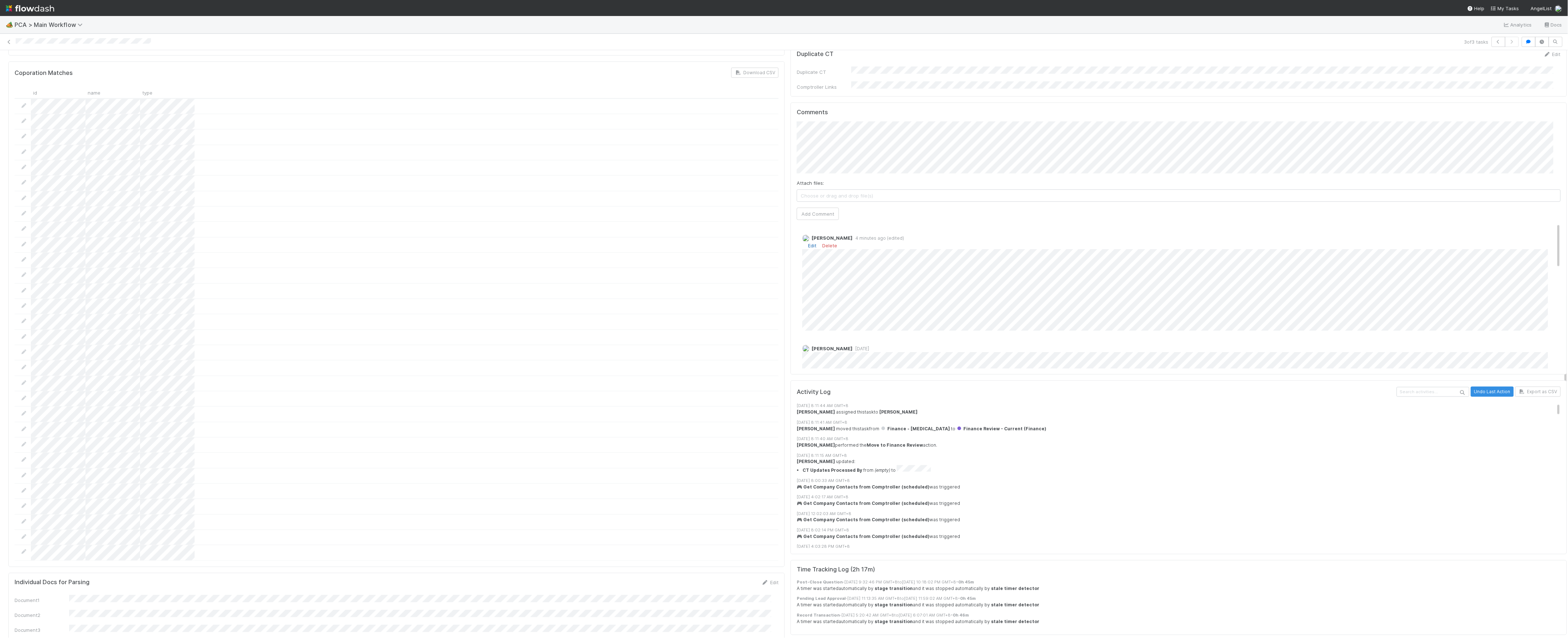
click at [808, 243] on link "Edit" at bounding box center [812, 246] width 9 height 6
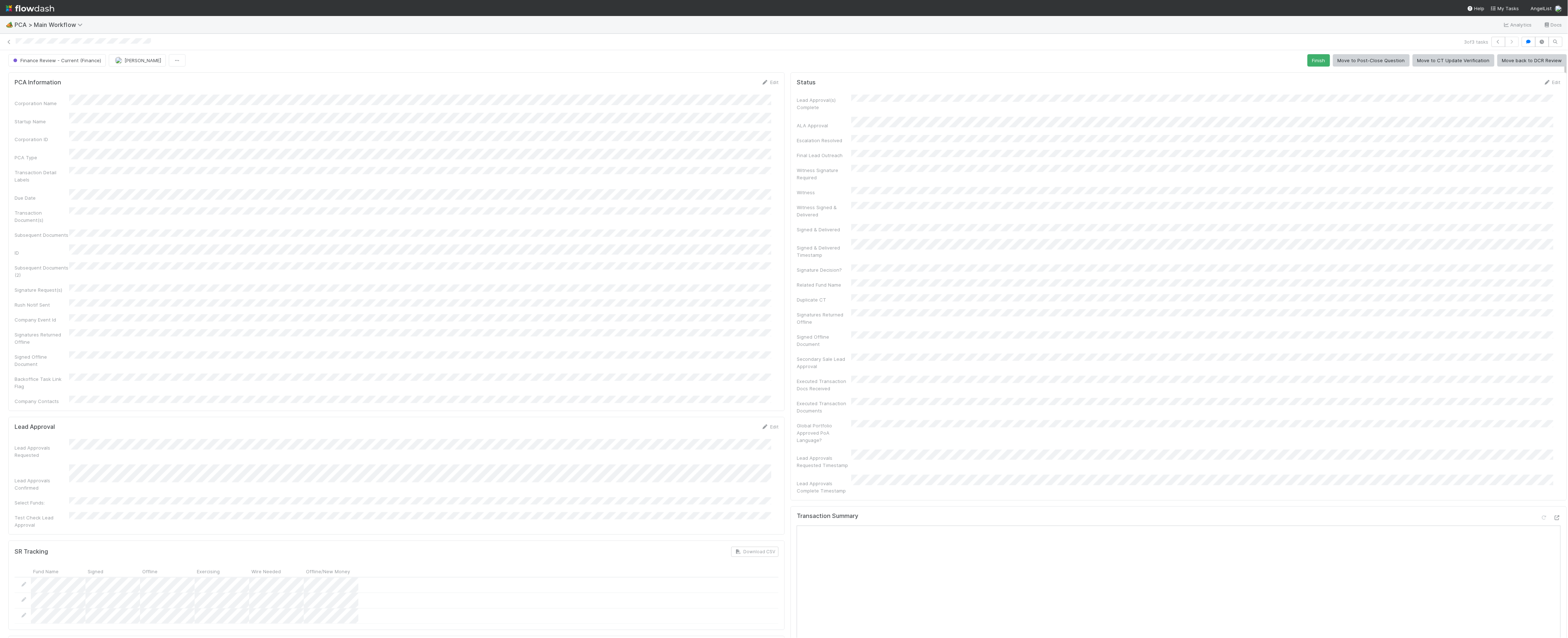
scroll to position [0, 0]
click at [9, 40] on icon at bounding box center [9, 42] width 7 height 5
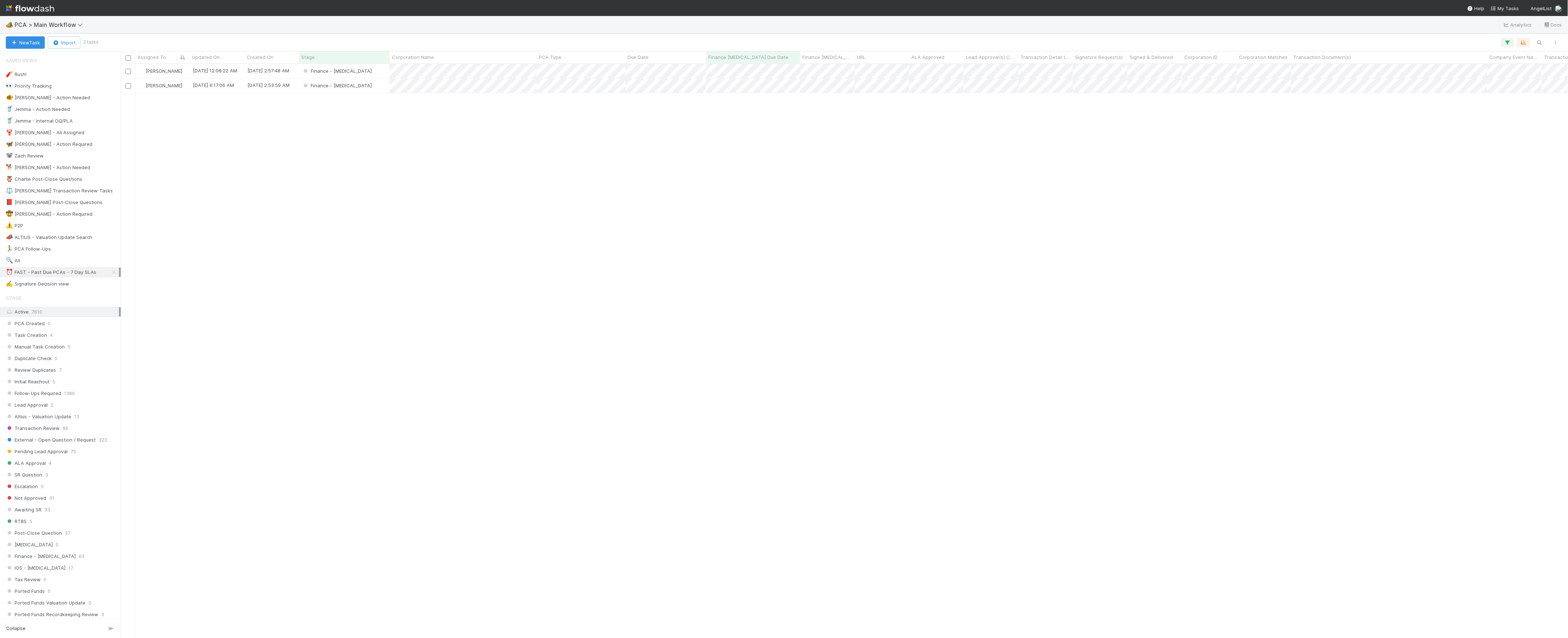
scroll to position [567, 1440]
click at [368, 86] on div "Finance - [MEDICAL_DATA]" at bounding box center [344, 85] width 91 height 14
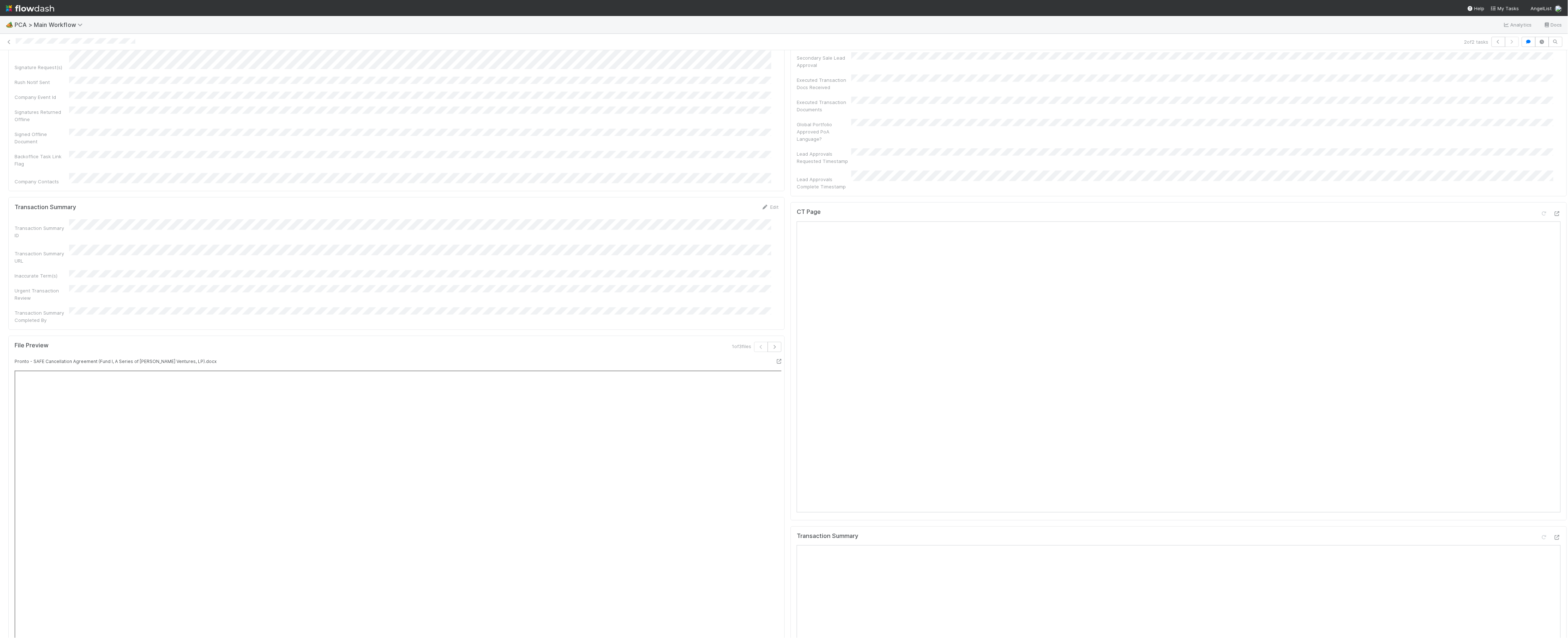
scroll to position [401, 0]
click at [1553, 341] on div at bounding box center [1557, 345] width 7 height 7
click at [1553, 472] on icon at bounding box center [1557, 475] width 7 height 5
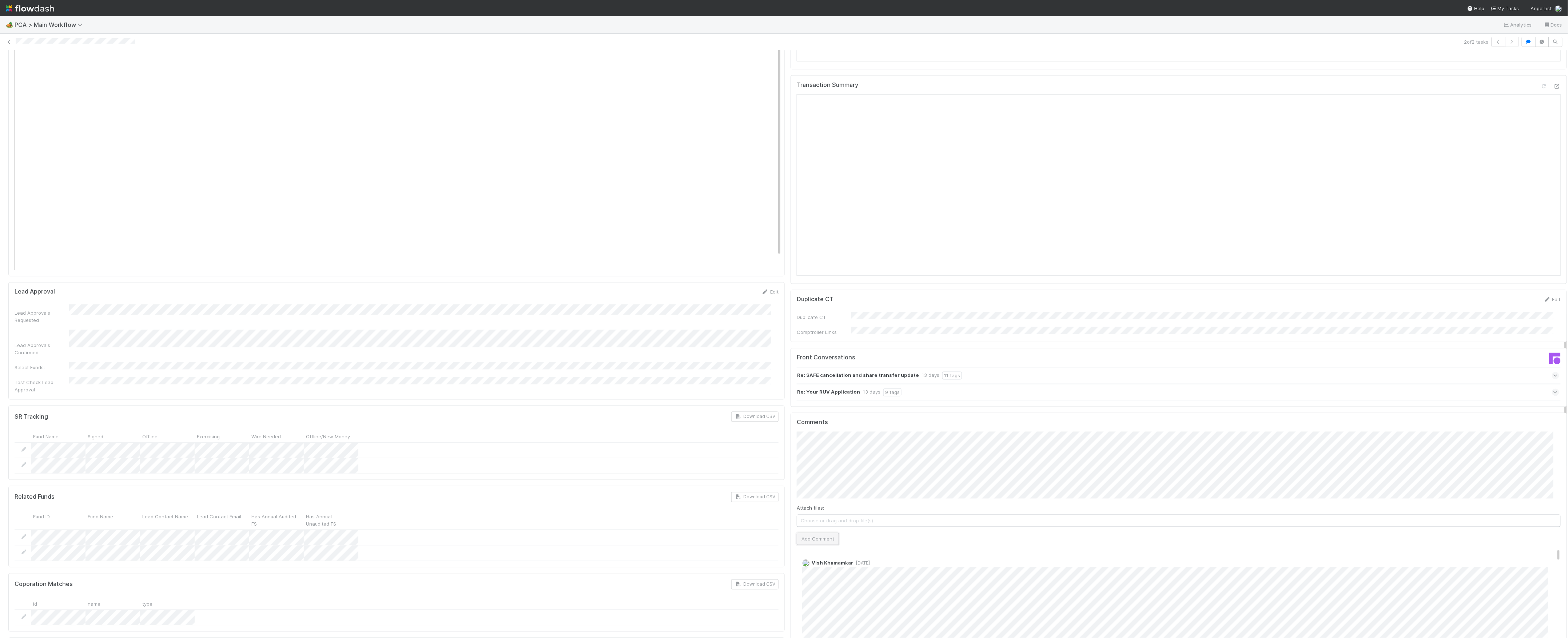
click at [816, 533] on button "Add Comment" at bounding box center [817, 539] width 42 height 12
click at [1537, 63] on link "Actions" at bounding box center [1552, 62] width 30 height 12
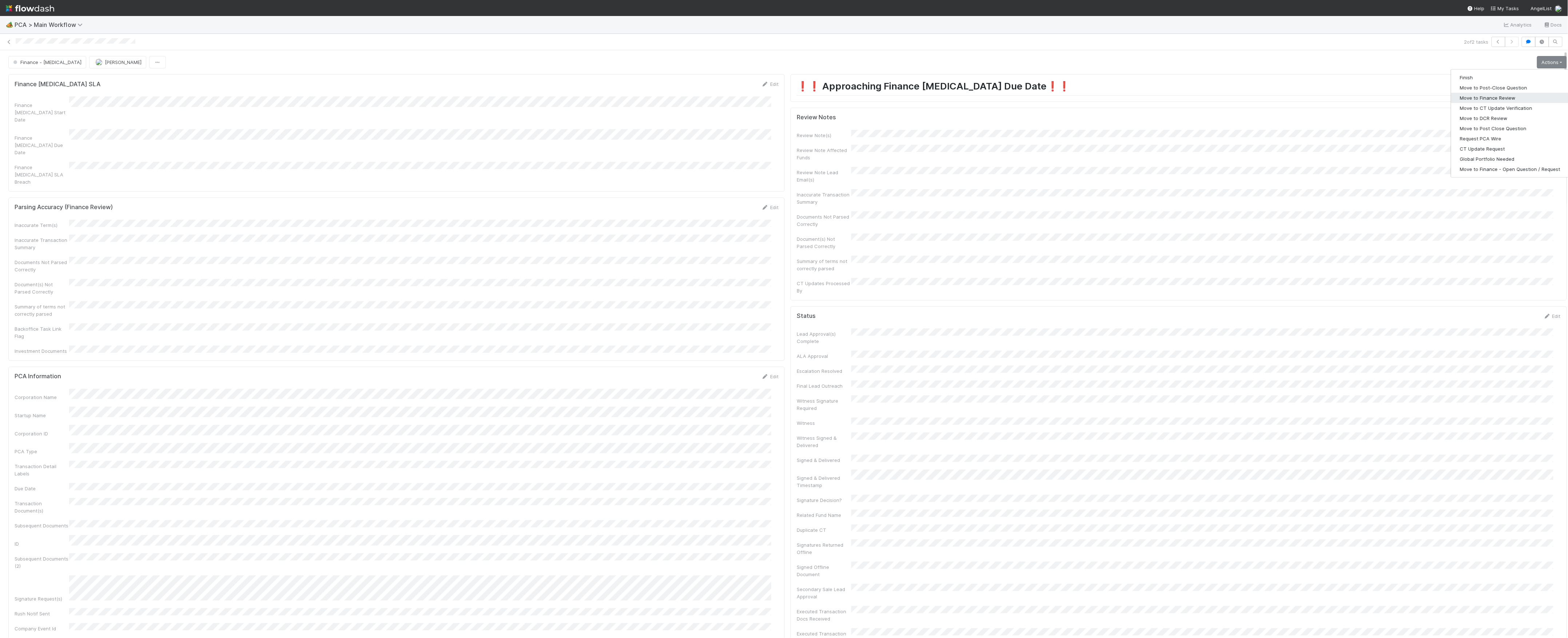
click at [1469, 97] on button "Move to Finance Review" at bounding box center [1510, 97] width 118 height 10
click at [105, 65] on span "[PERSON_NAME]" at bounding box center [123, 62] width 37 height 6
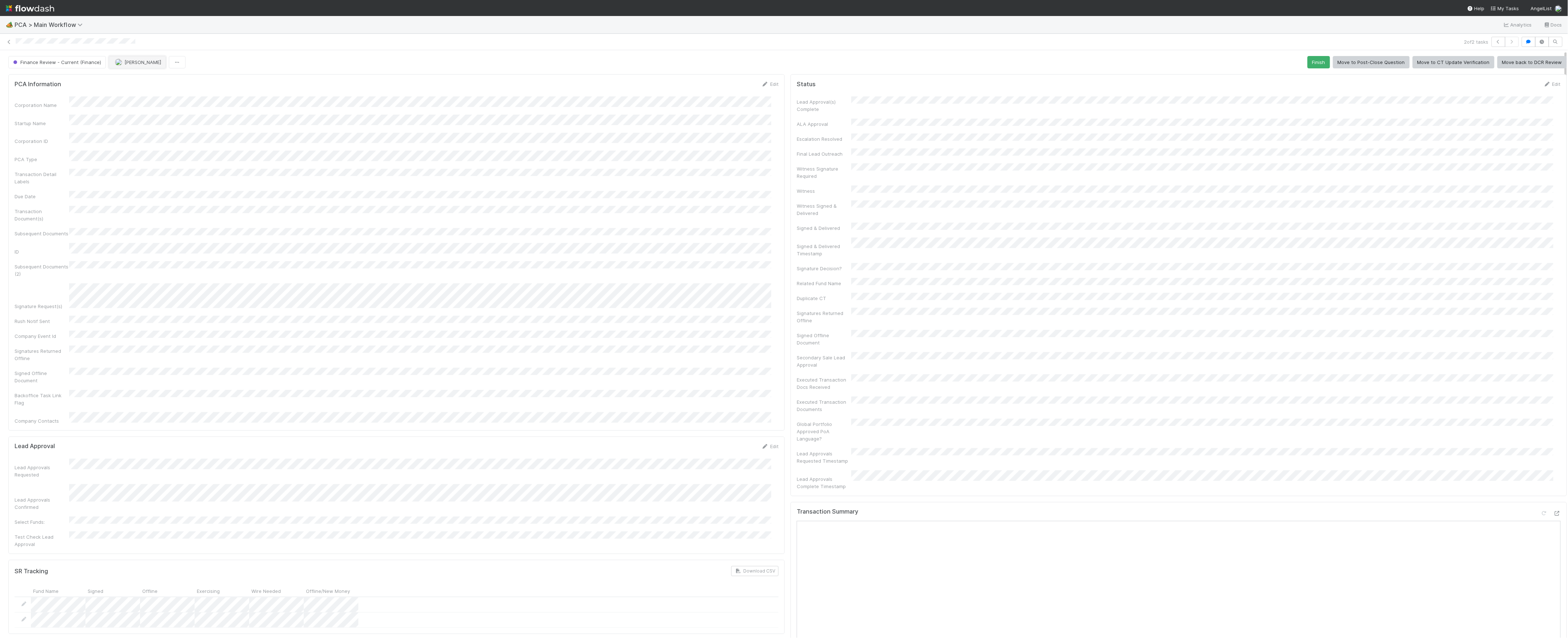
click at [149, 66] on button "[PERSON_NAME]" at bounding box center [138, 62] width 57 height 12
click at [256, 66] on div "Finance Review - Current (Finance) [PERSON_NAME] Finish Move to Post-Close Ques…" at bounding box center [788, 62] width 1558 height 12
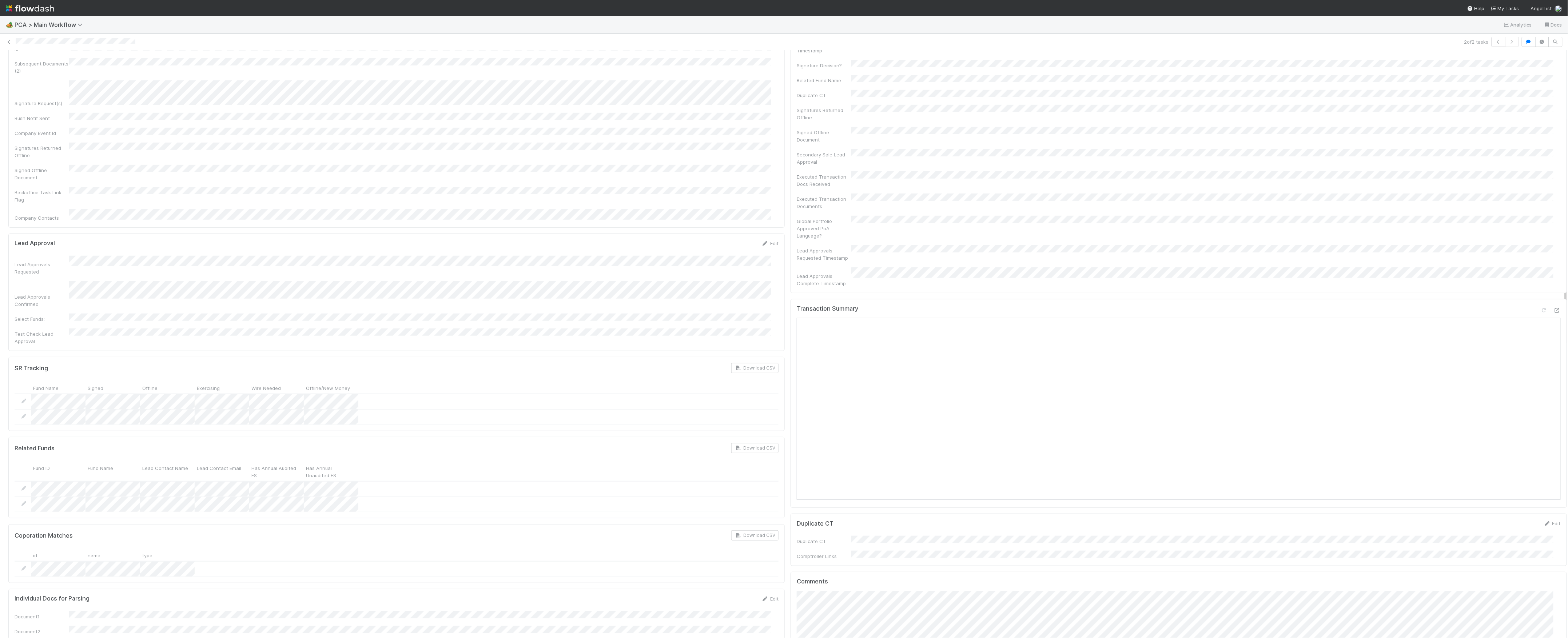
scroll to position [0, 0]
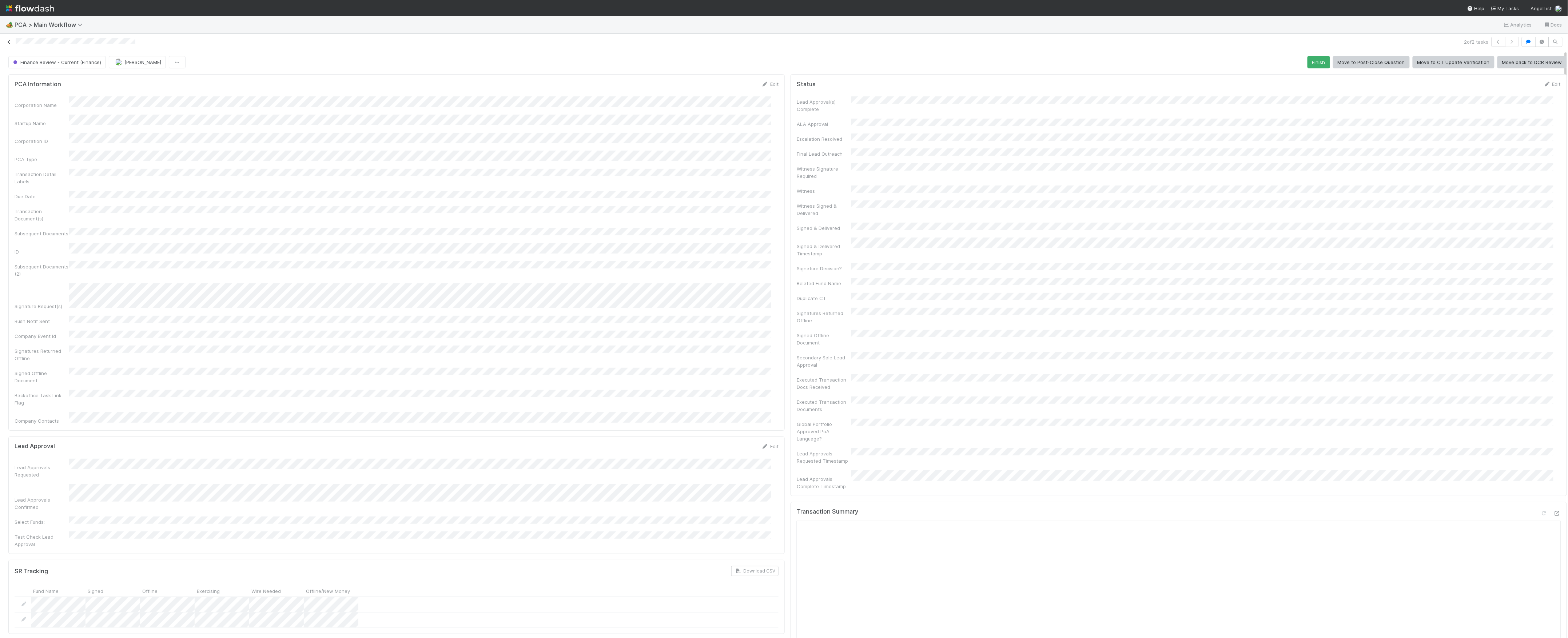
click at [9, 44] on icon at bounding box center [9, 42] width 7 height 5
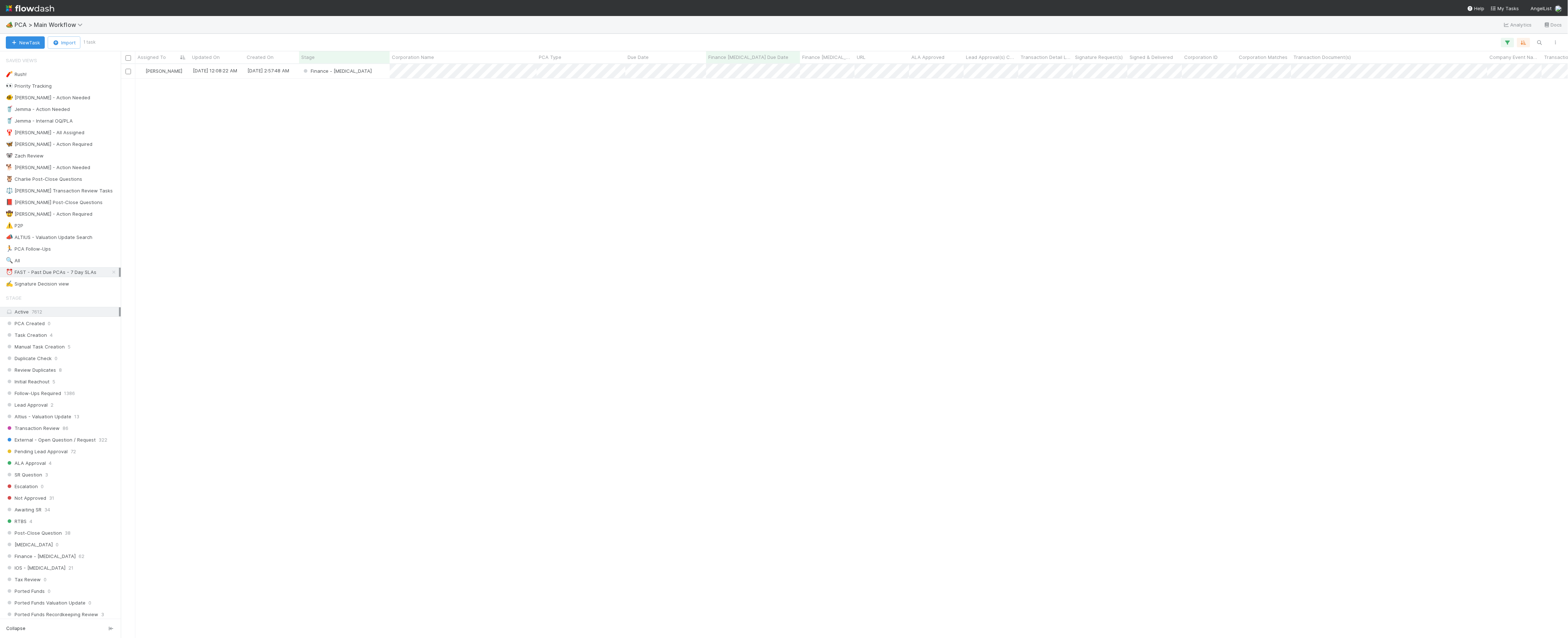
scroll to position [8, 8]
click at [797, 530] on div "[PERSON_NAME] [DATE] 12:08:22 AM [DATE] 2:57:48 AM Finance - [MEDICAL_DATA] 0 0…" at bounding box center [844, 351] width 1447 height 573
click at [69, 569] on span "Finance Review - Current (Finance)" at bounding box center [51, 564] width 89 height 9
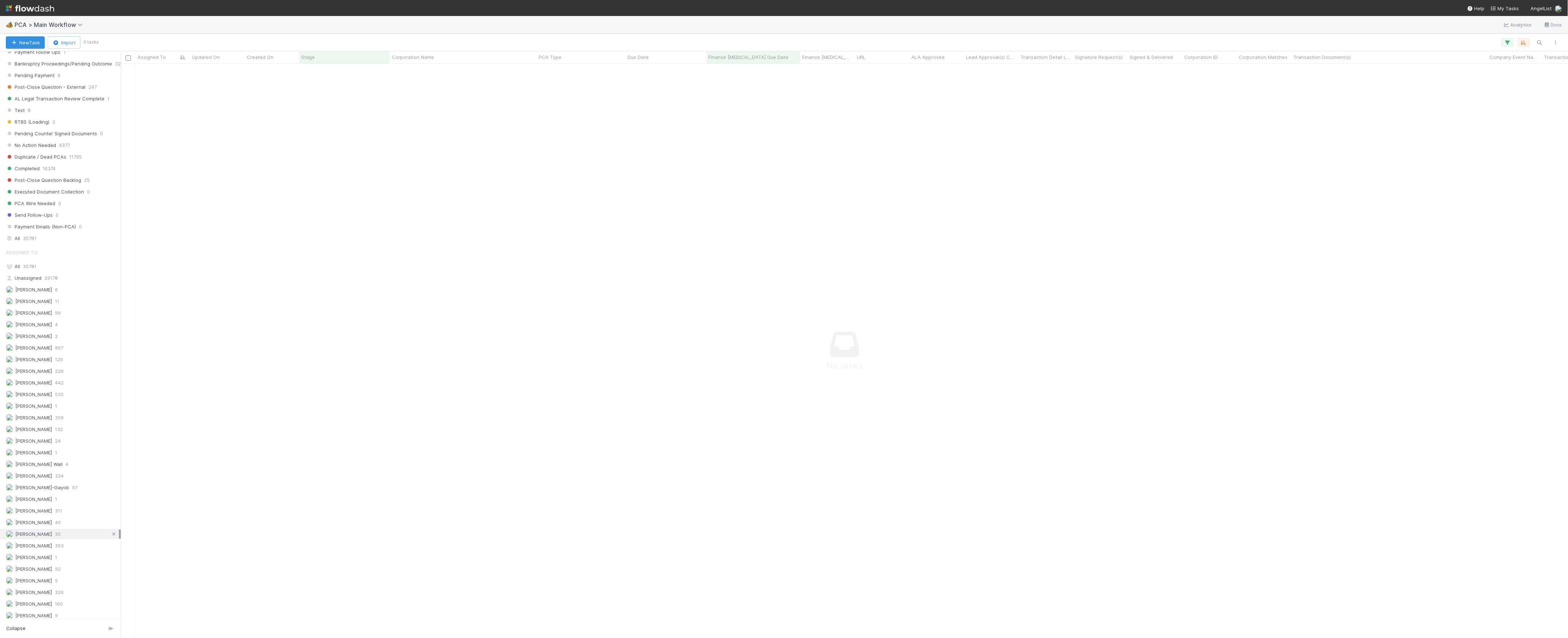
click at [110, 537] on icon at bounding box center [114, 535] width 7 height 5
click at [110, 129] on icon at bounding box center [114, 127] width 7 height 5
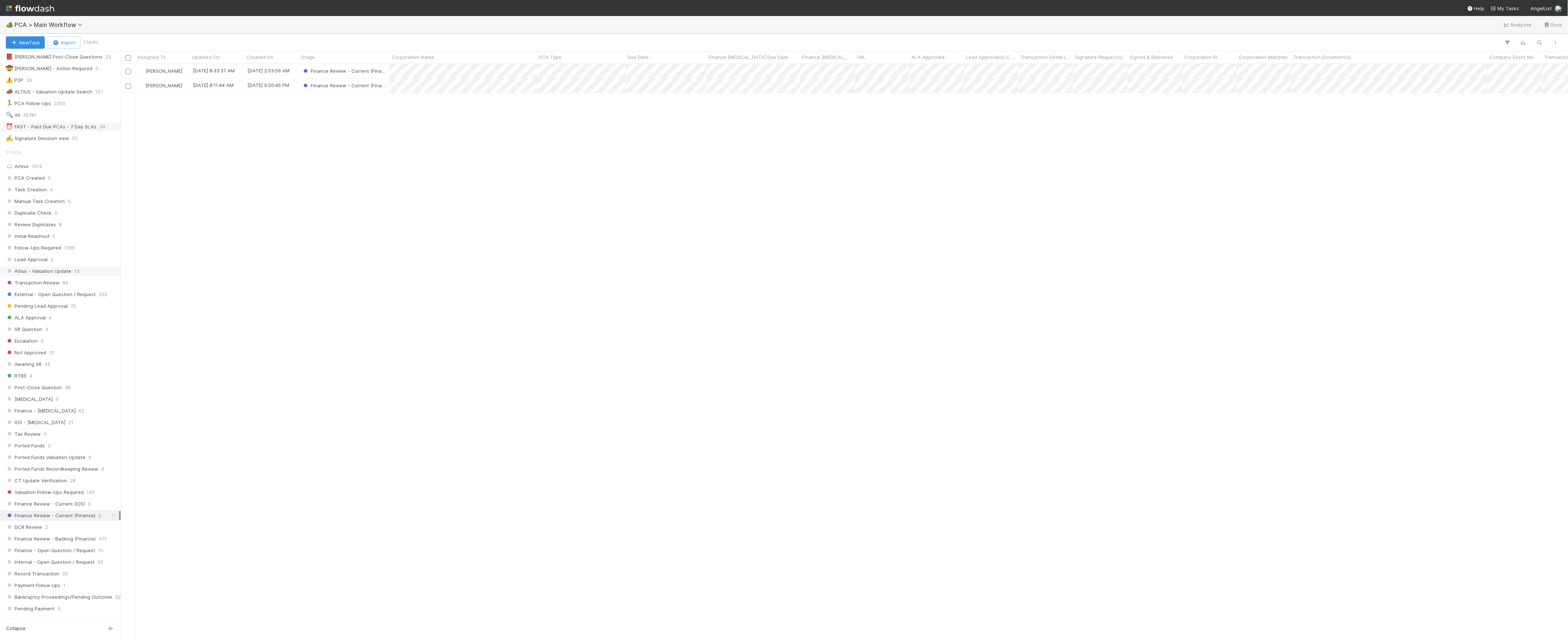
scroll to position [567, 1440]
click at [58, 532] on div "DCR Review 2" at bounding box center [63, 527] width 113 height 9
click at [359, 92] on div "DCR Review" at bounding box center [344, 85] width 91 height 14
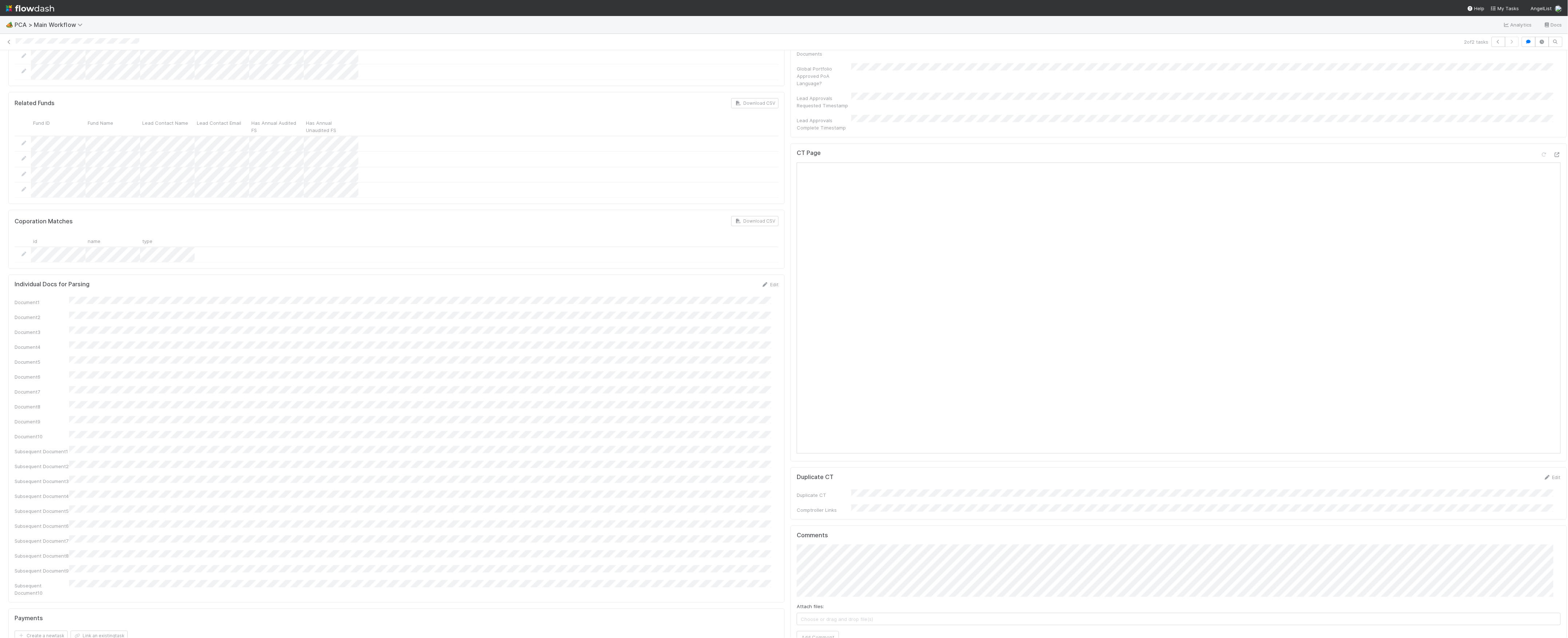
scroll to position [533, 0]
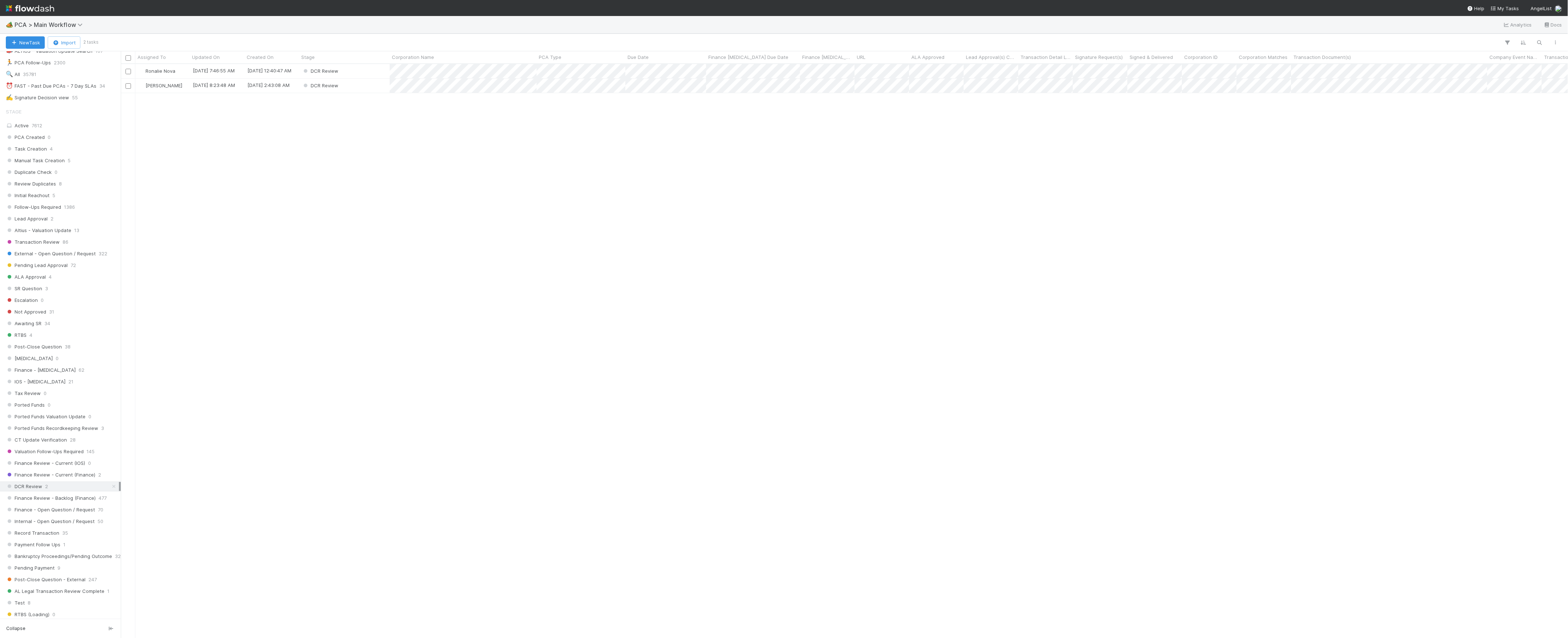
scroll to position [194, 0]
click at [816, 413] on div "Ronalie Nova [DATE] 7:46:55 AM [DATE] 12:40:47 AM DCR Review 0 0 0 0 [PERSON_NA…" at bounding box center [844, 351] width 1447 height 573
